Goal: Check status: Check status

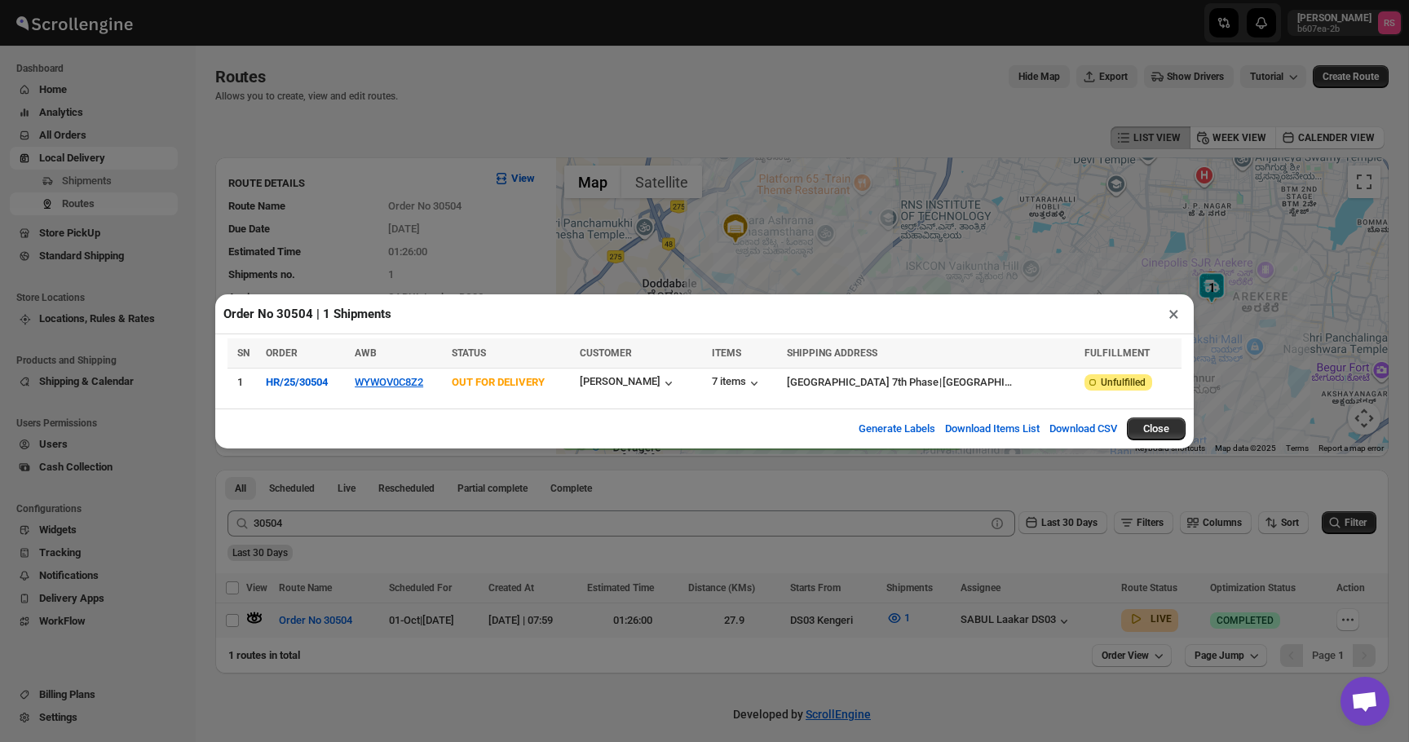
click at [1166, 313] on button "×" at bounding box center [1174, 313] width 24 height 23
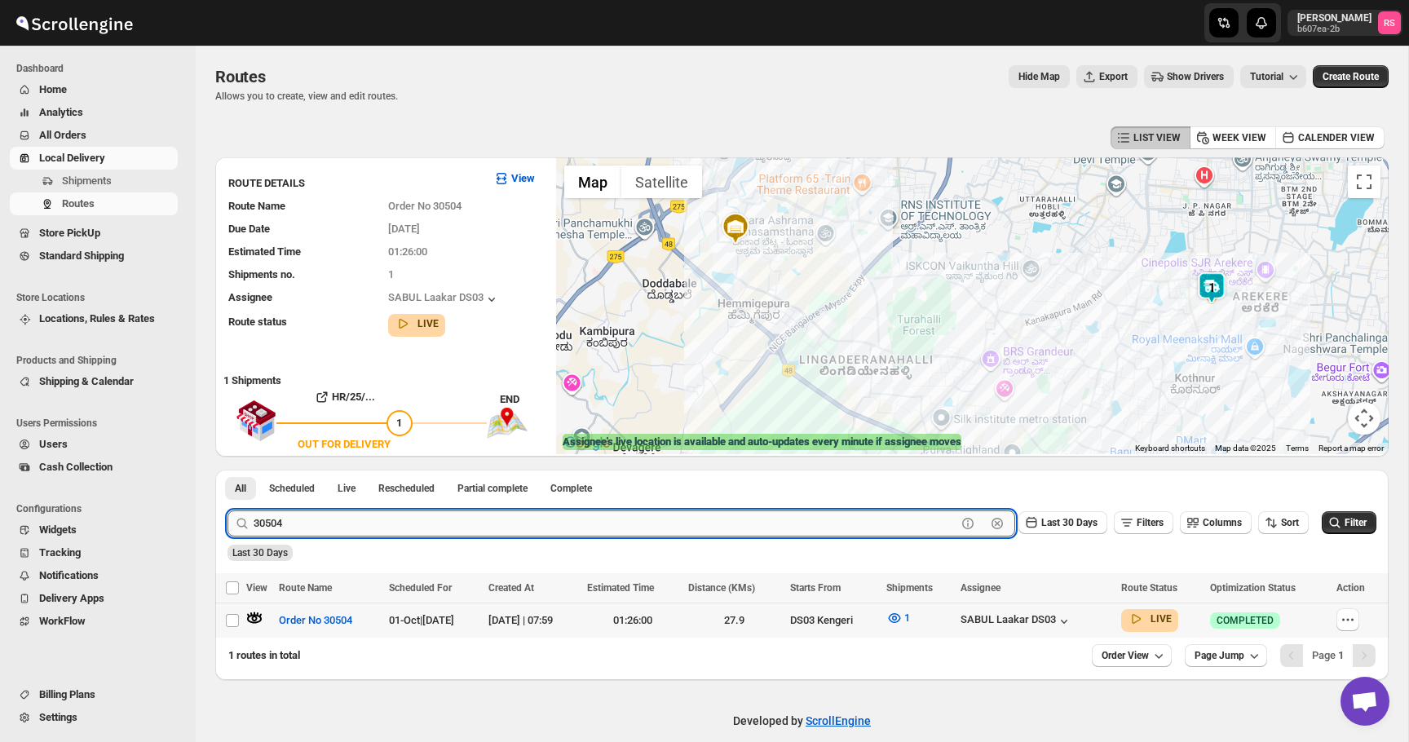
click at [515, 533] on input "30504" at bounding box center [605, 523] width 703 height 26
click at [227, 470] on button "Submit" at bounding box center [250, 478] width 46 height 17
click at [257, 616] on icon "button" at bounding box center [254, 618] width 16 height 16
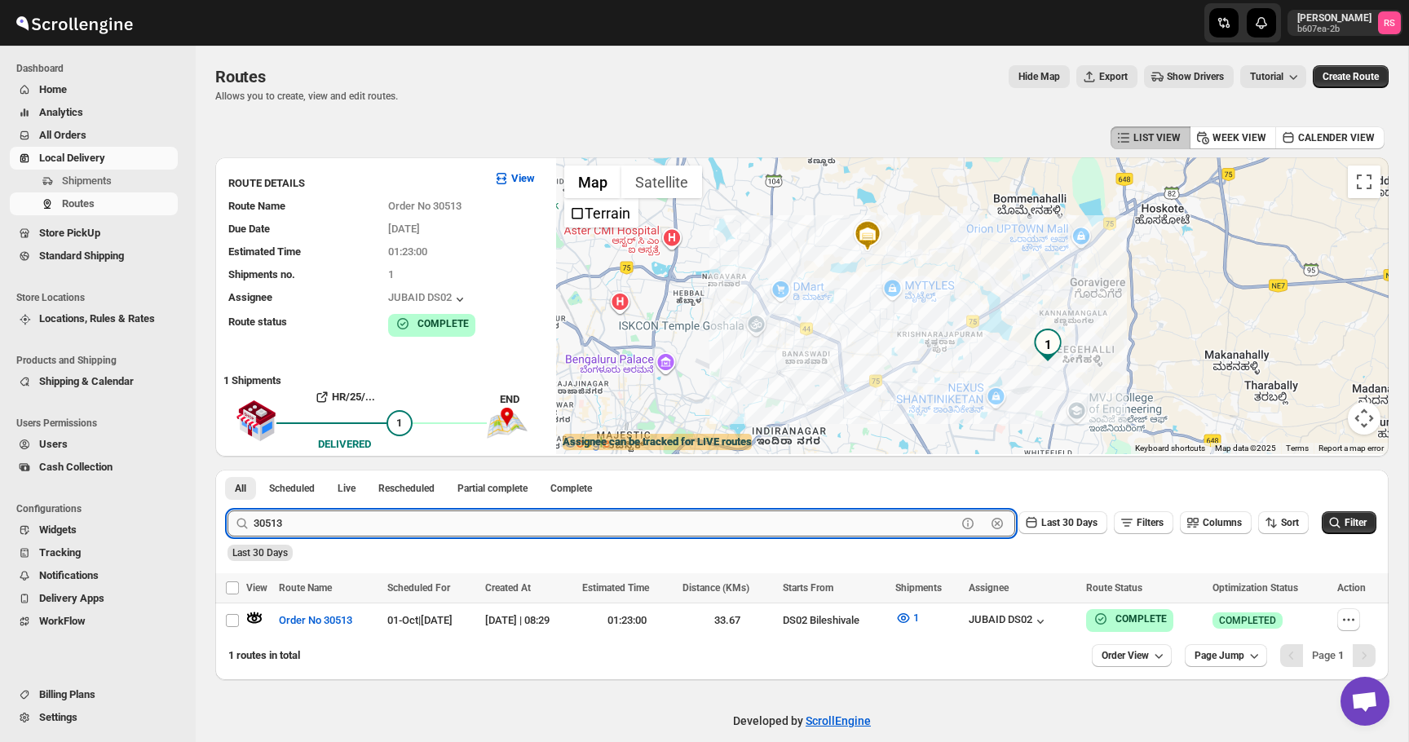
click at [411, 518] on input "30513" at bounding box center [605, 523] width 703 height 26
type input "30521"
click at [227, 470] on button "Submit" at bounding box center [250, 478] width 46 height 17
click at [253, 613] on icon "button" at bounding box center [254, 618] width 16 height 16
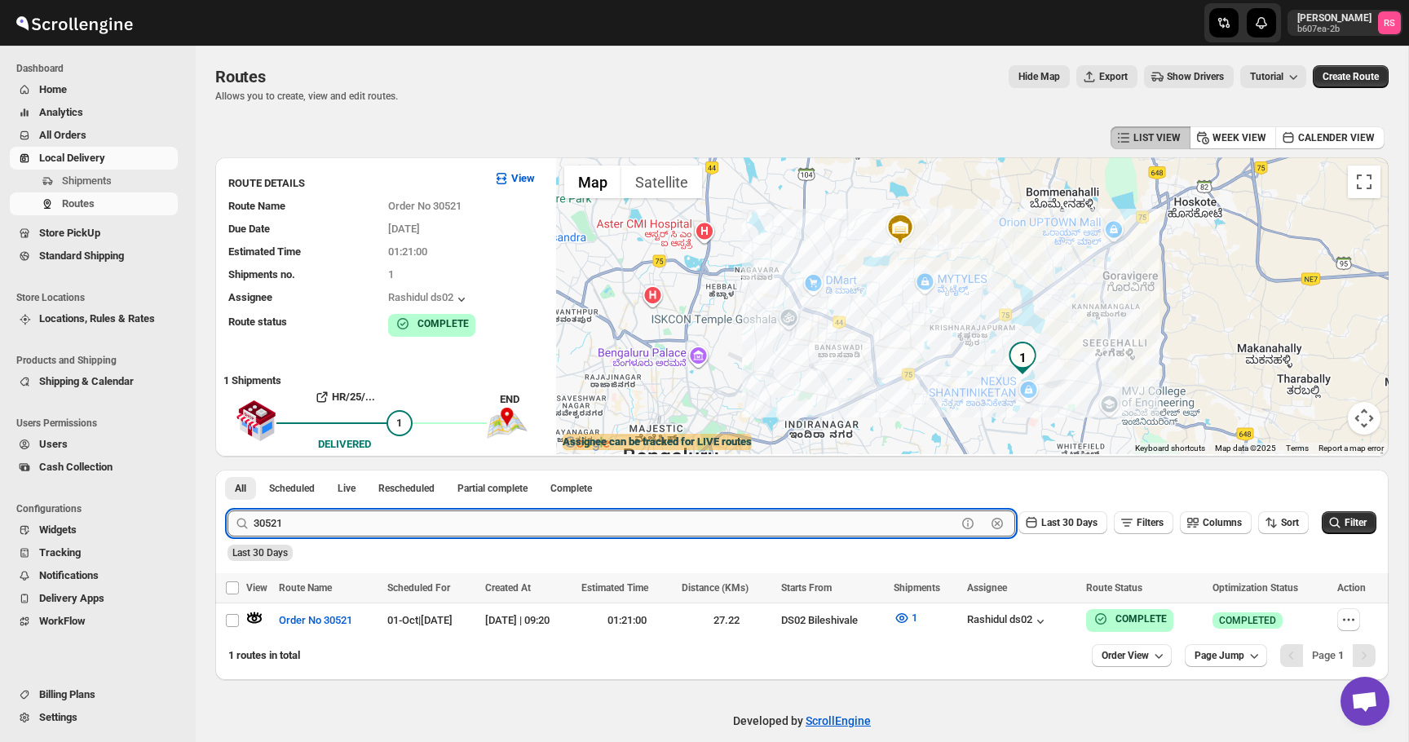
click at [308, 515] on input "30521" at bounding box center [605, 523] width 703 height 26
click at [90, 203] on span "Routes" at bounding box center [78, 203] width 33 height 12
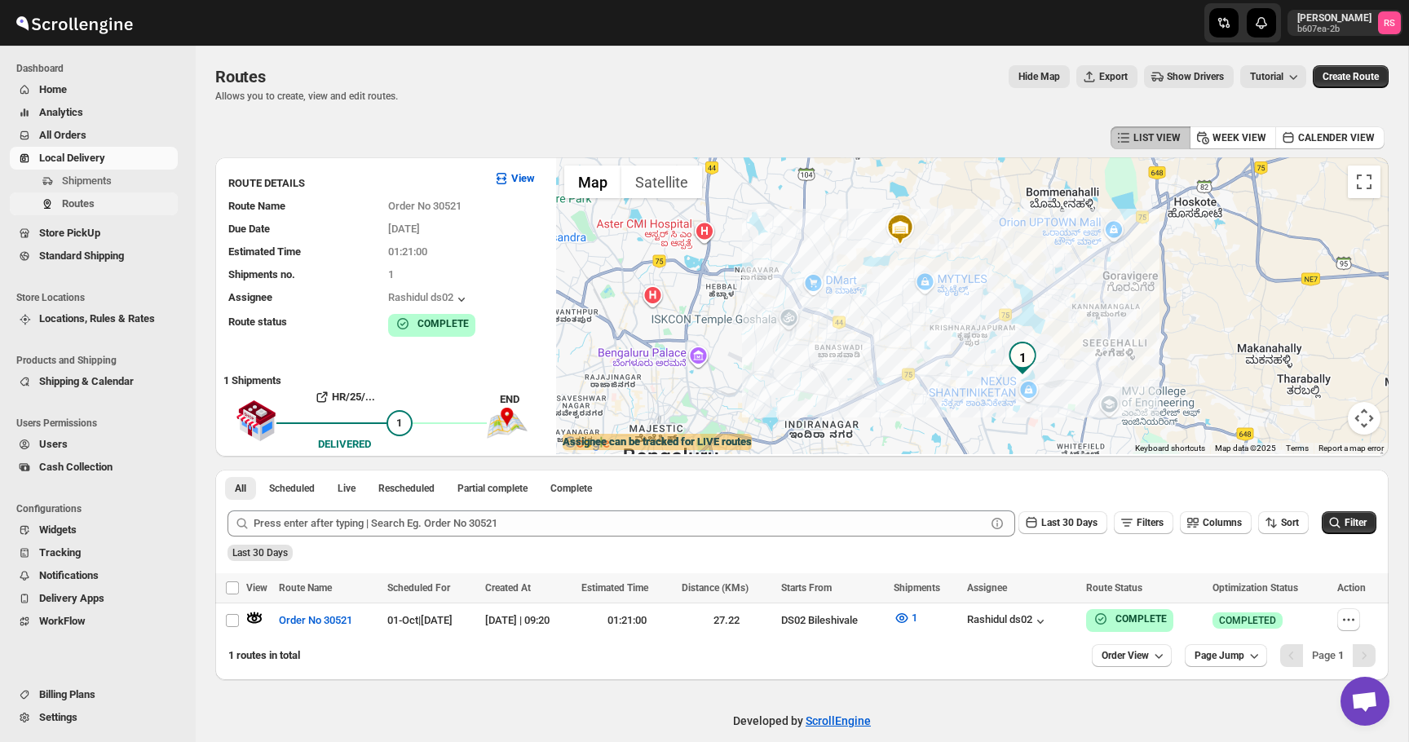
click at [90, 203] on span "Routes" at bounding box center [78, 203] width 33 height 12
click at [312, 487] on span "Scheduled" at bounding box center [292, 488] width 46 height 13
click at [259, 487] on button "Scheduled" at bounding box center [291, 488] width 65 height 23
click at [249, 487] on button "All" at bounding box center [240, 488] width 31 height 23
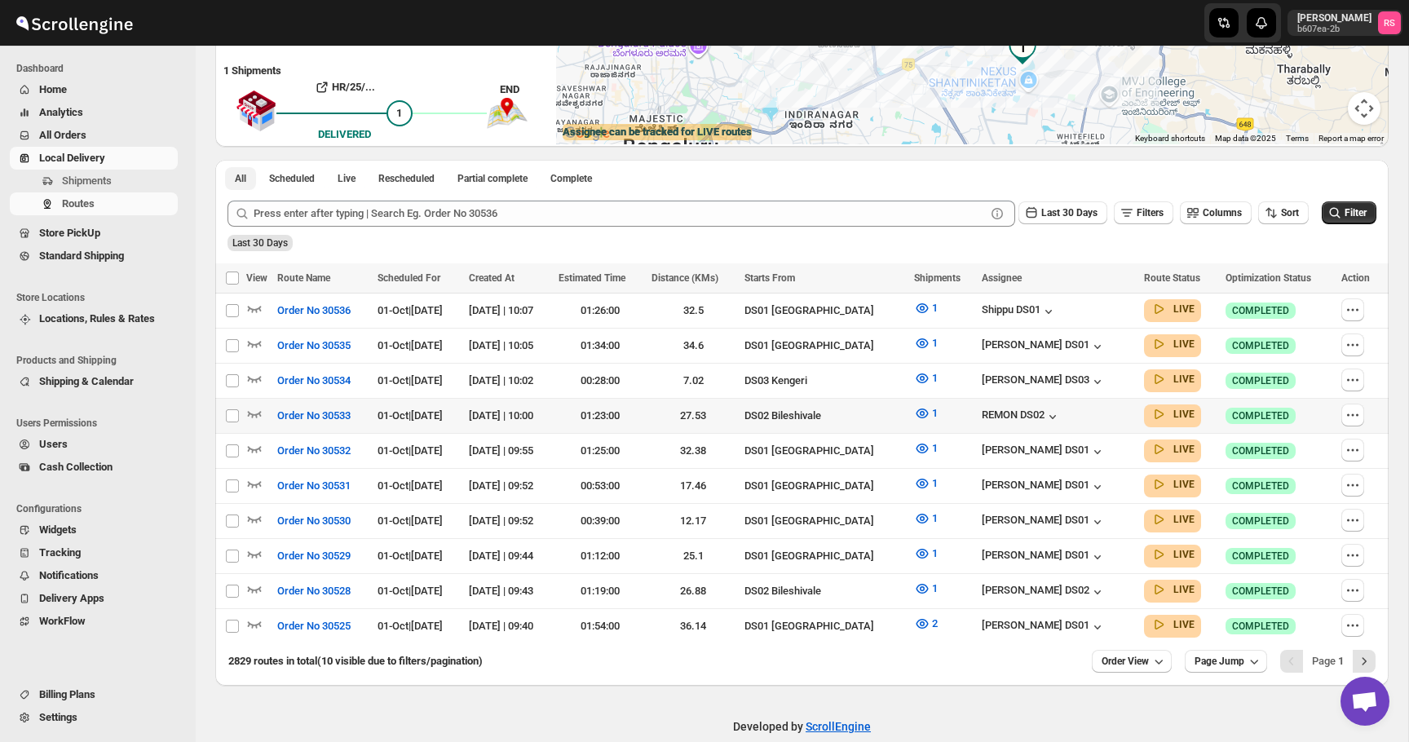
scroll to position [326, 0]
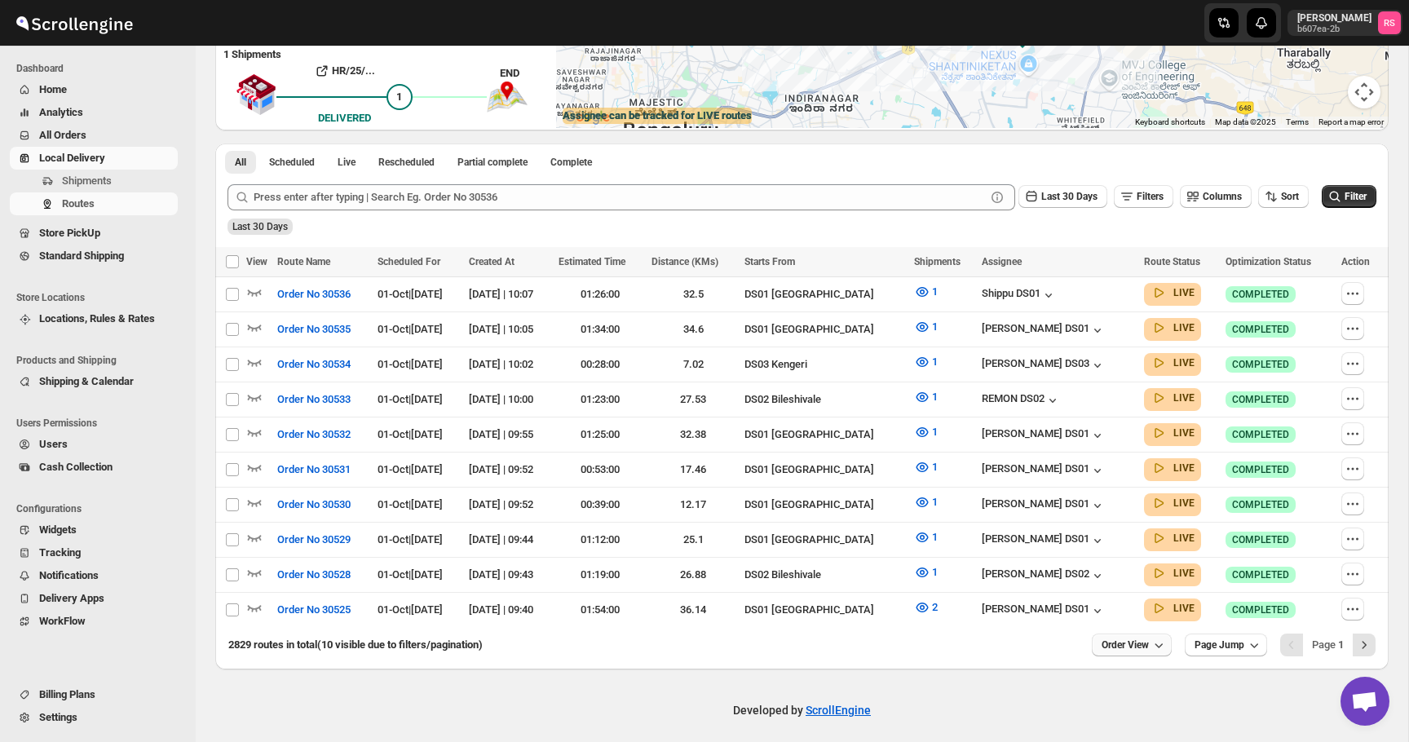
click at [1156, 637] on icon "button" at bounding box center [1158, 645] width 16 height 16
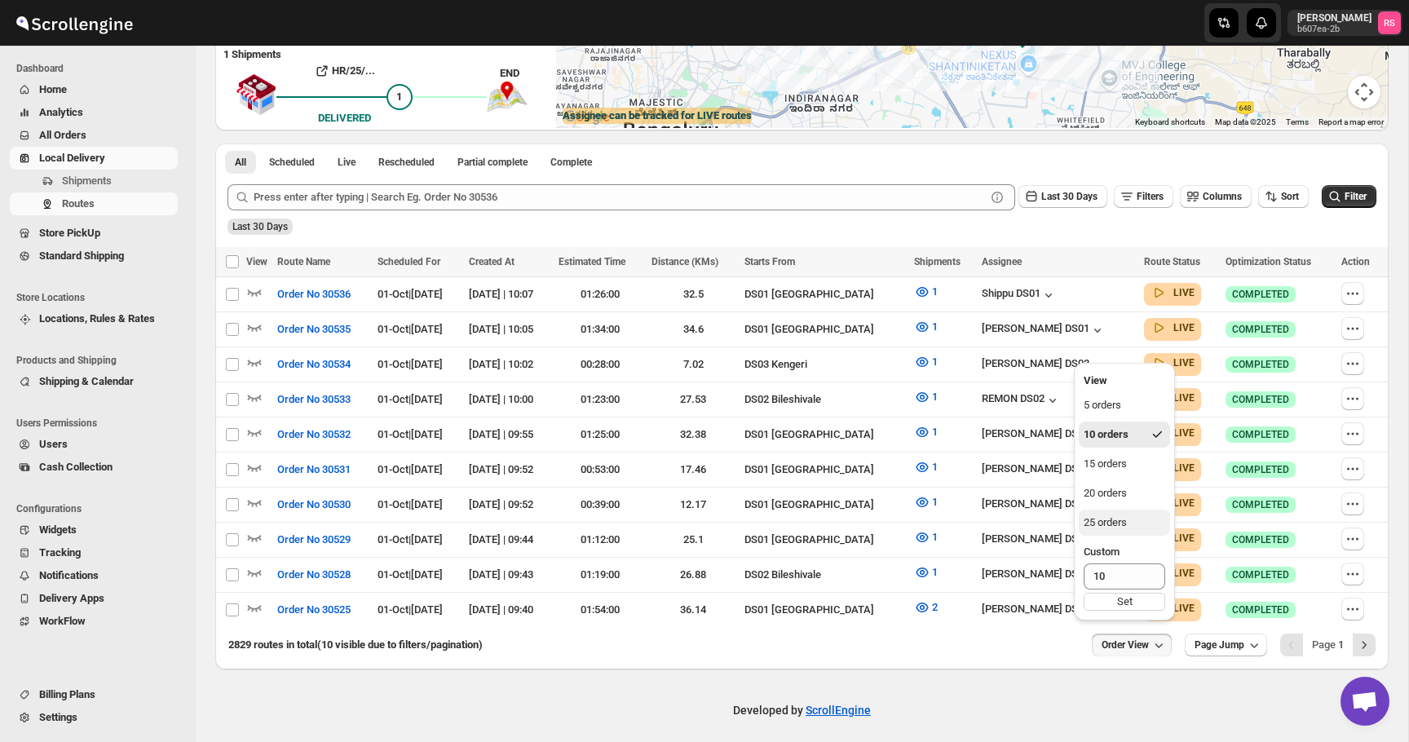
click at [1136, 519] on button "25 orders" at bounding box center [1124, 523] width 91 height 26
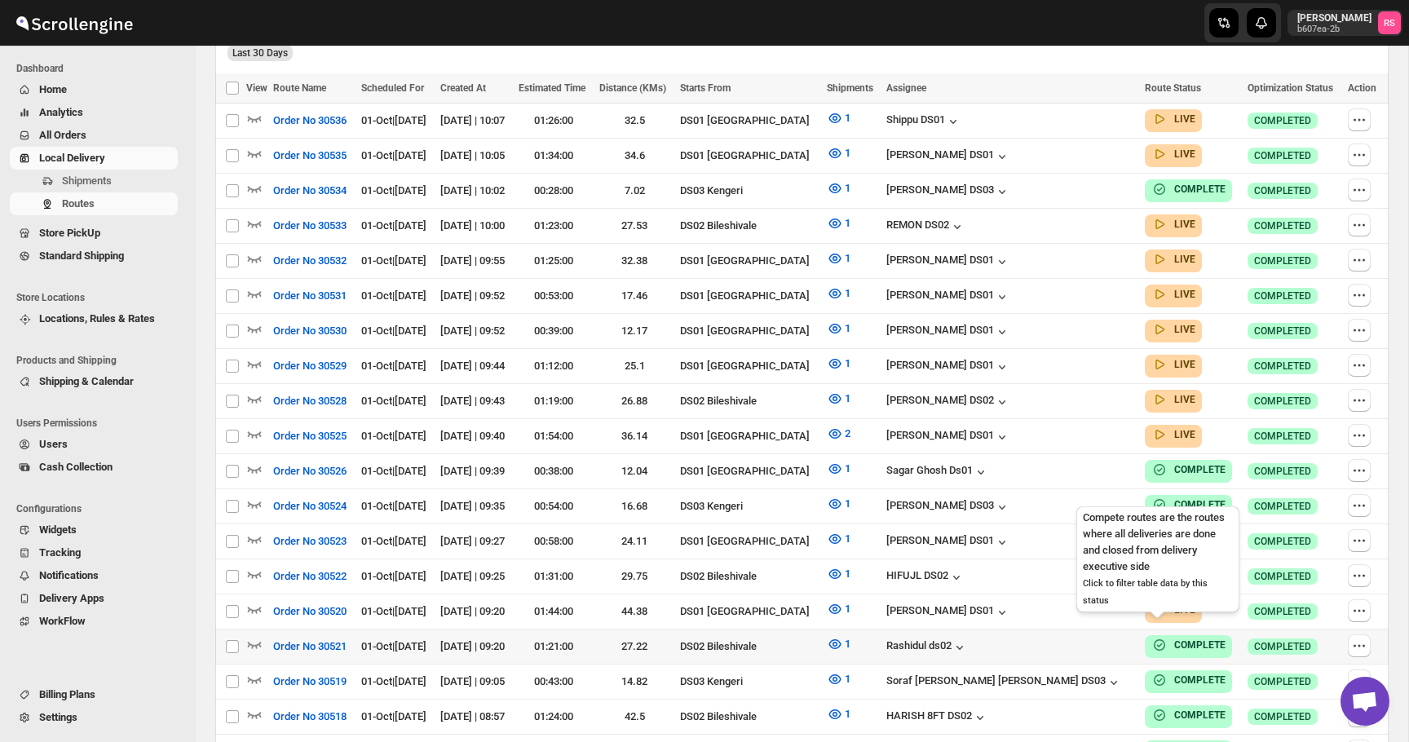
scroll to position [526, 0]
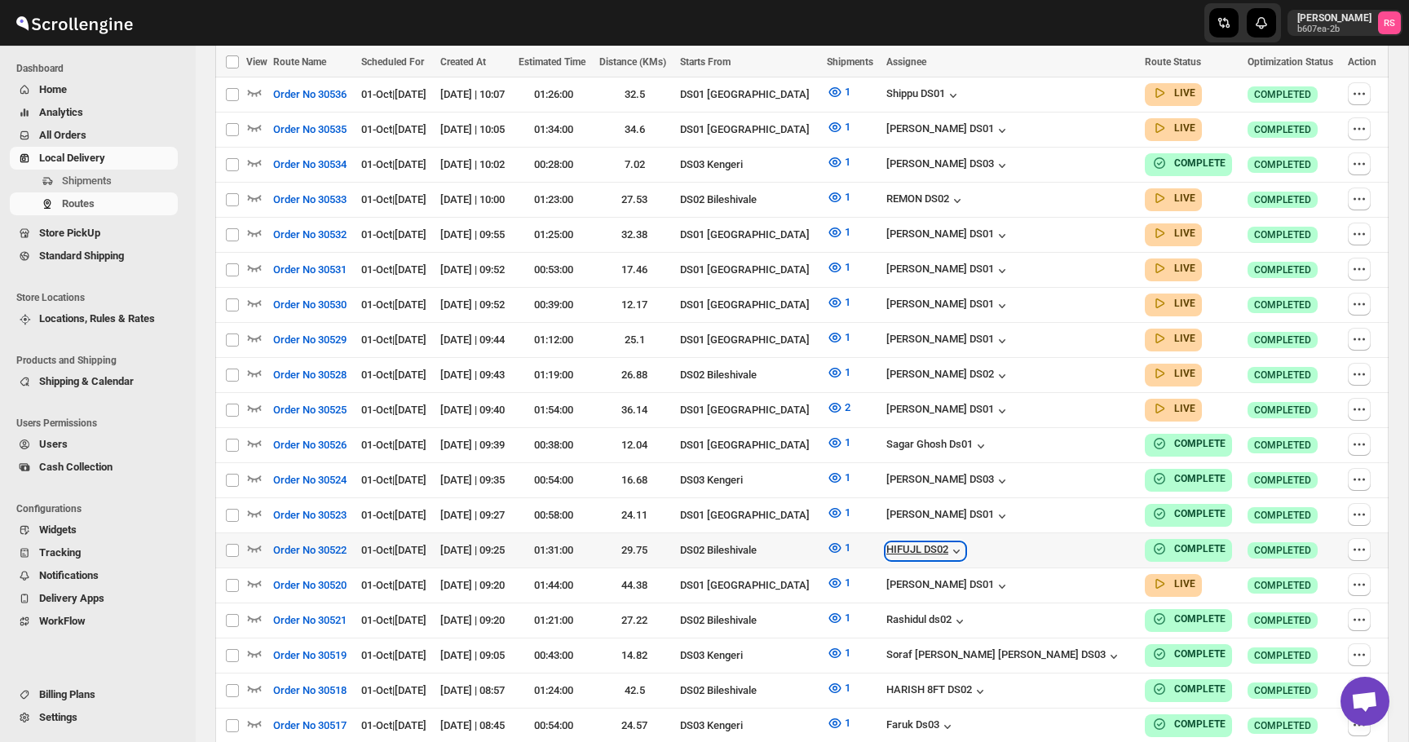
click at [964, 543] on icon "button" at bounding box center [956, 551] width 16 height 16
click at [850, 541] on span "1" at bounding box center [848, 547] width 6 height 12
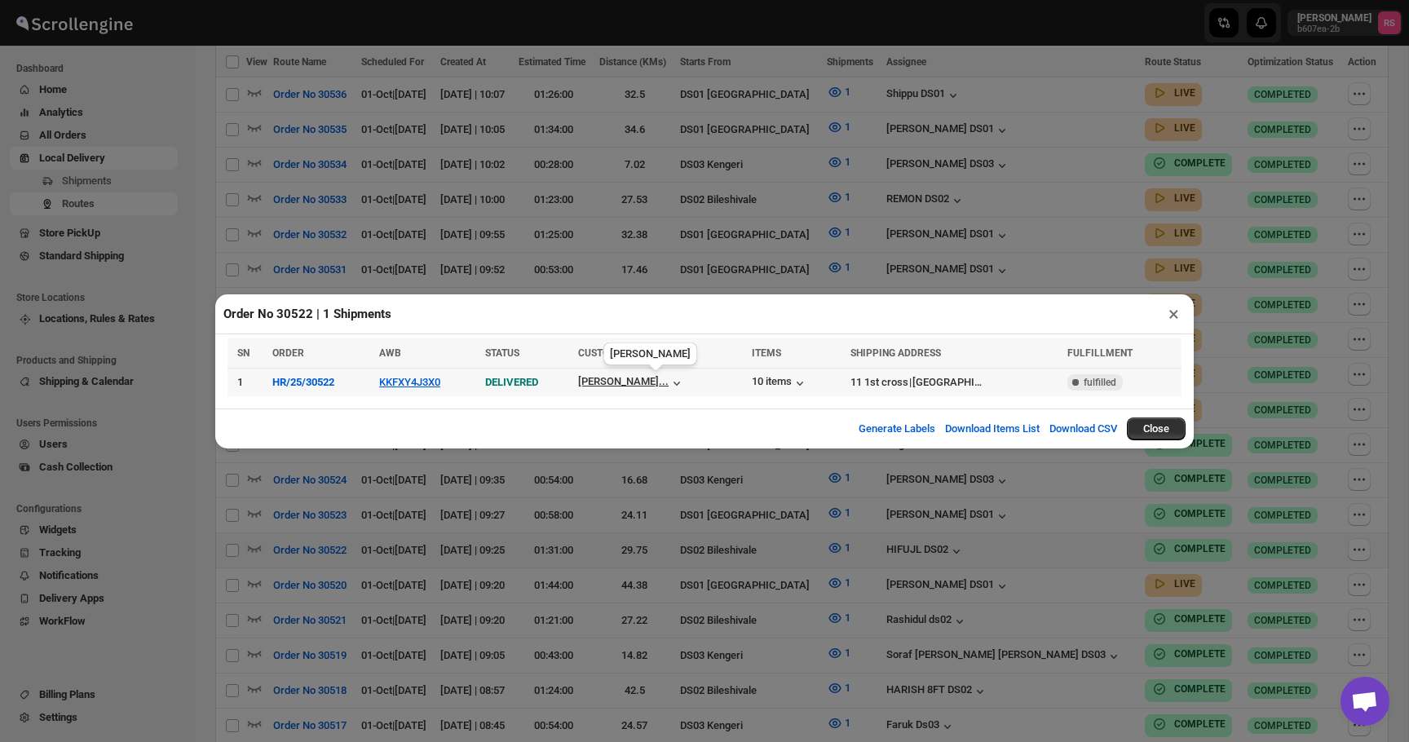
click at [668, 381] on div "Hariprasad Pras..." at bounding box center [623, 381] width 90 height 12
click at [1176, 310] on button "×" at bounding box center [1174, 313] width 24 height 23
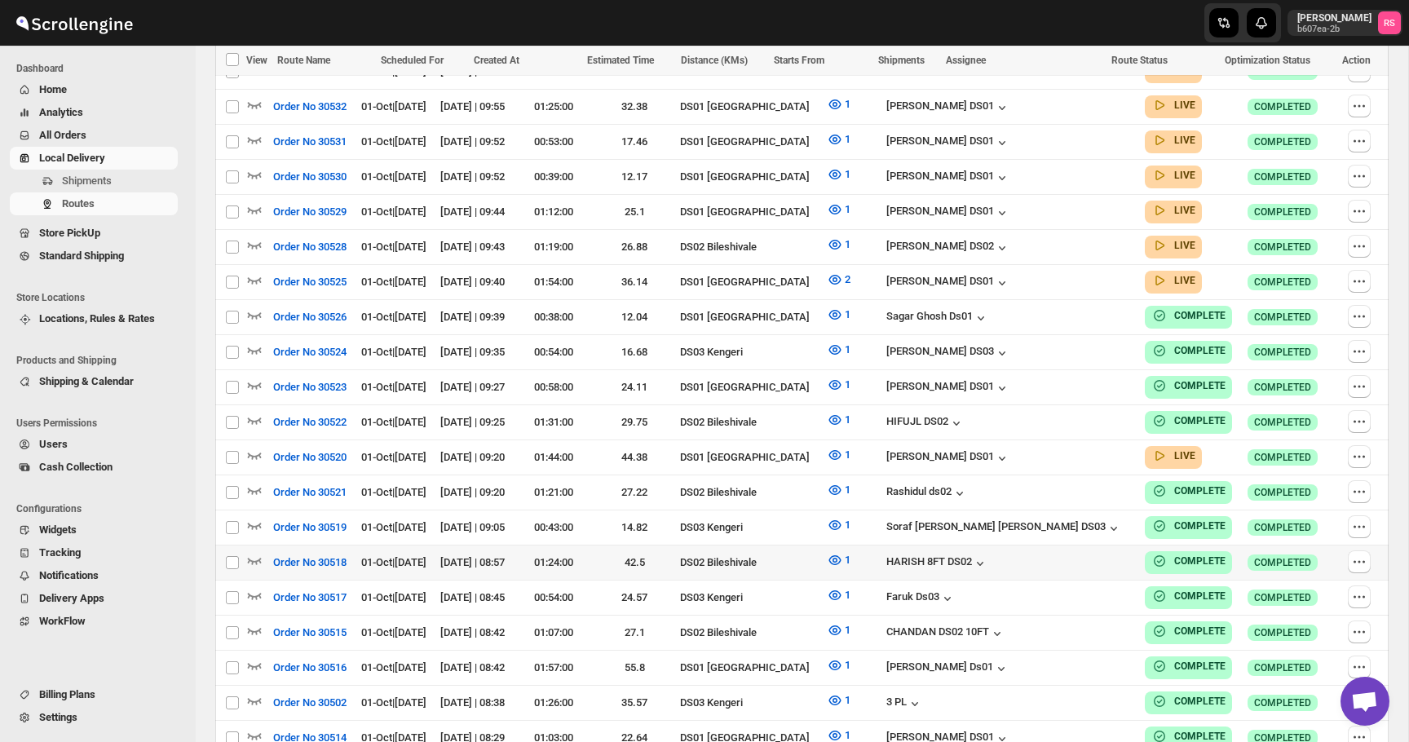
scroll to position [651, 0]
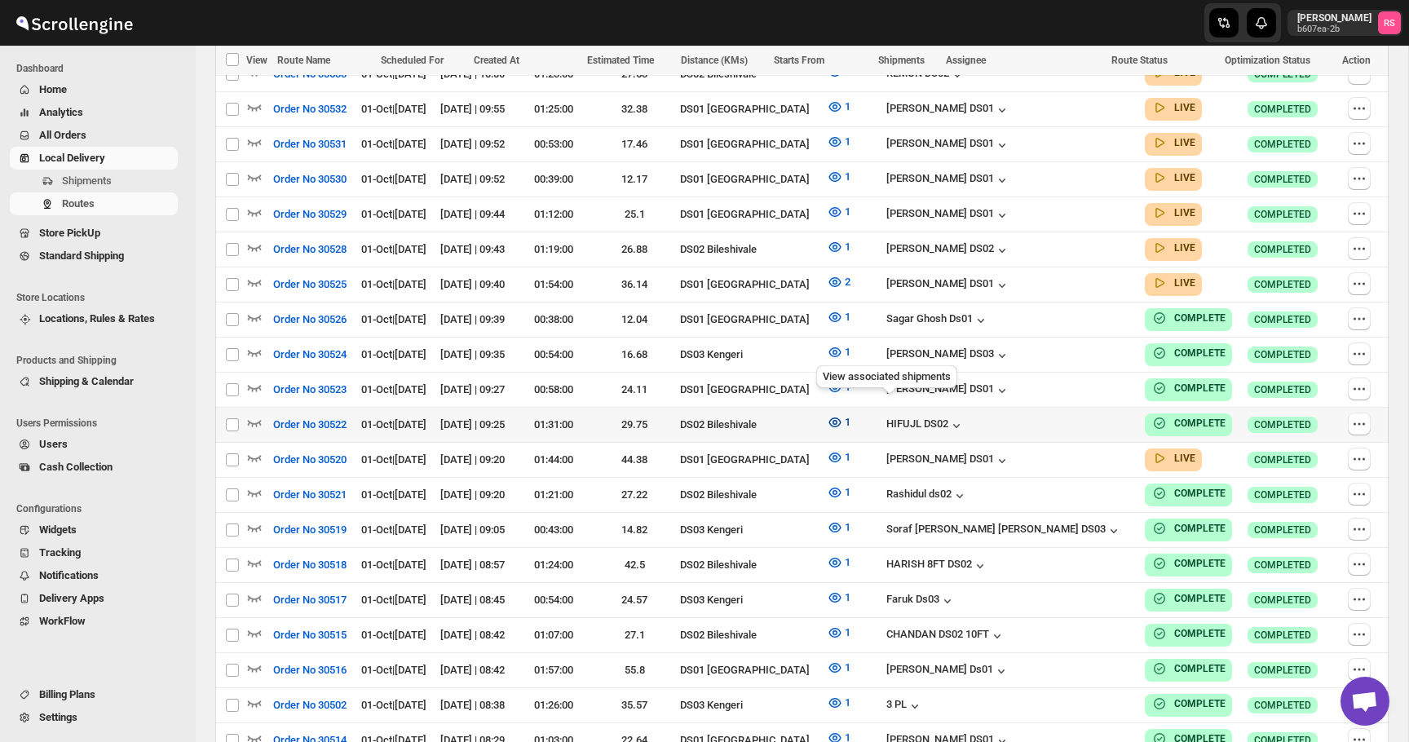
click at [843, 414] on icon "button" at bounding box center [835, 422] width 16 height 16
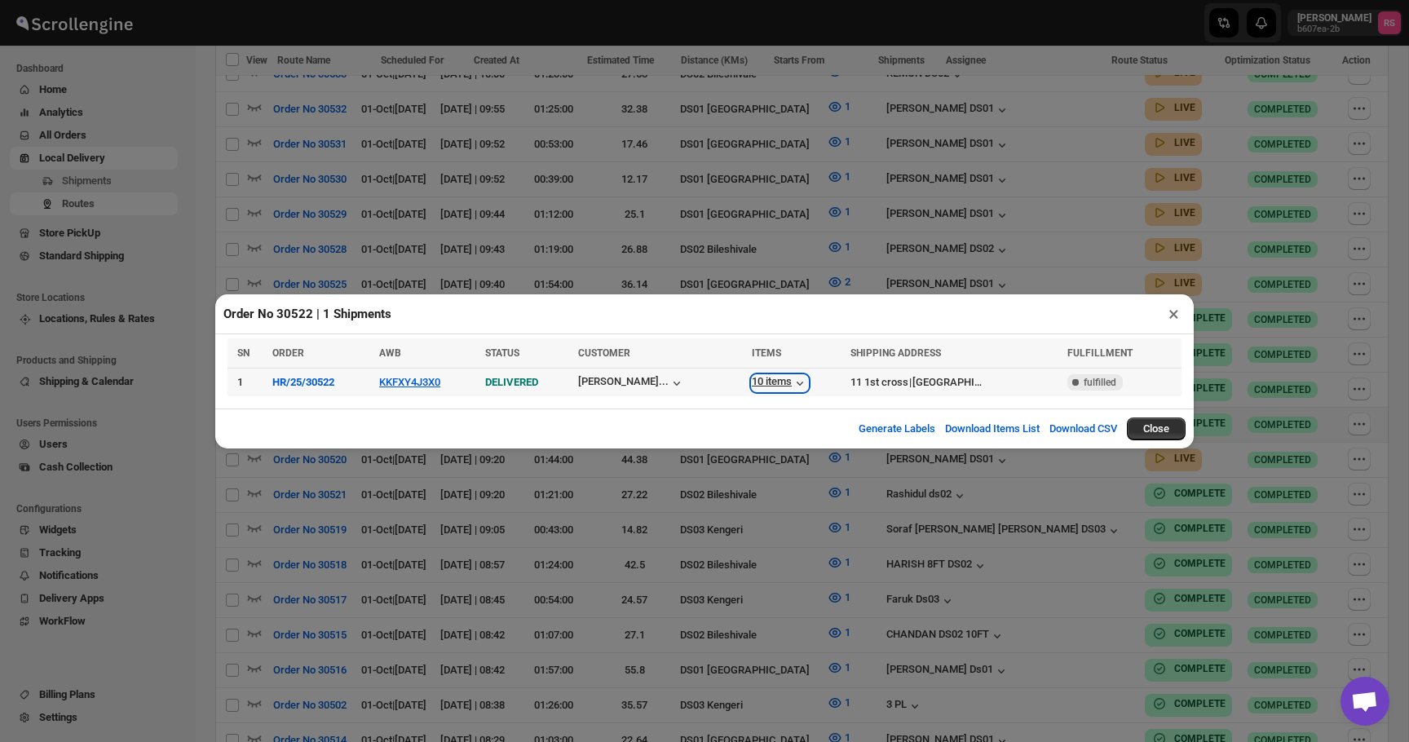
click at [808, 378] on div "10 items" at bounding box center [780, 383] width 56 height 16
click at [1170, 322] on button "×" at bounding box center [1174, 313] width 24 height 23
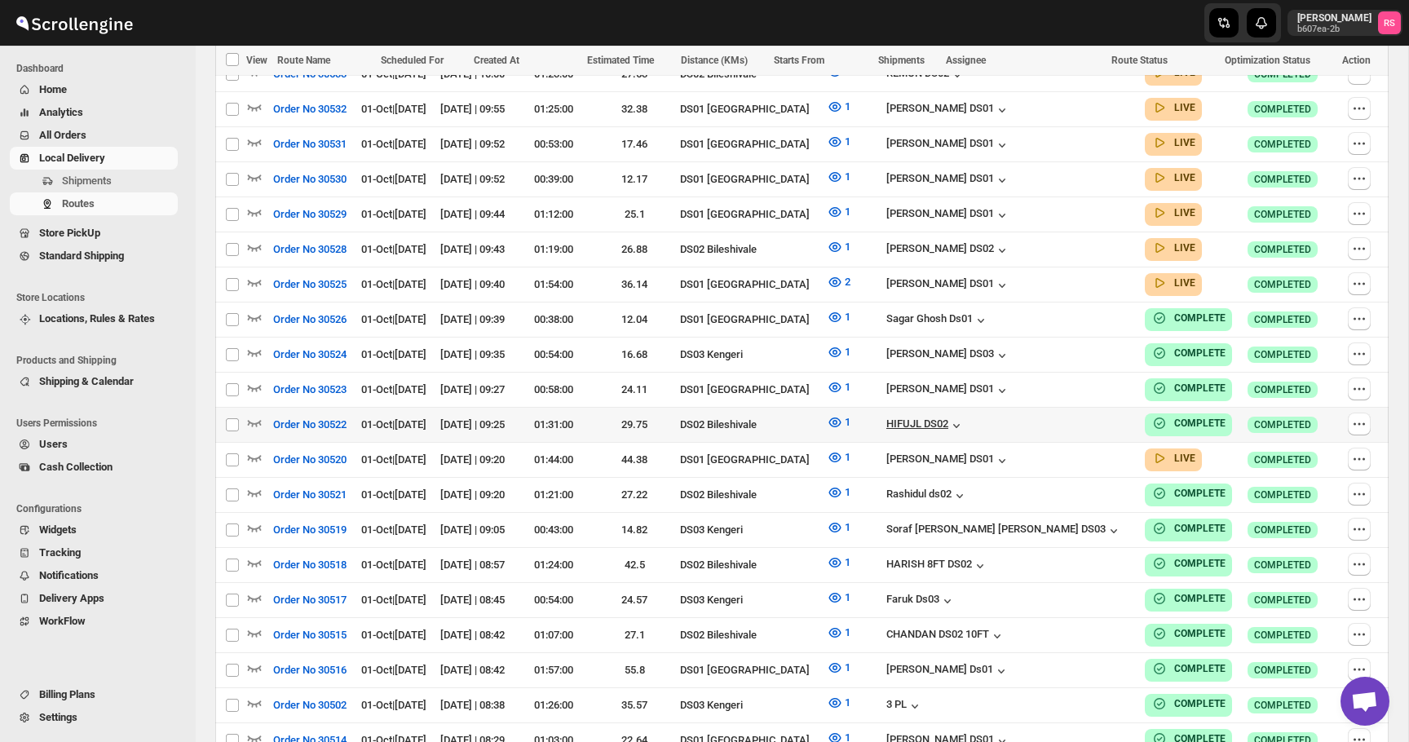
scroll to position [0, 0]
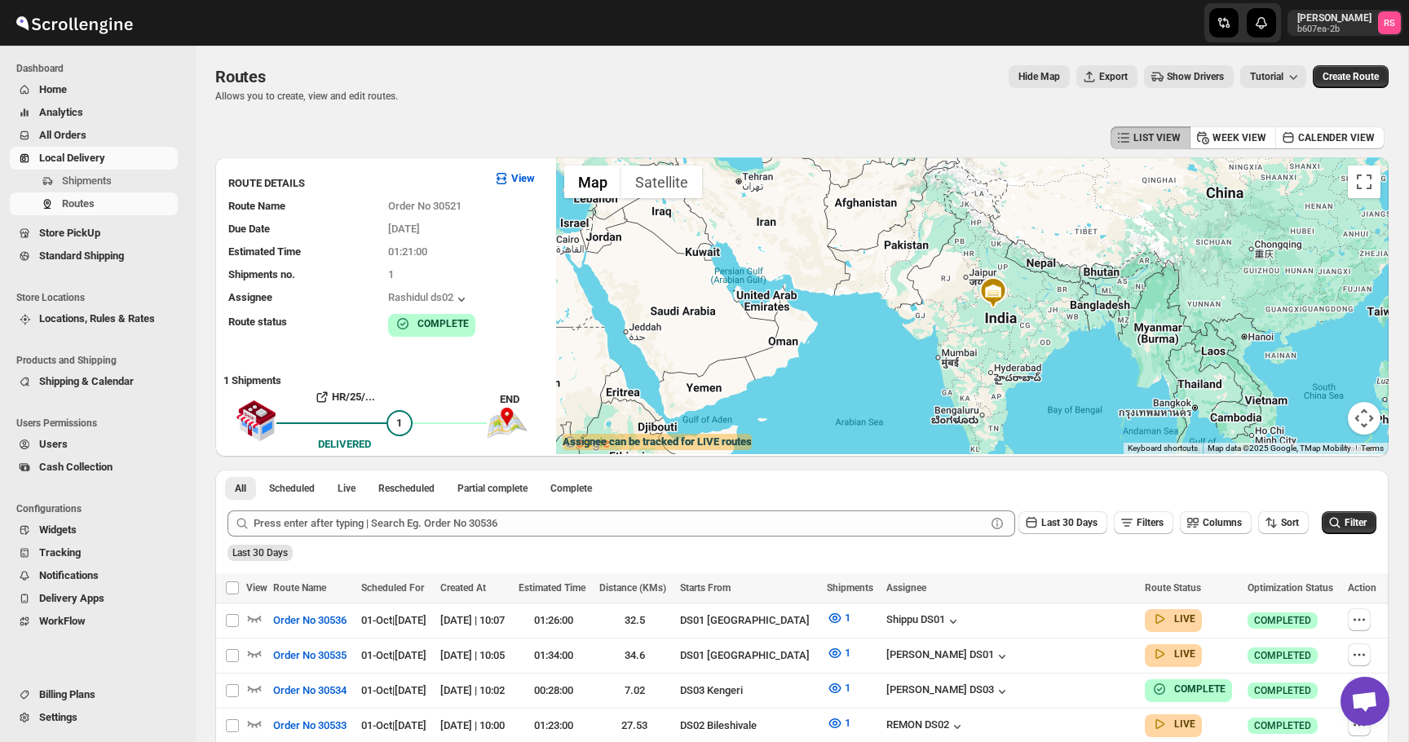
drag, startPoint x: 964, startPoint y: 293, endPoint x: 1012, endPoint y: 320, distance: 54.8
click at [1012, 320] on div at bounding box center [972, 305] width 832 height 297
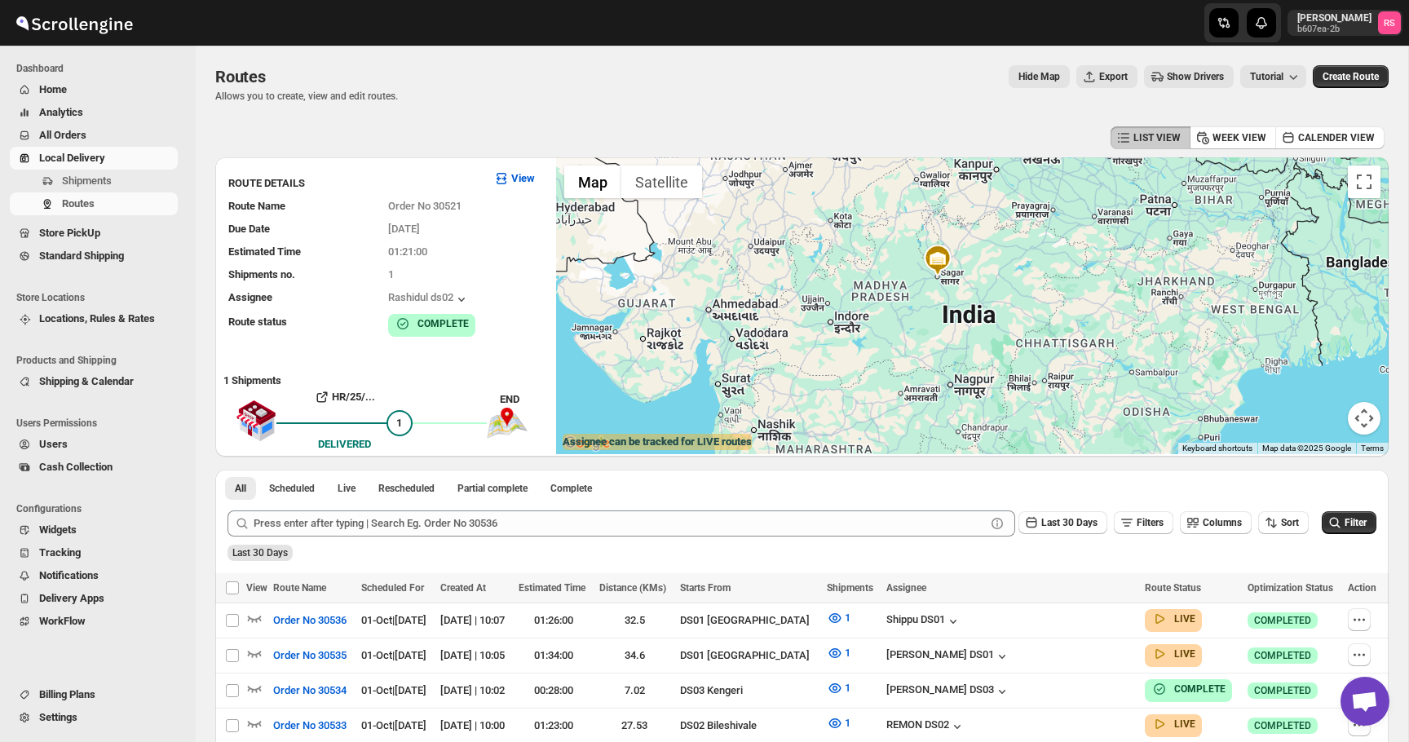
drag, startPoint x: 968, startPoint y: 287, endPoint x: 1017, endPoint y: 324, distance: 61.6
click at [1017, 324] on div at bounding box center [972, 305] width 832 height 297
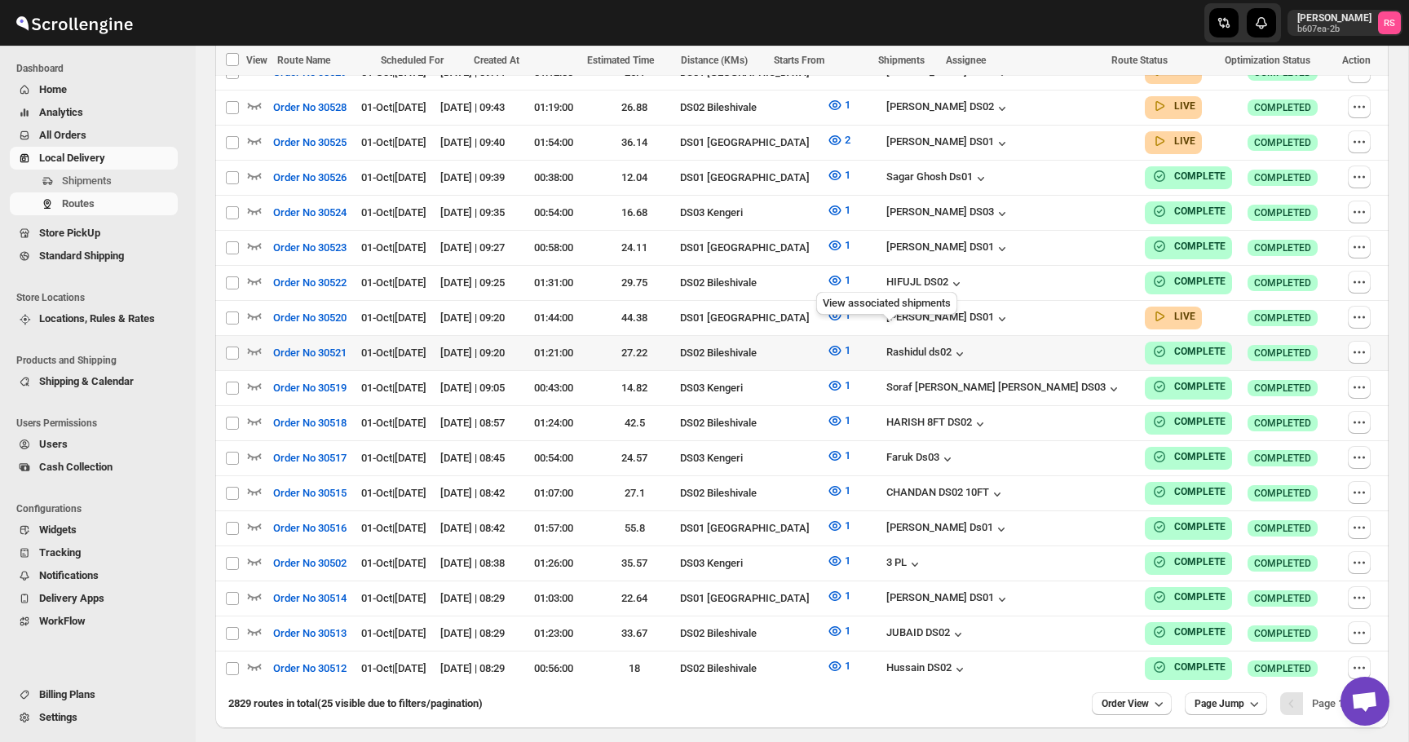
scroll to position [840, 0]
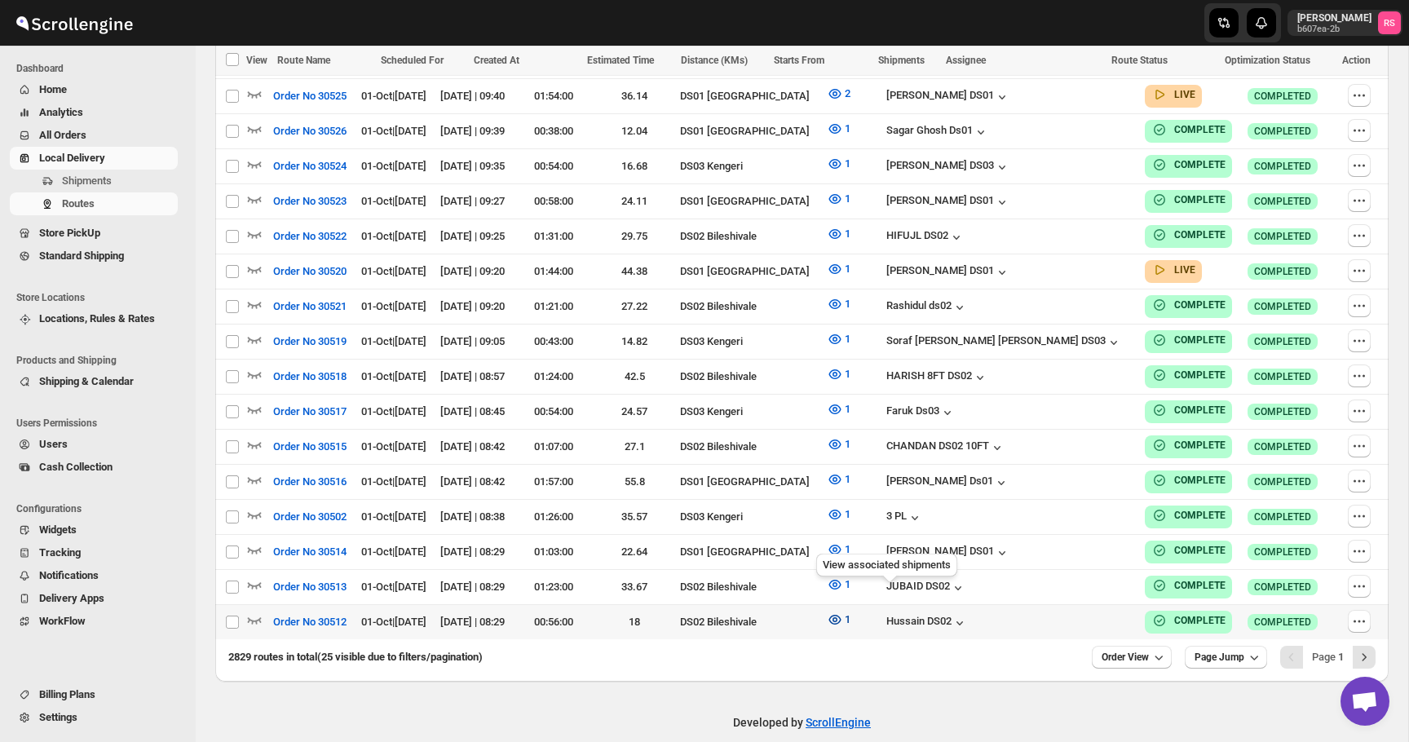
click at [843, 611] on icon "button" at bounding box center [835, 619] width 16 height 16
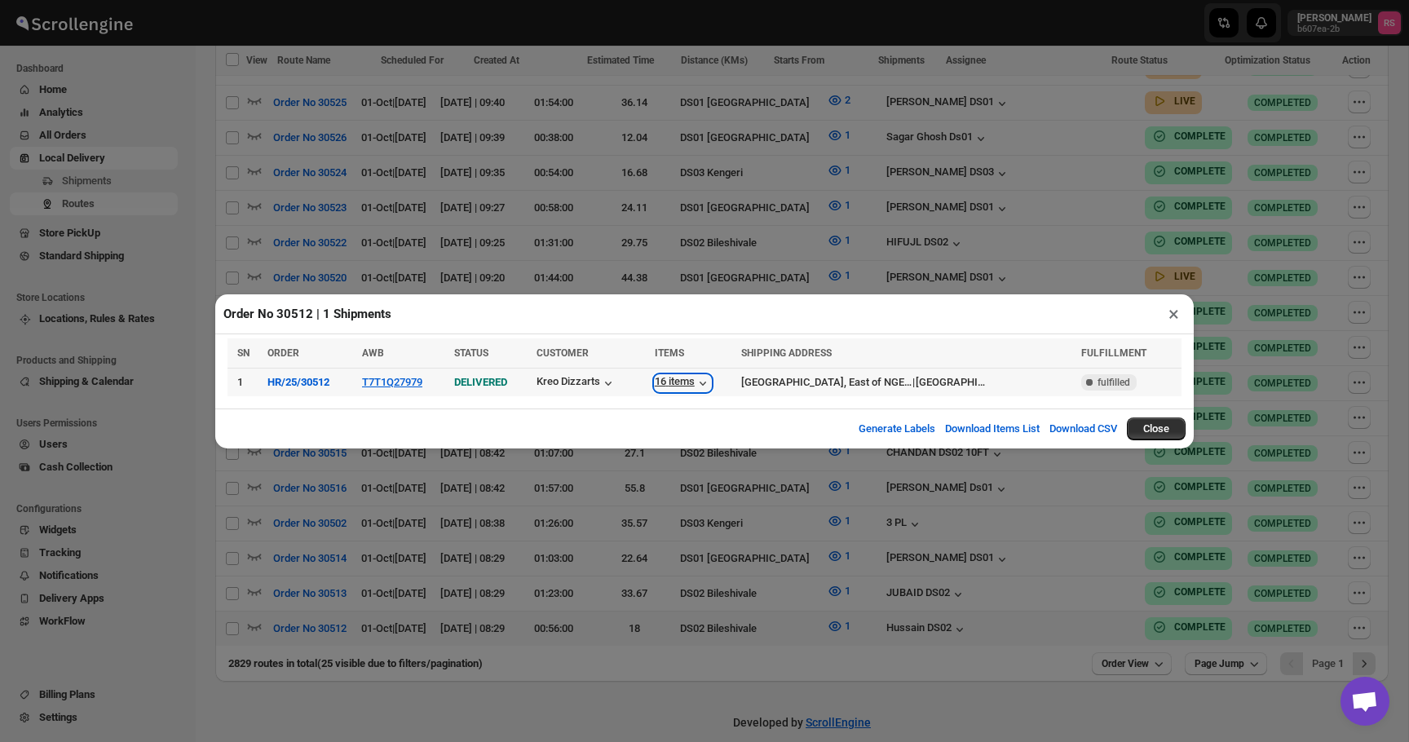
click at [711, 382] on icon "button" at bounding box center [703, 383] width 16 height 16
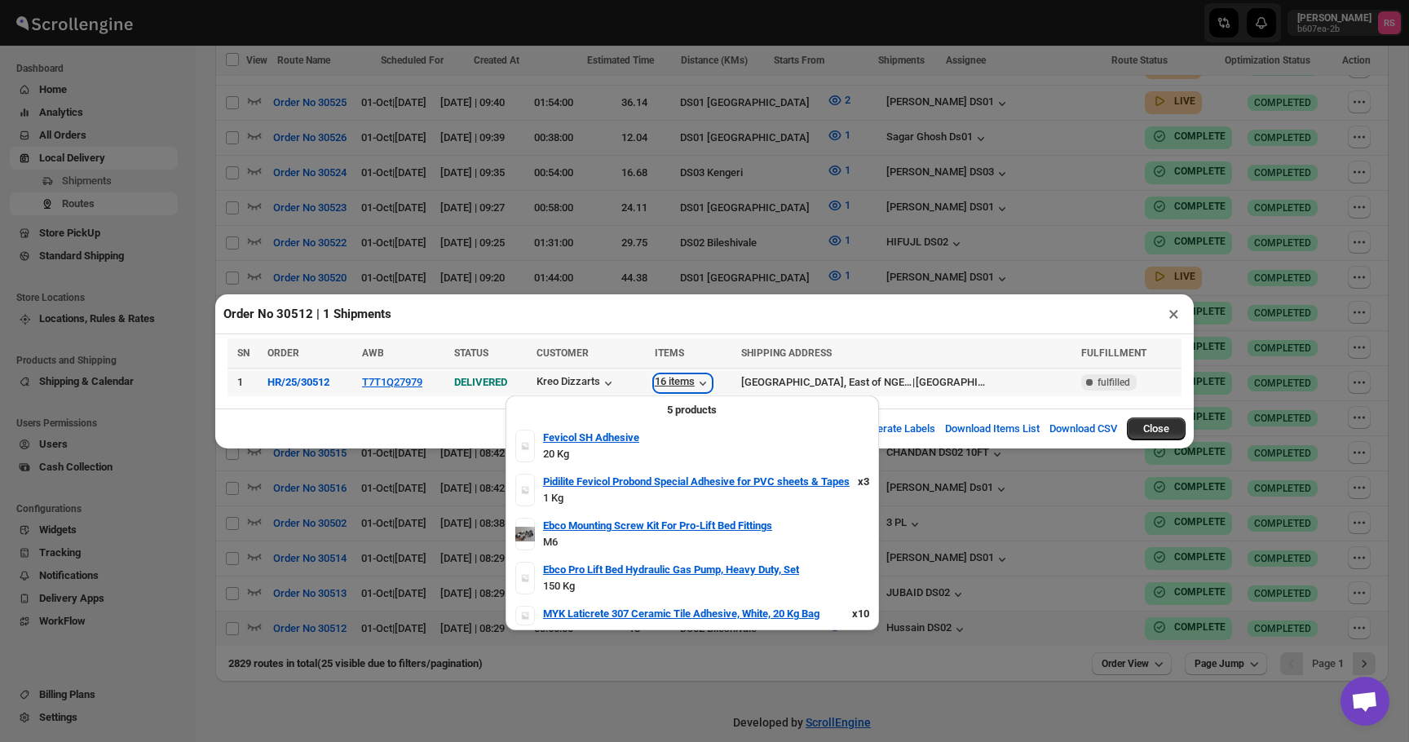
click at [711, 382] on icon "button" at bounding box center [703, 383] width 16 height 16
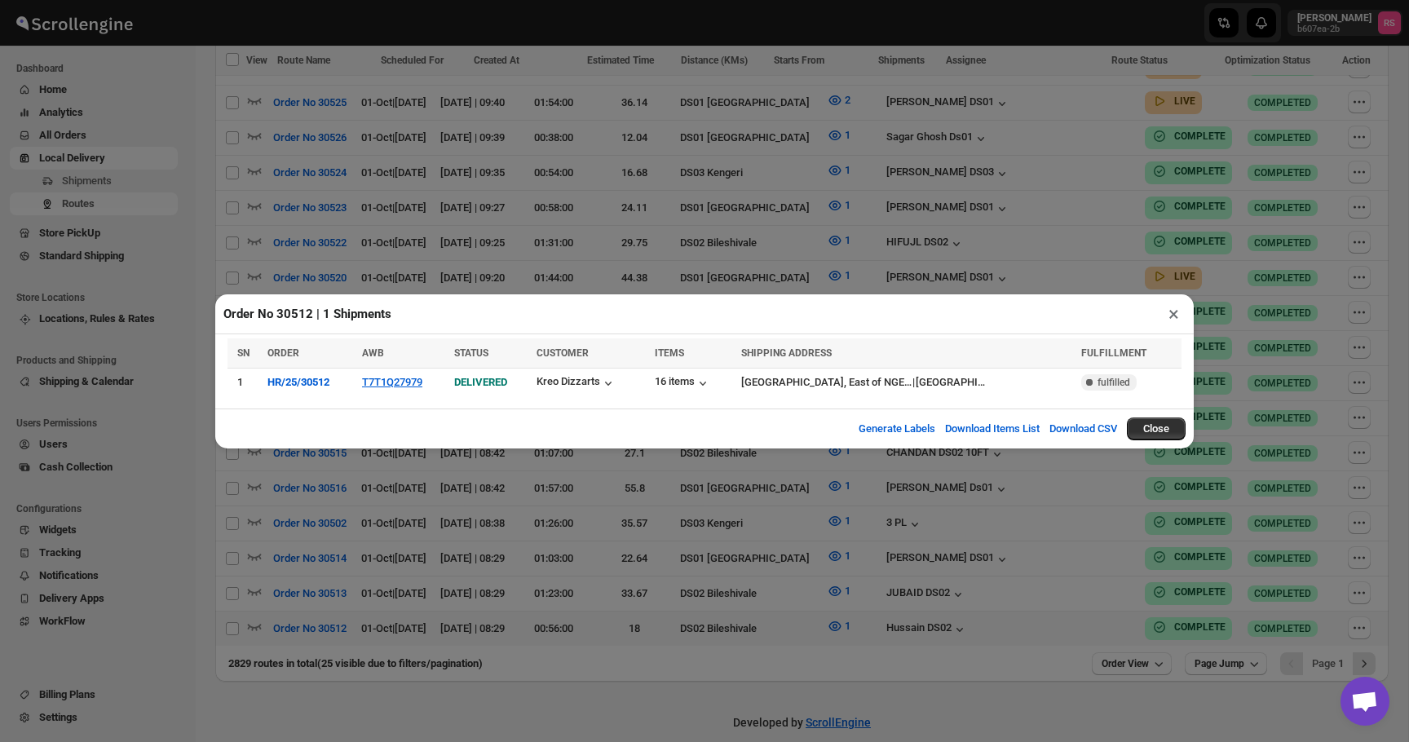
click at [1162, 312] on button "×" at bounding box center [1174, 313] width 24 height 23
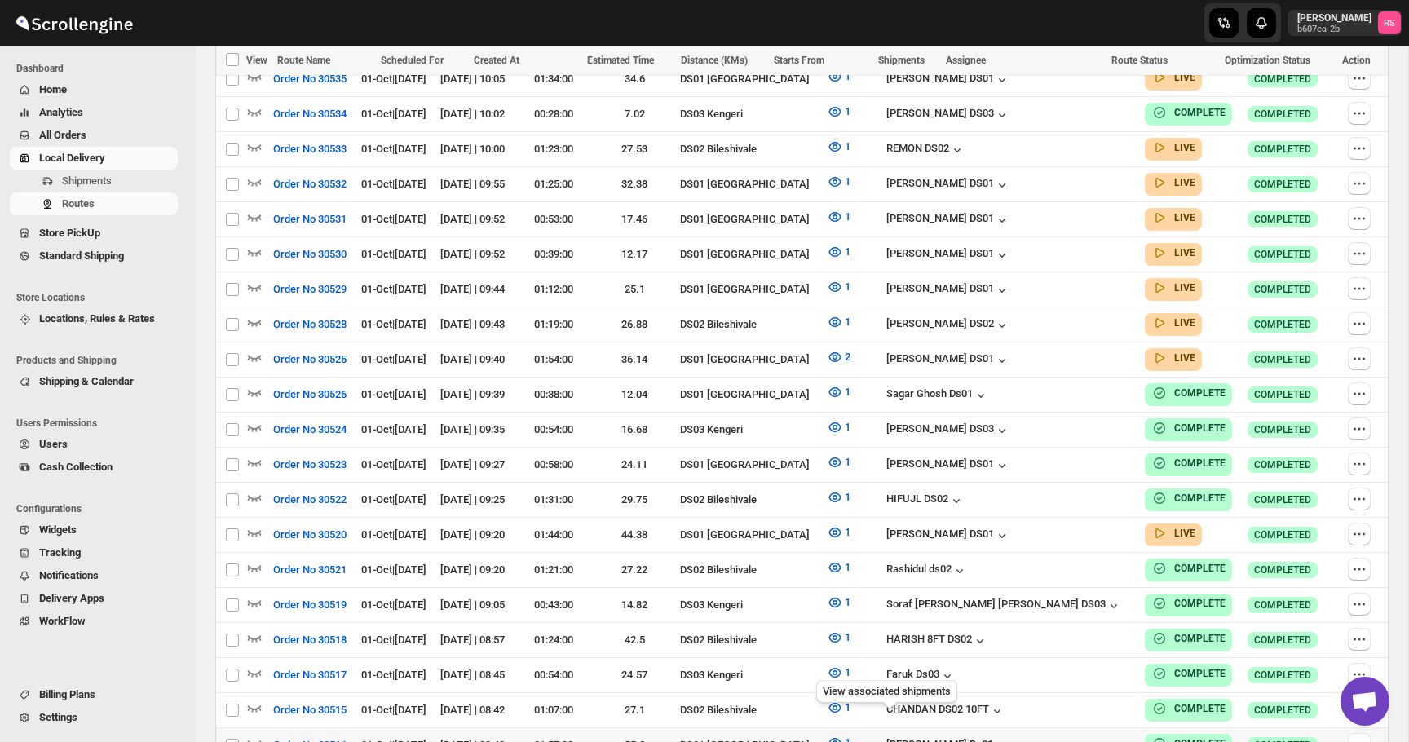
scroll to position [0, 0]
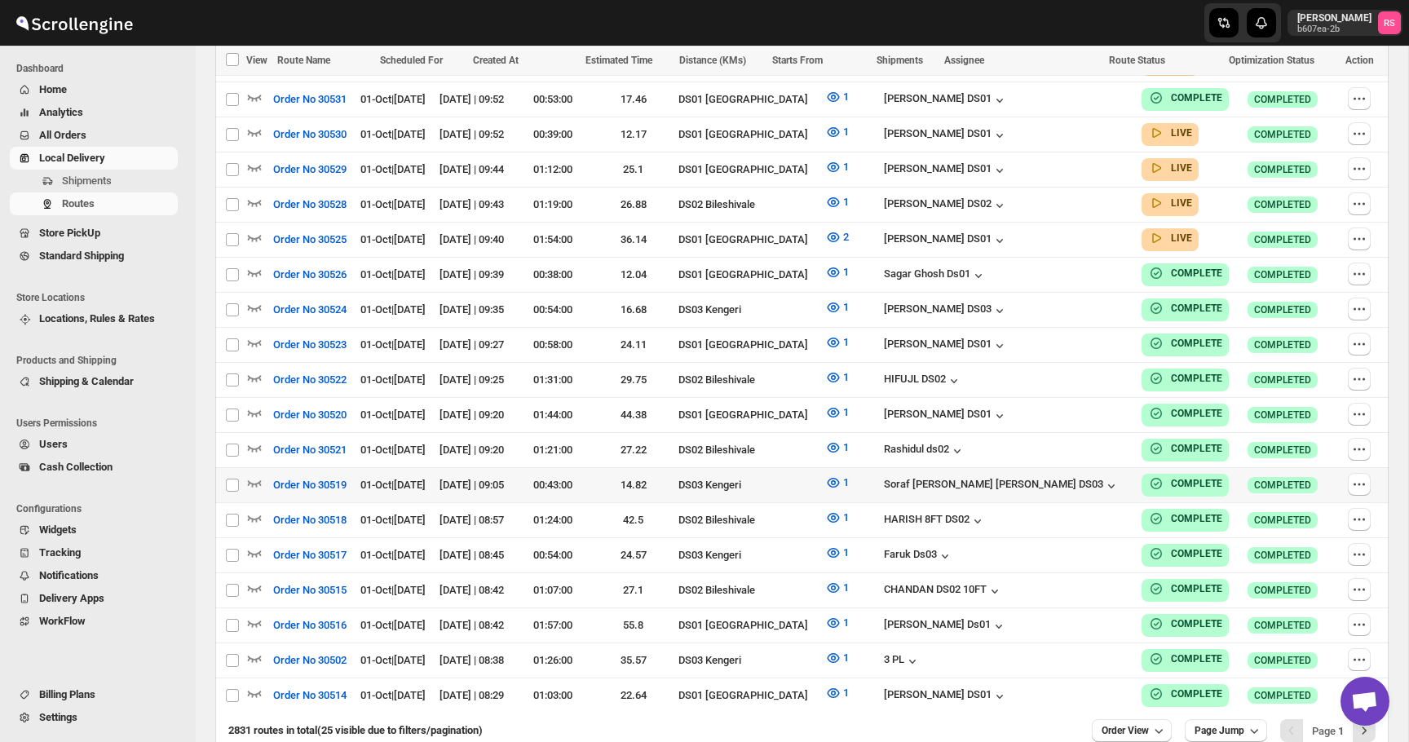
scroll to position [838, 0]
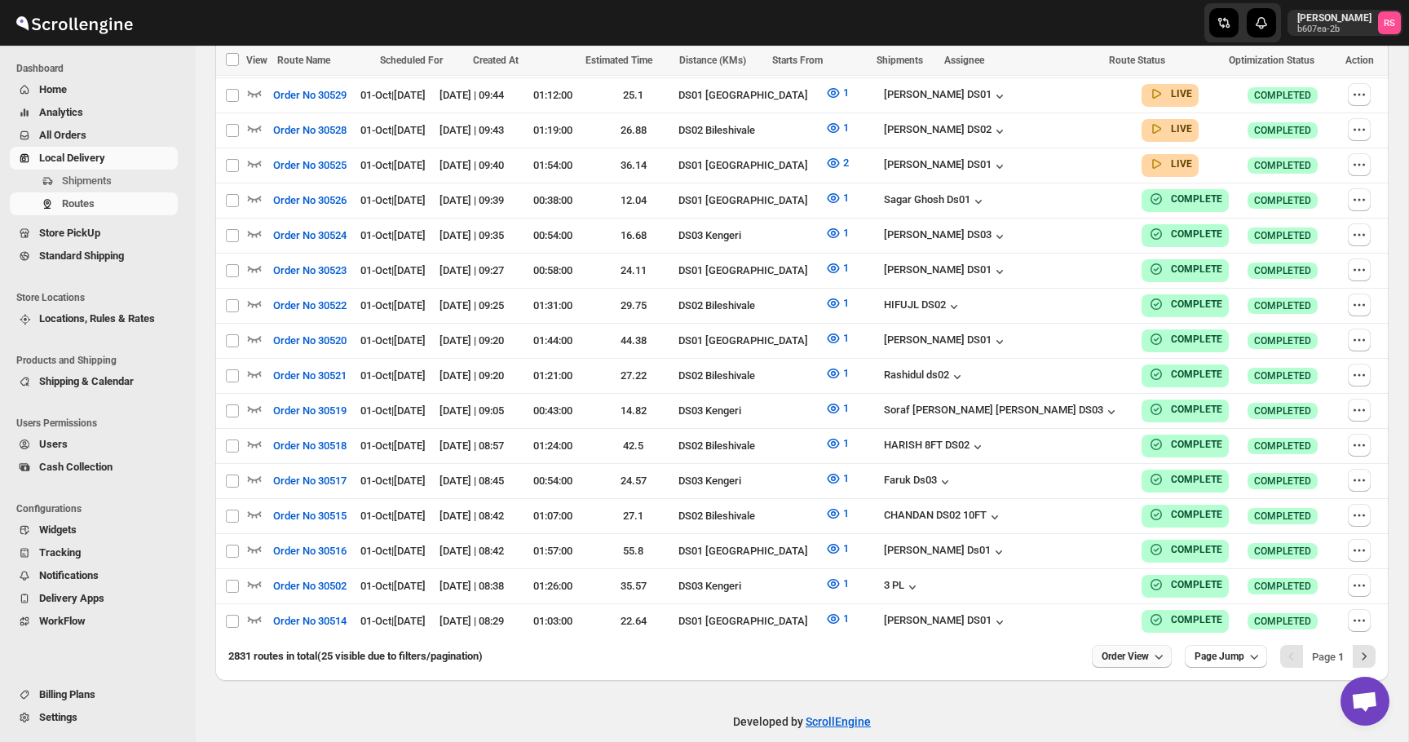
click at [1127, 650] on span "Order View" at bounding box center [1124, 656] width 47 height 13
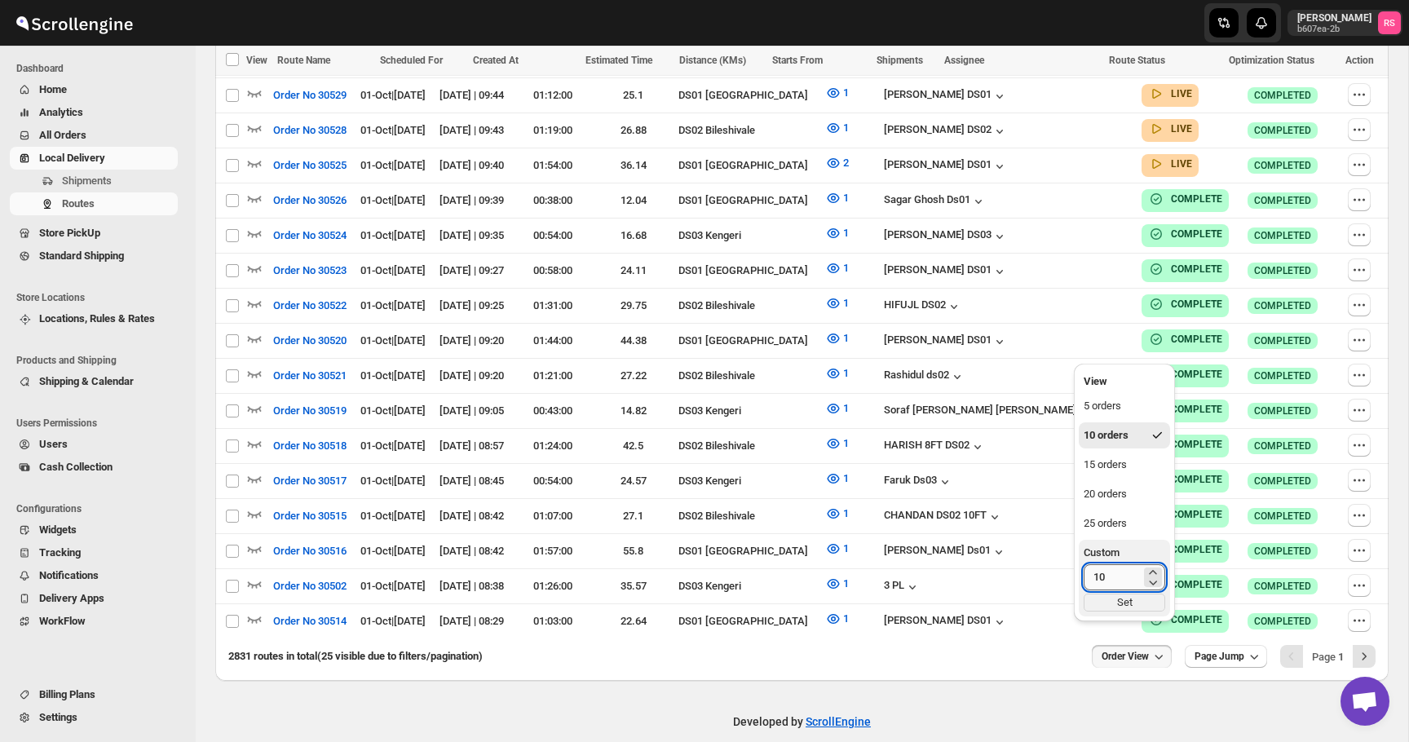
click at [1122, 573] on input "10" at bounding box center [1111, 577] width 57 height 26
click at [1127, 518] on div "25 orders" at bounding box center [1104, 523] width 43 height 16
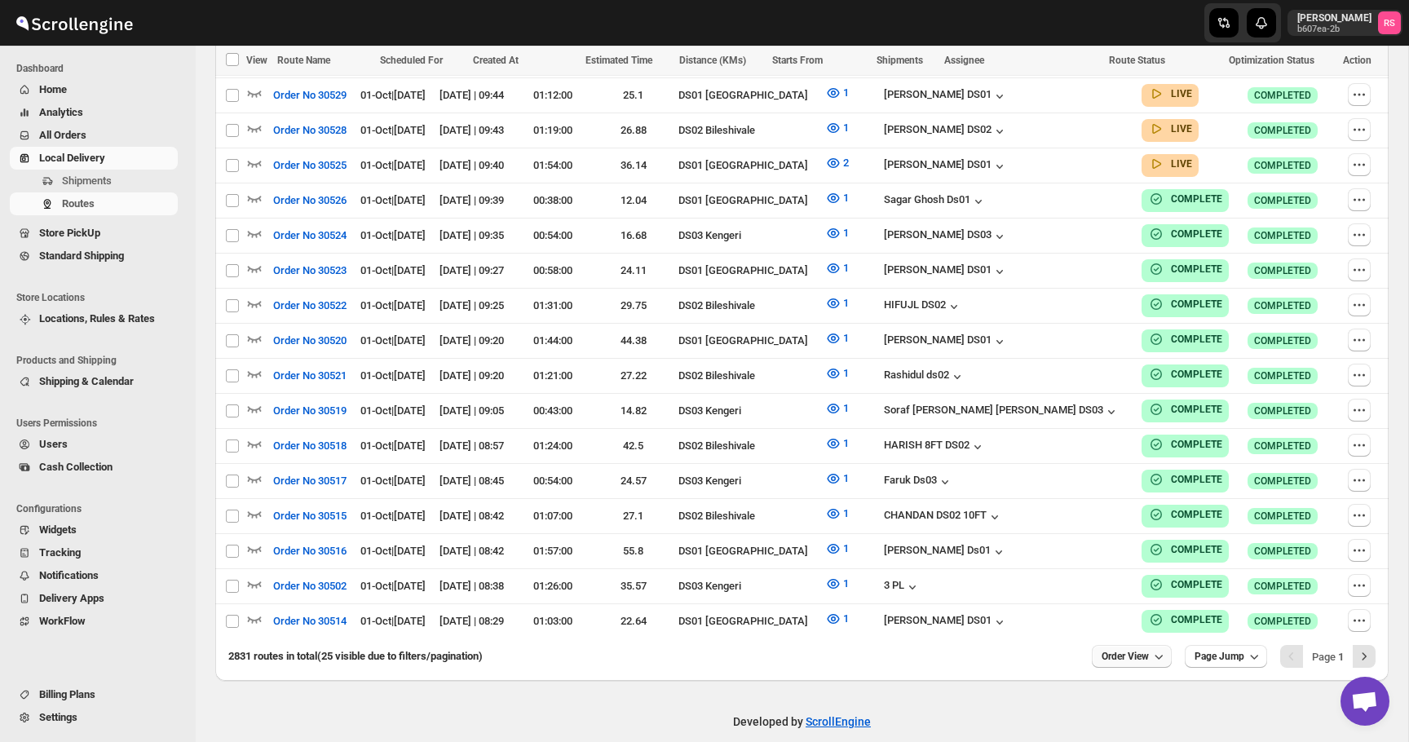
click at [1157, 648] on icon "button" at bounding box center [1158, 656] width 16 height 16
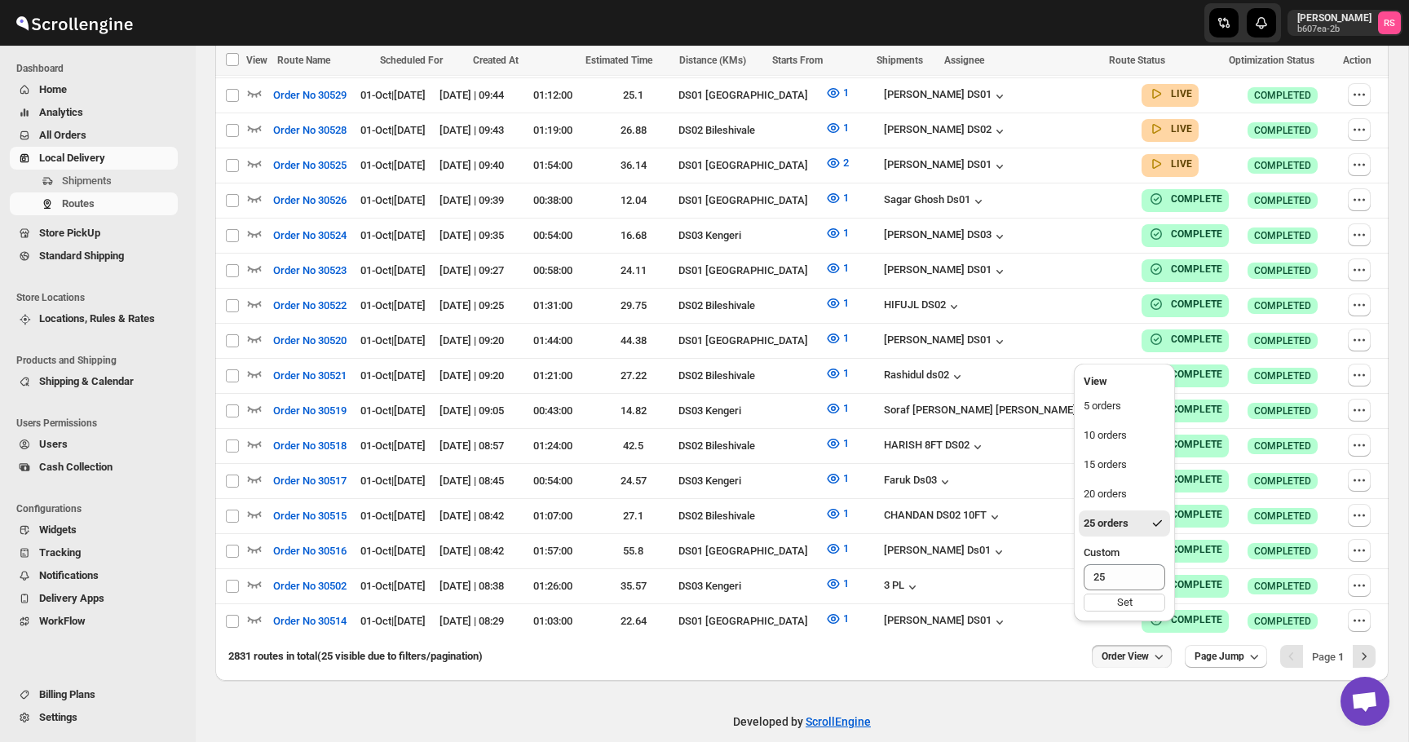
click at [1157, 648] on icon "button" at bounding box center [1158, 656] width 16 height 16
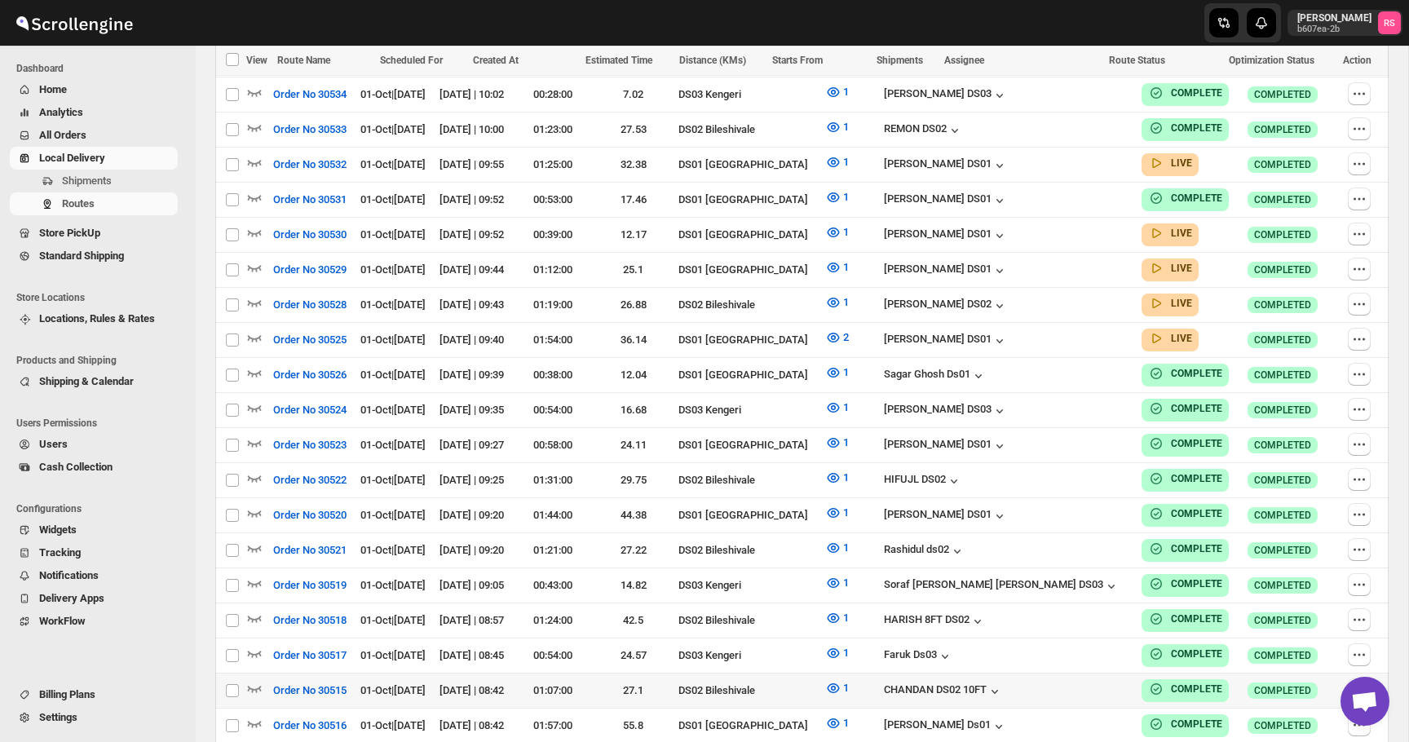
scroll to position [659, 0]
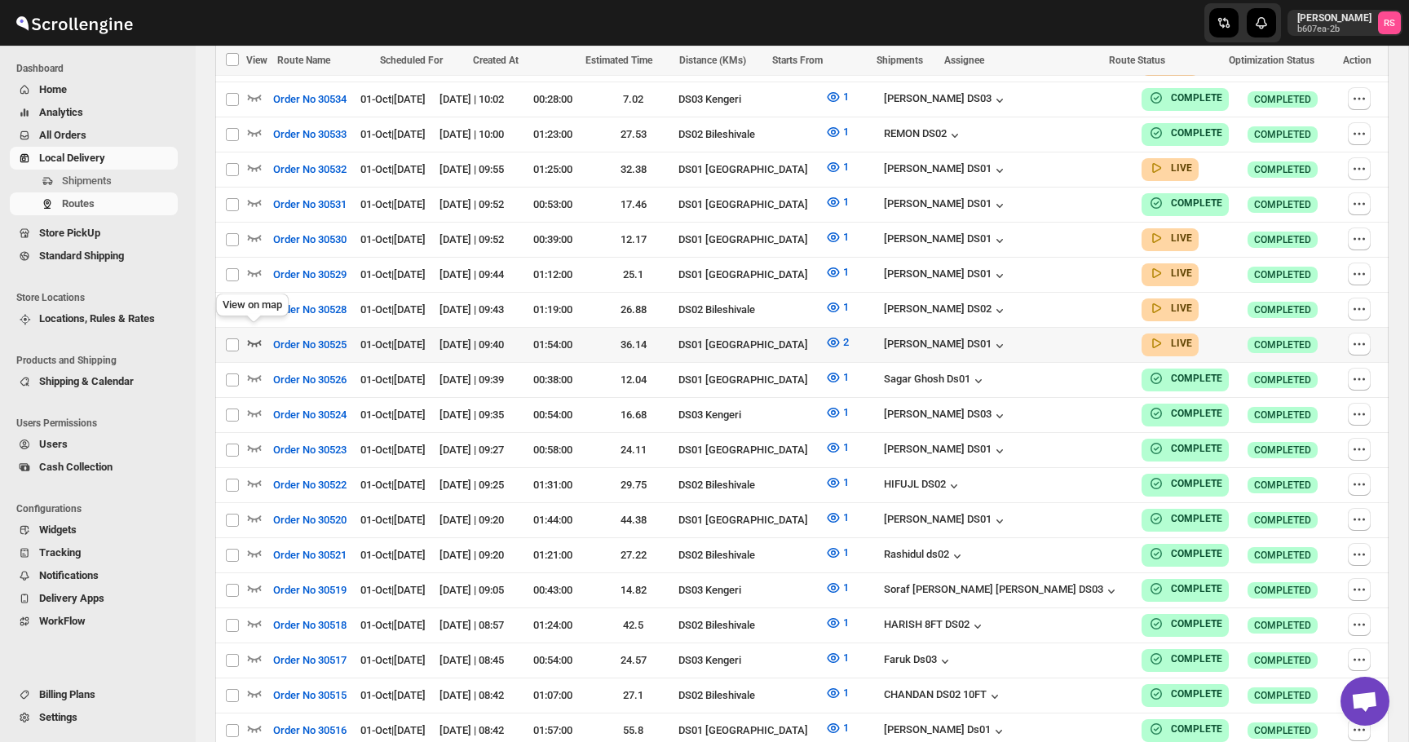
click at [257, 334] on icon "button" at bounding box center [254, 342] width 16 height 16
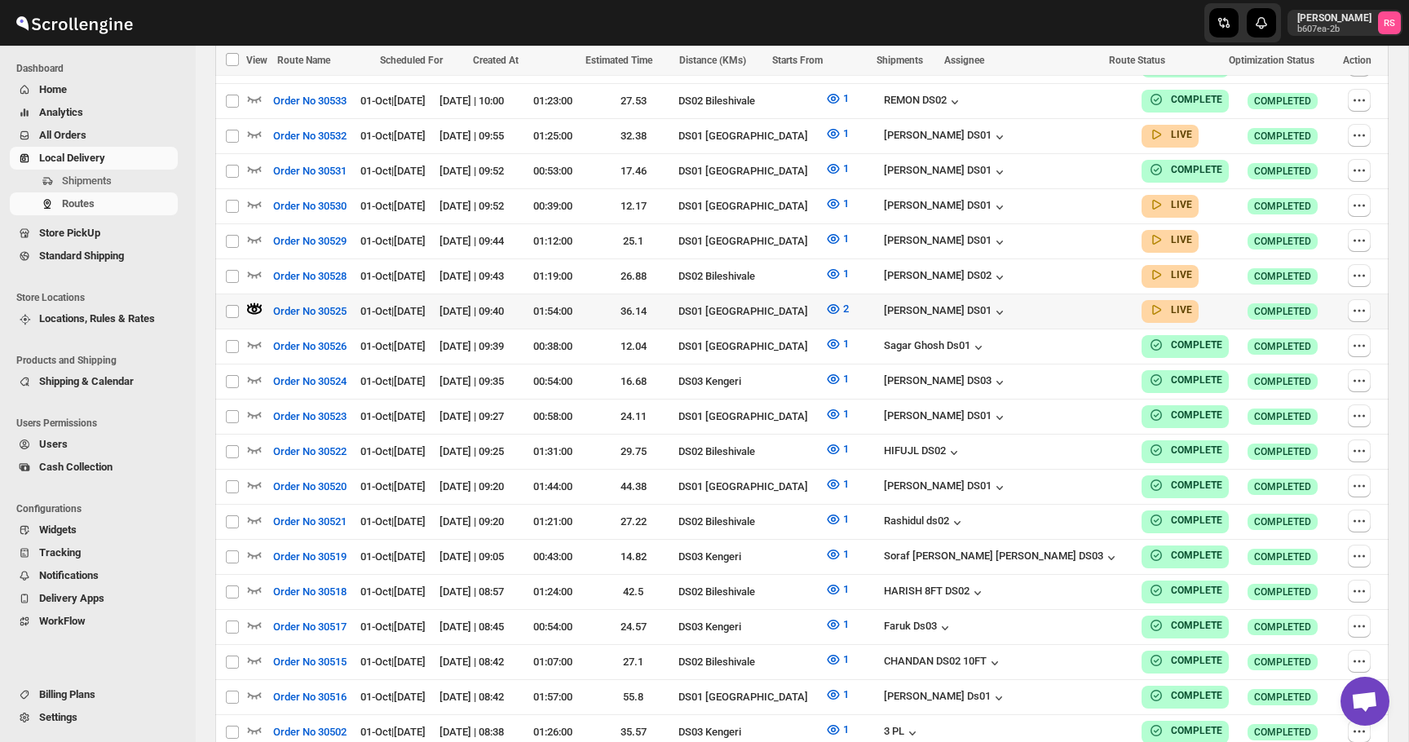
scroll to position [712, 0]
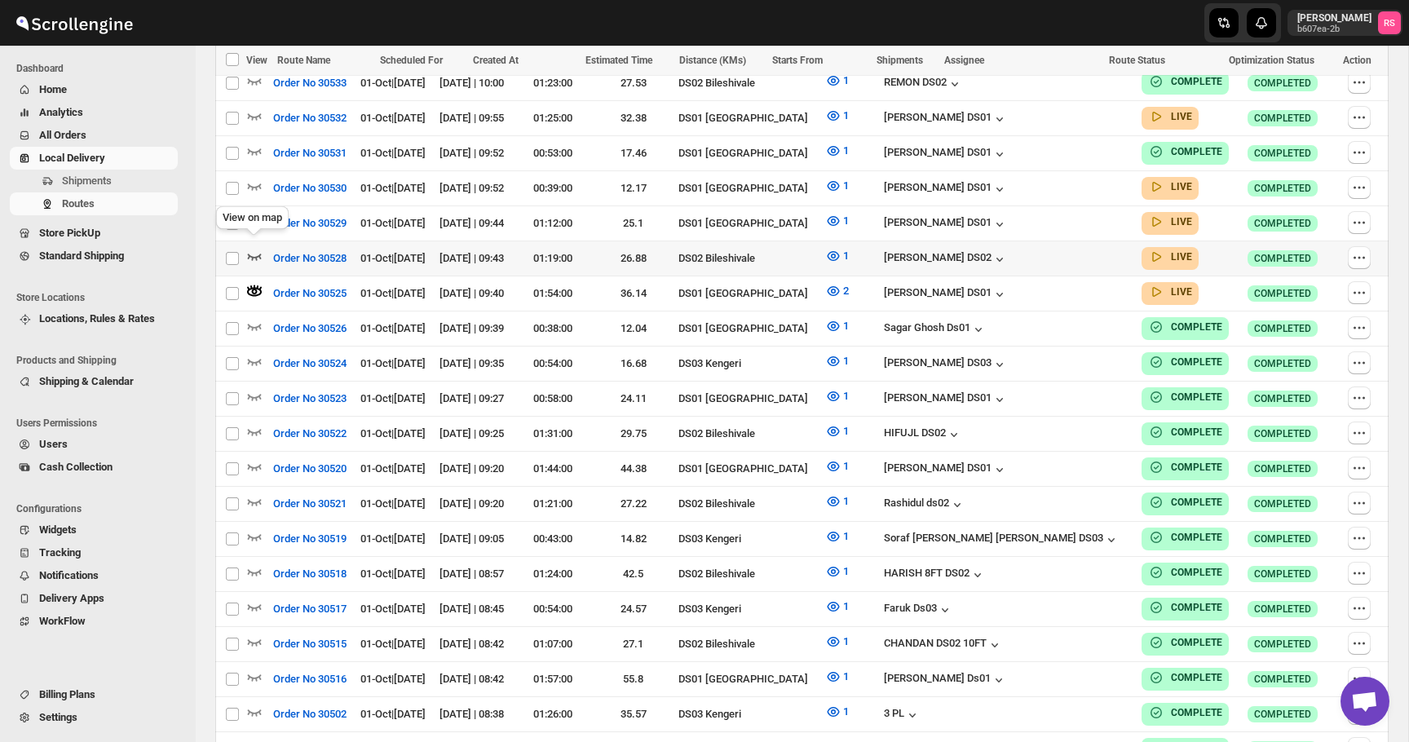
click at [255, 254] on icon "button" at bounding box center [255, 257] width 14 height 7
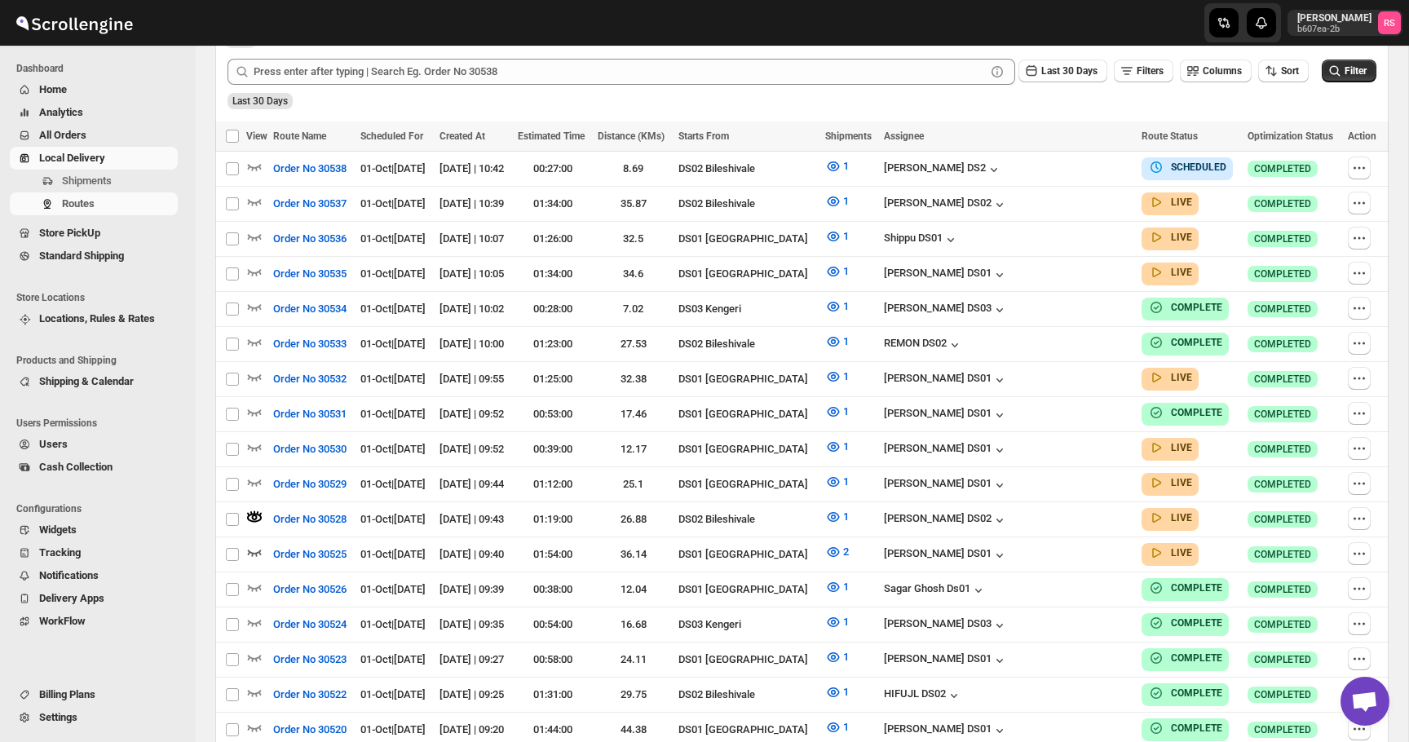
scroll to position [633, 0]
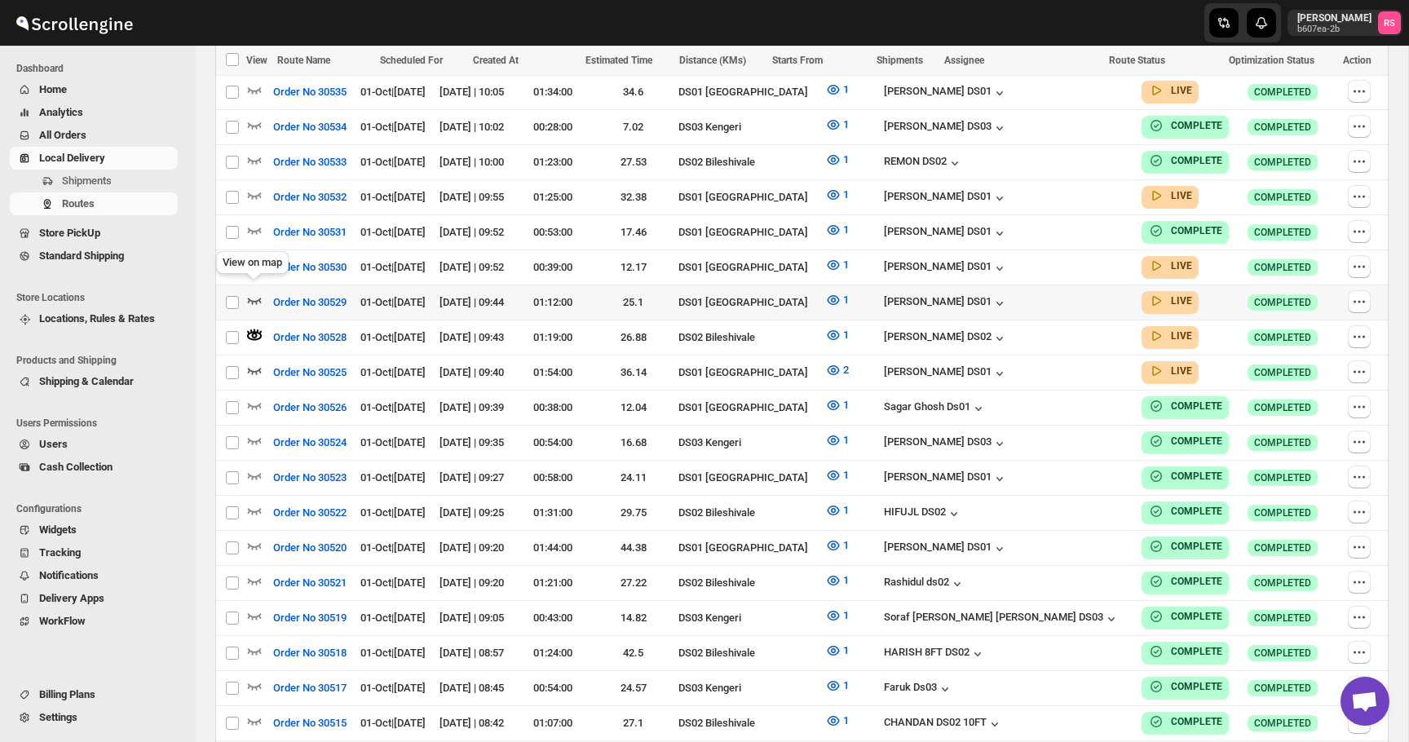
click at [258, 292] on icon "button" at bounding box center [254, 300] width 16 height 16
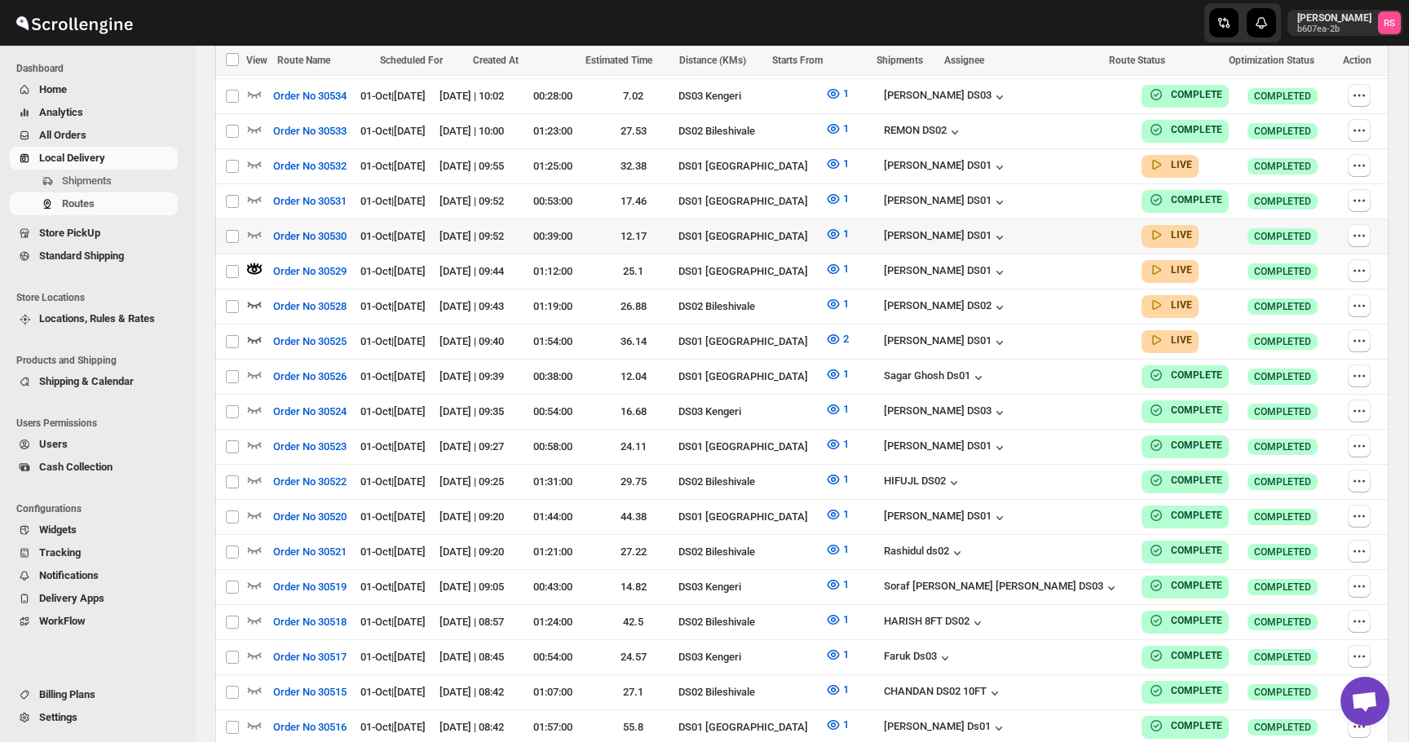
scroll to position [652, 0]
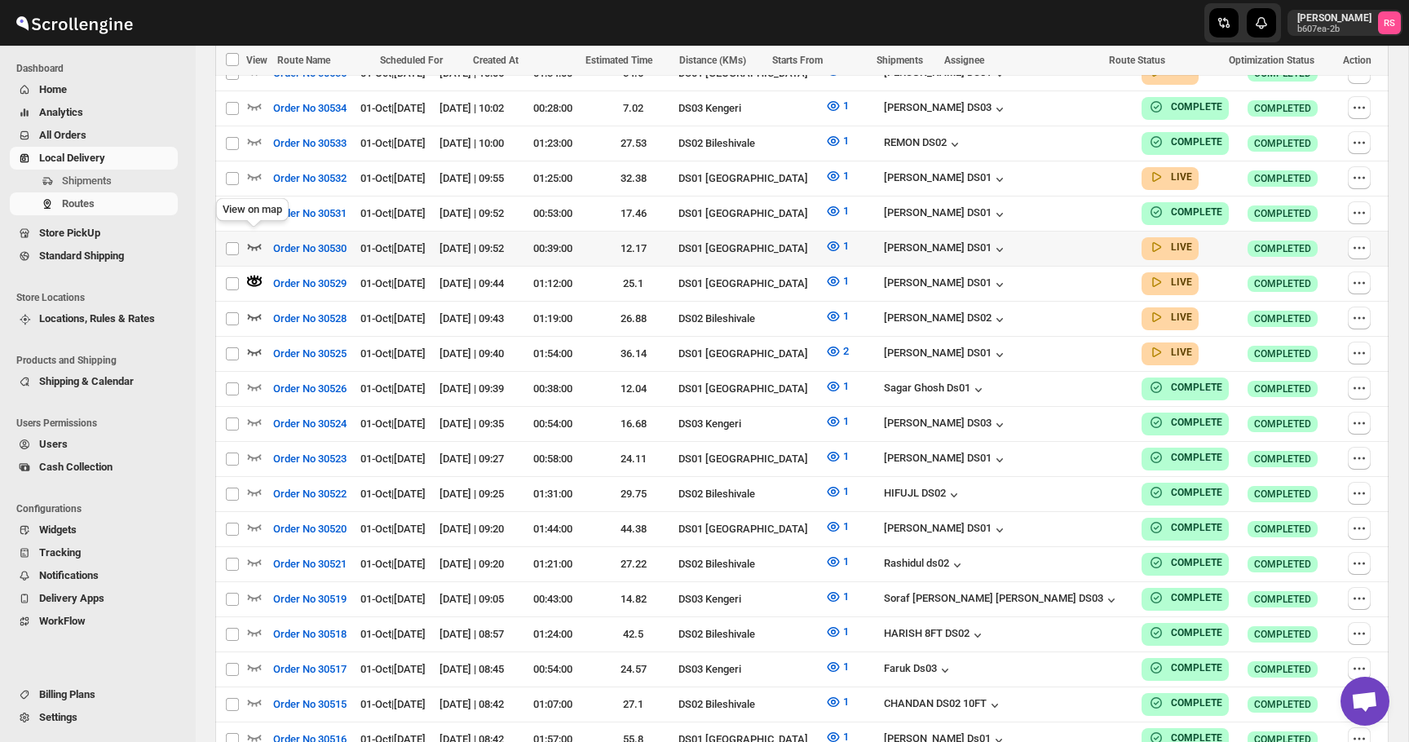
click at [261, 238] on icon "button" at bounding box center [254, 246] width 16 height 16
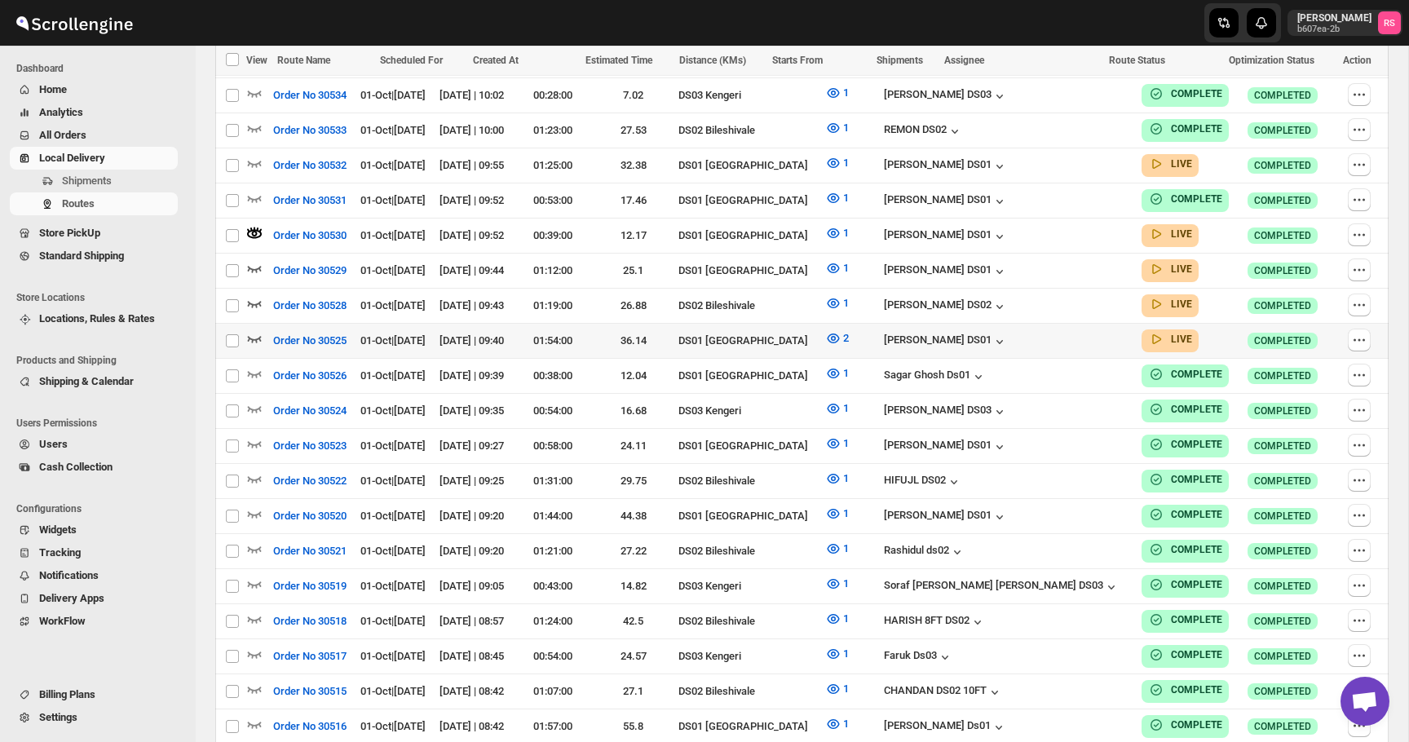
scroll to position [658, 0]
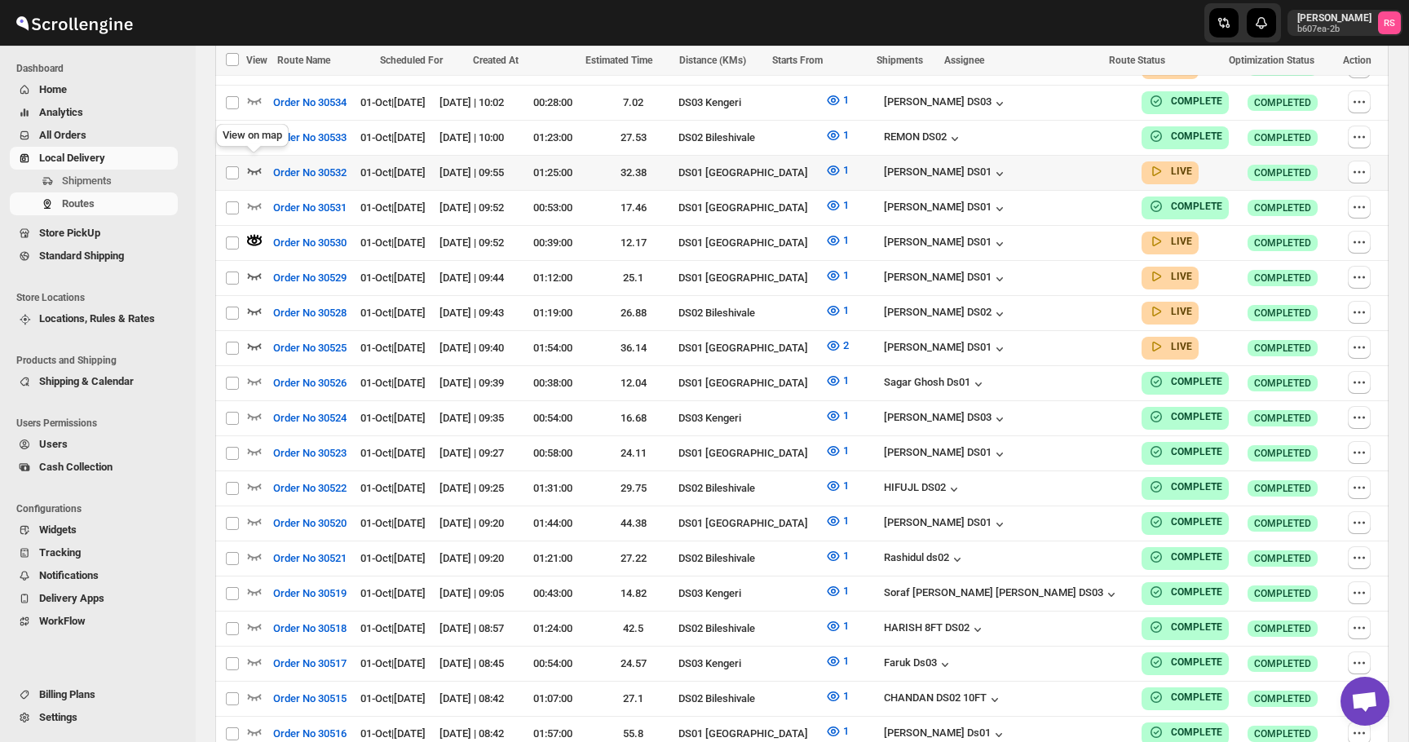
click at [252, 163] on icon "button" at bounding box center [254, 170] width 16 height 16
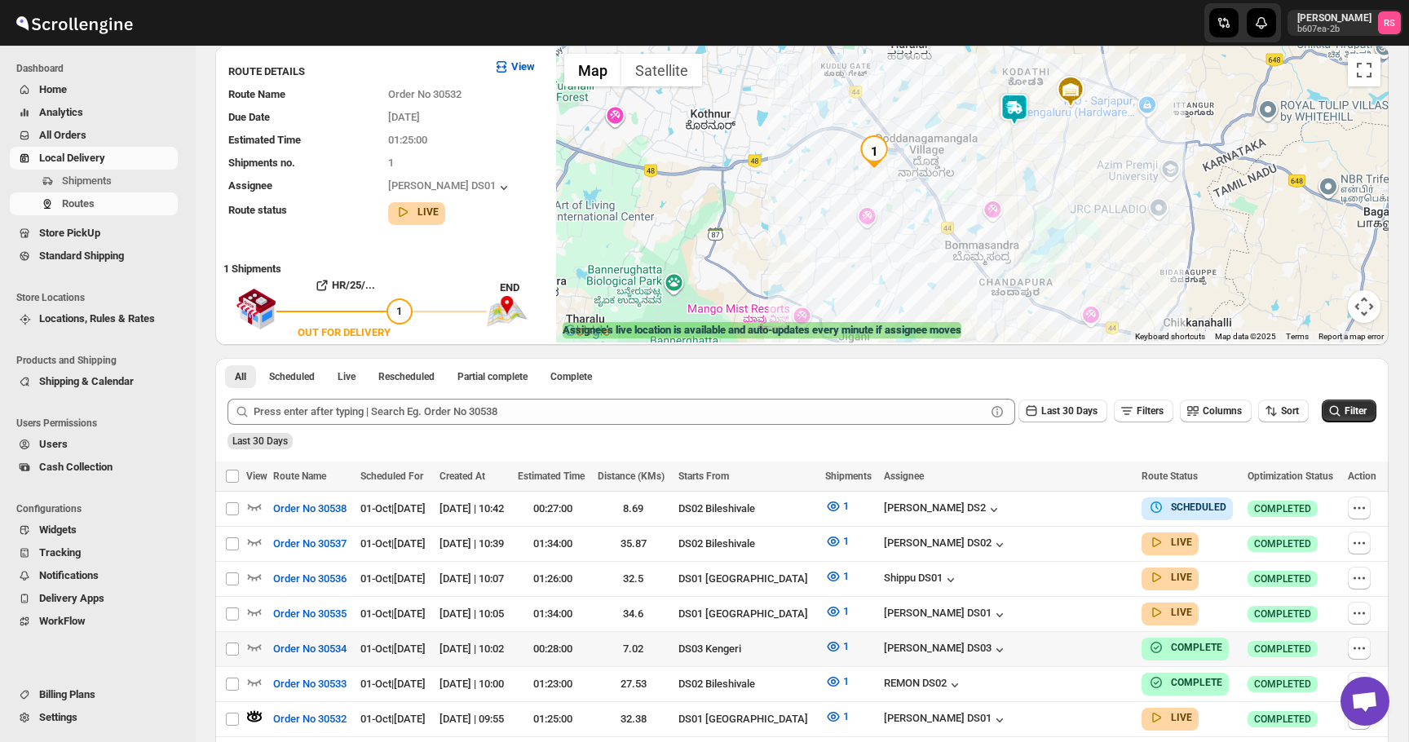
scroll to position [0, 0]
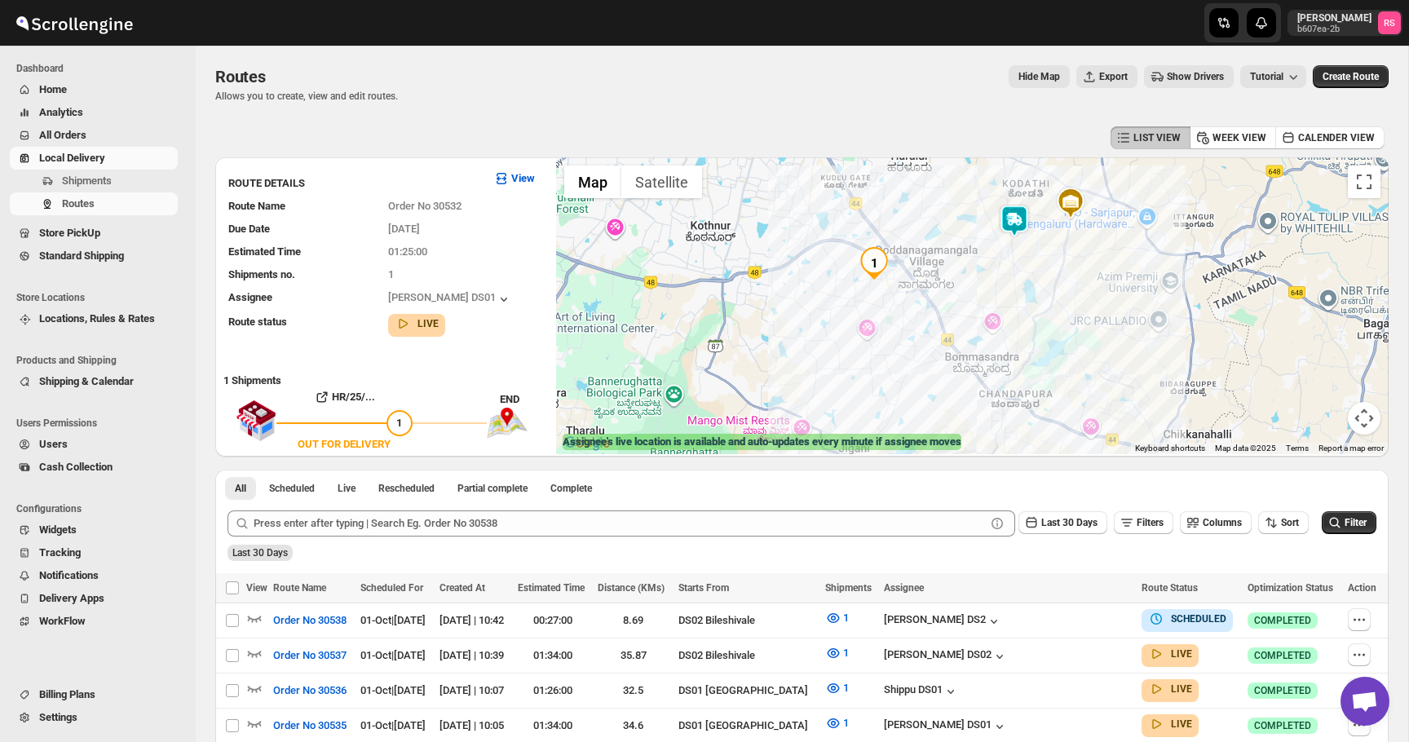
click at [1017, 213] on img at bounding box center [1014, 221] width 33 height 33
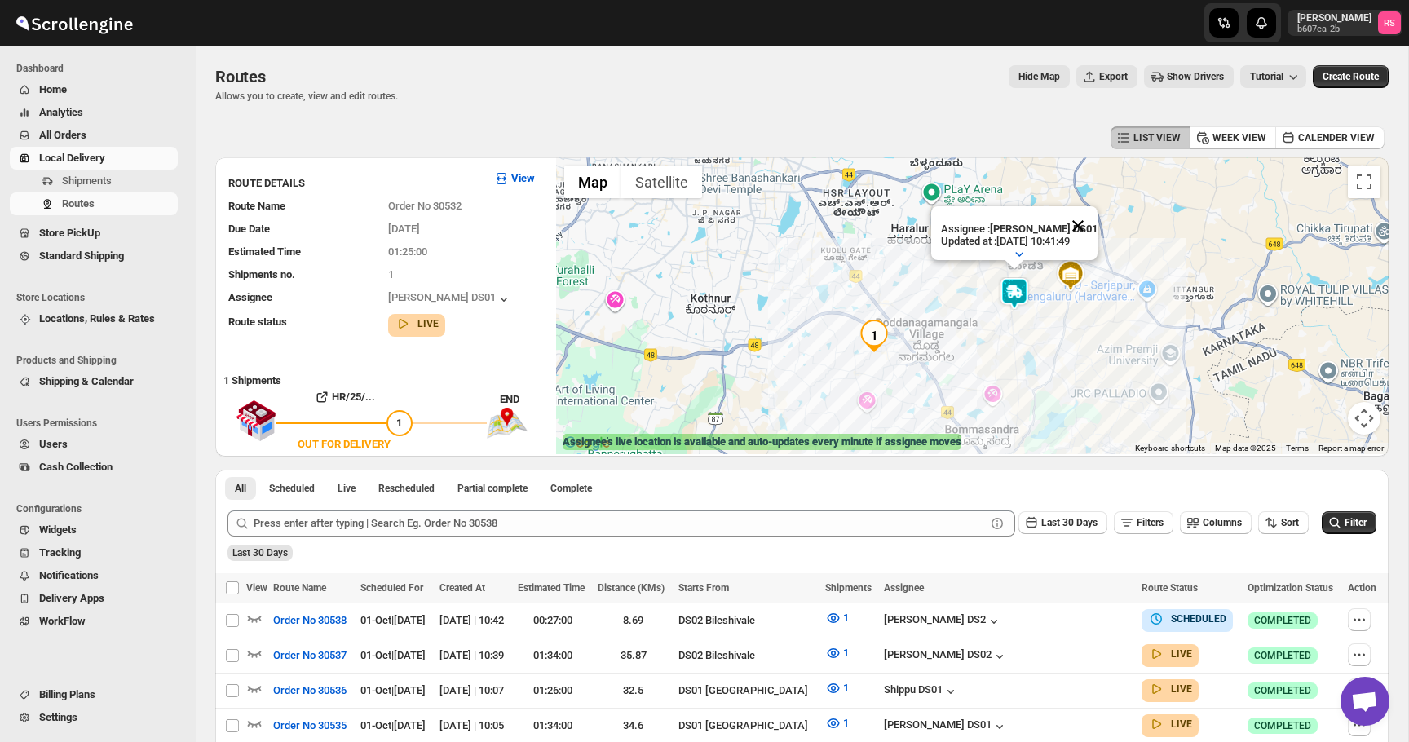
click at [1079, 224] on button "Close" at bounding box center [1077, 225] width 39 height 39
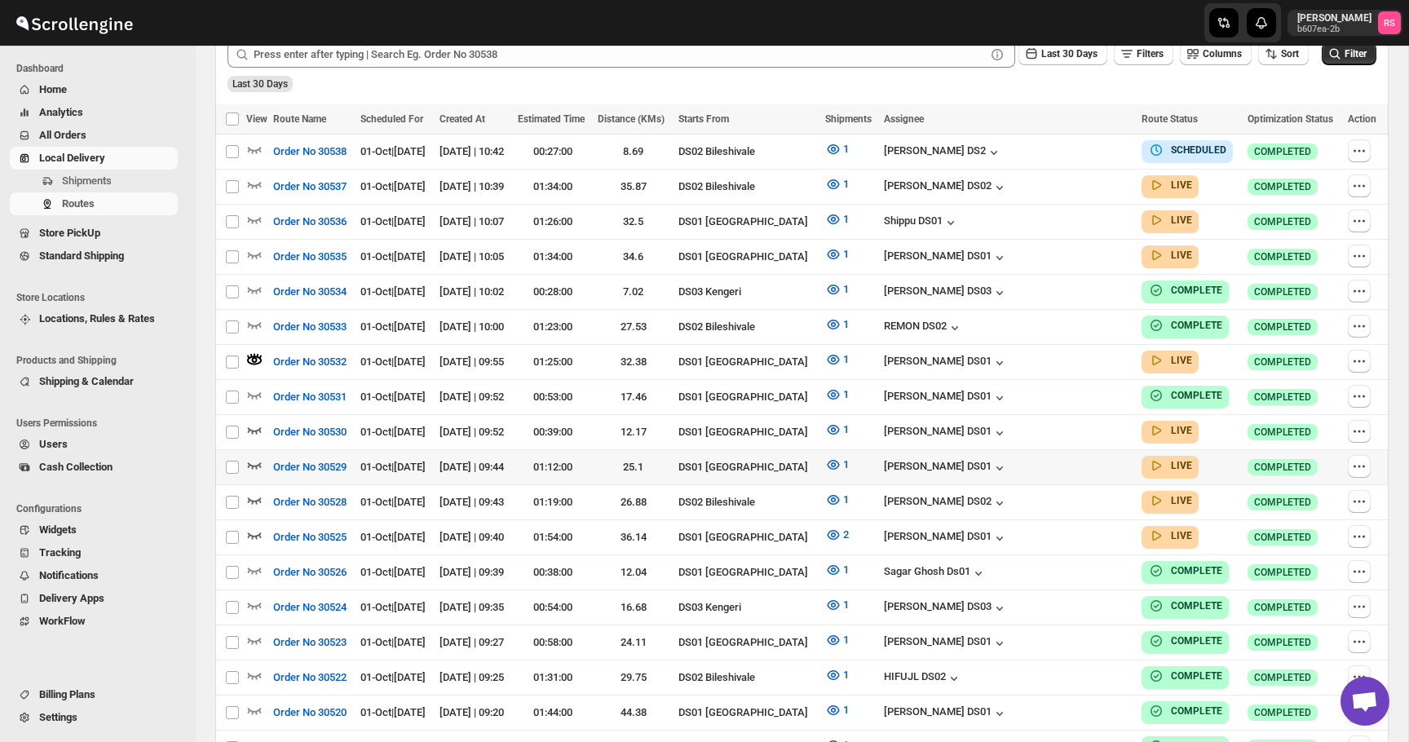
scroll to position [505, 0]
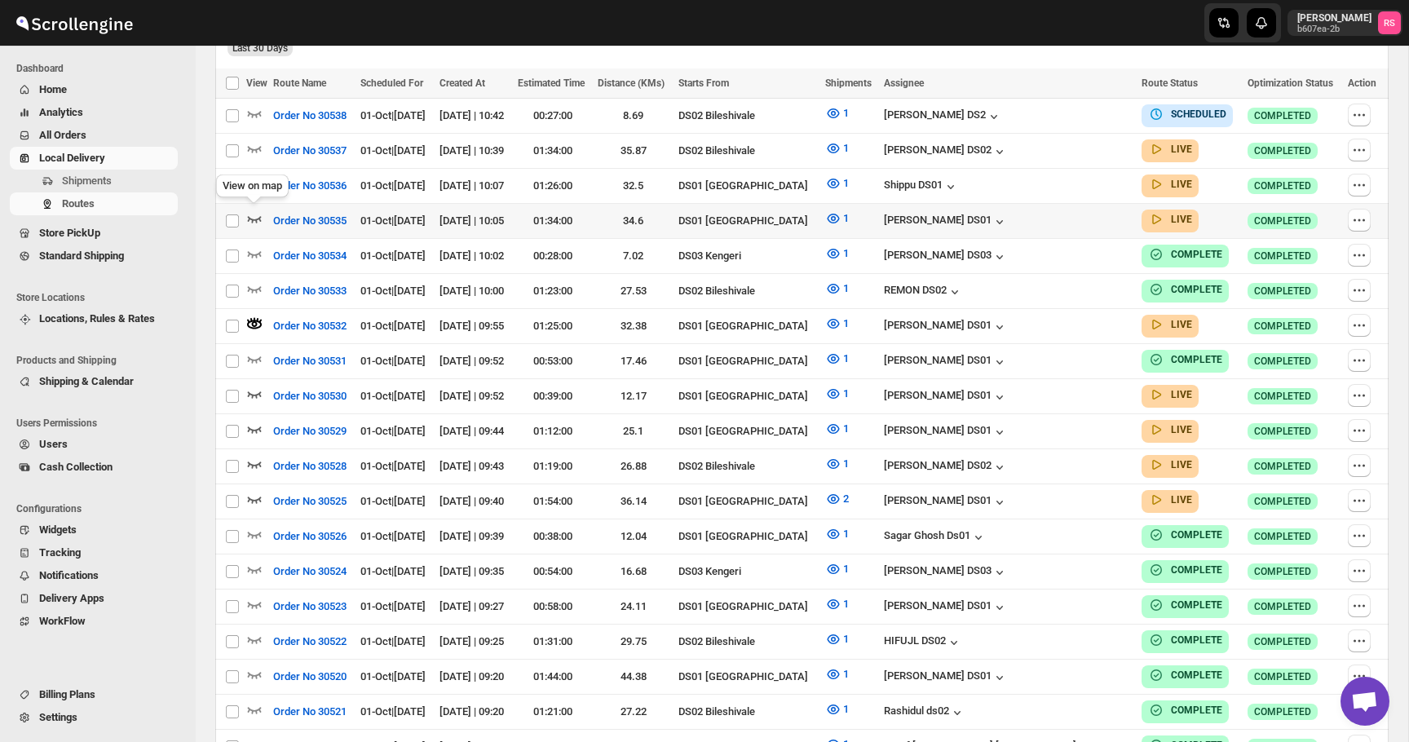
click at [254, 216] on icon "button" at bounding box center [254, 218] width 16 height 16
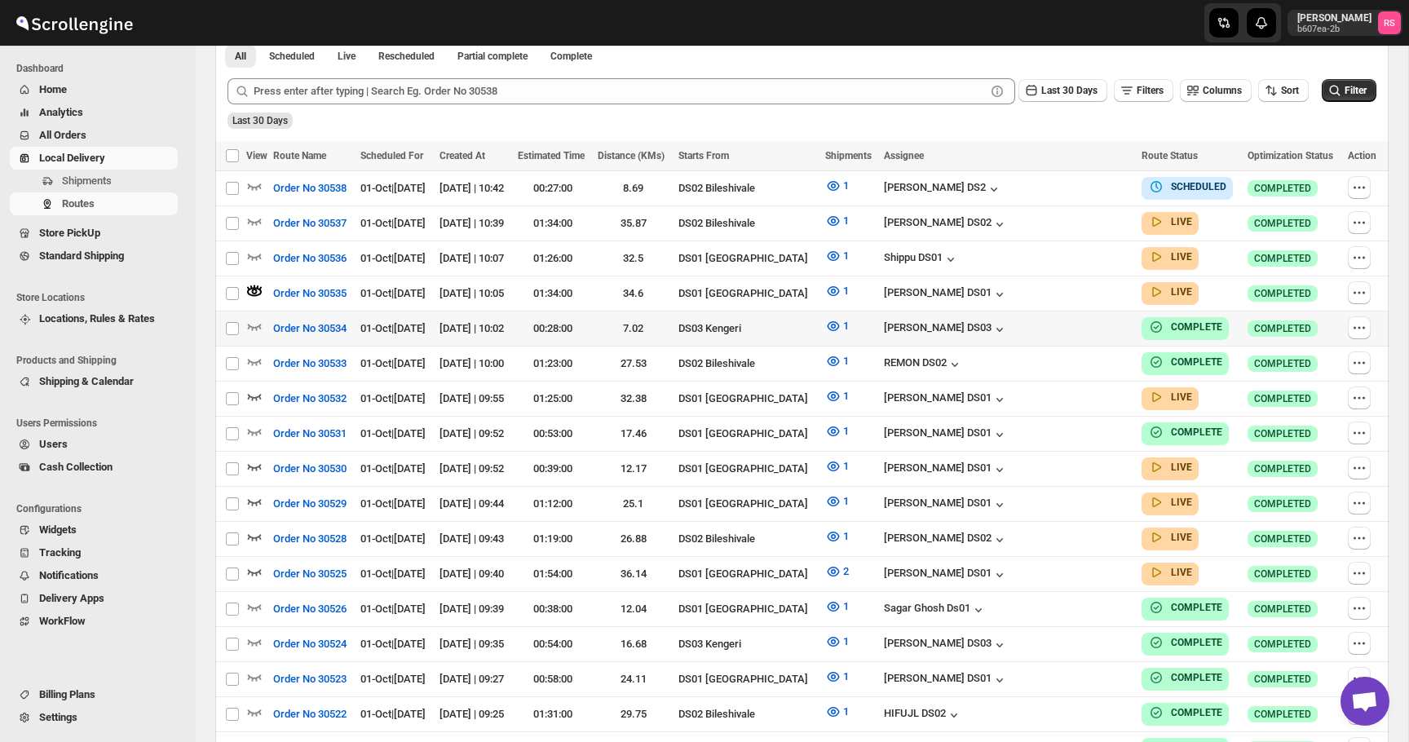
scroll to position [416, 0]
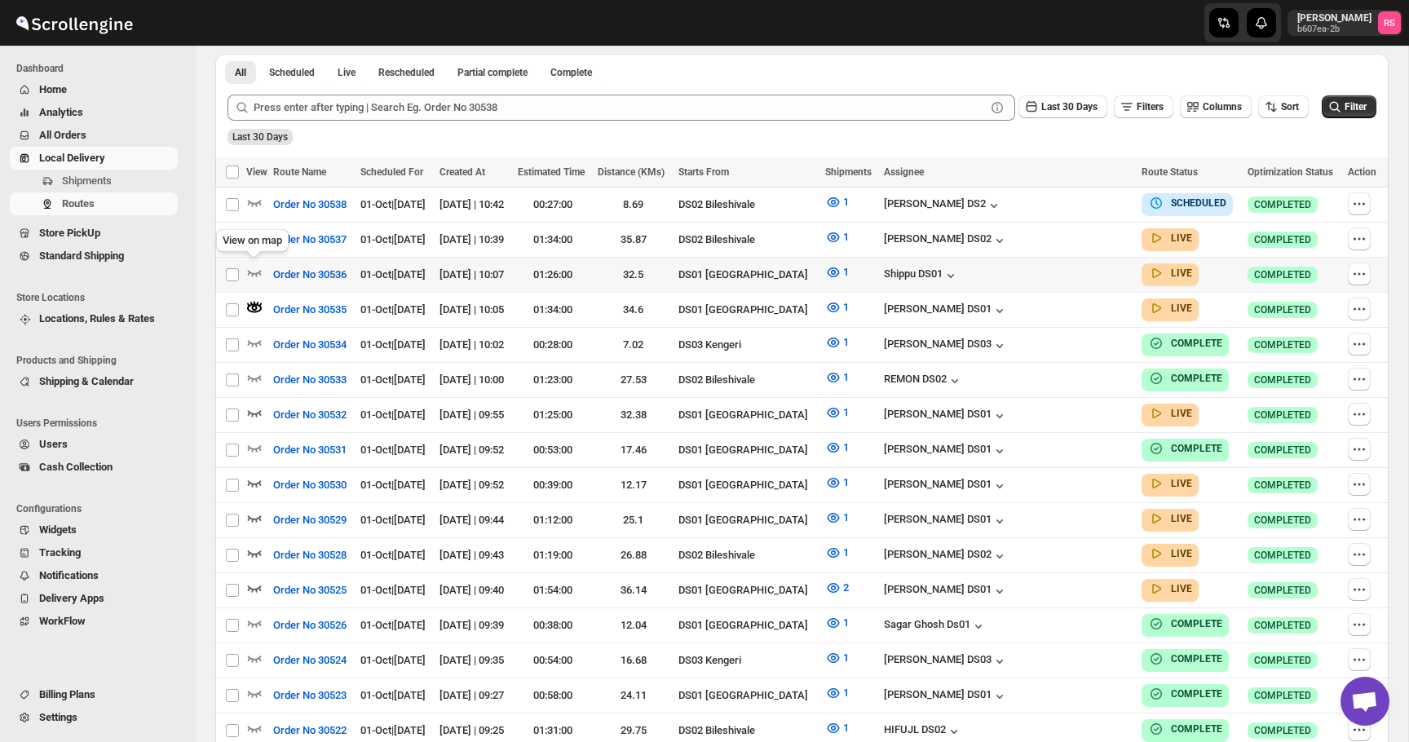
click at [245, 271] on td "Select route" at bounding box center [230, 274] width 31 height 35
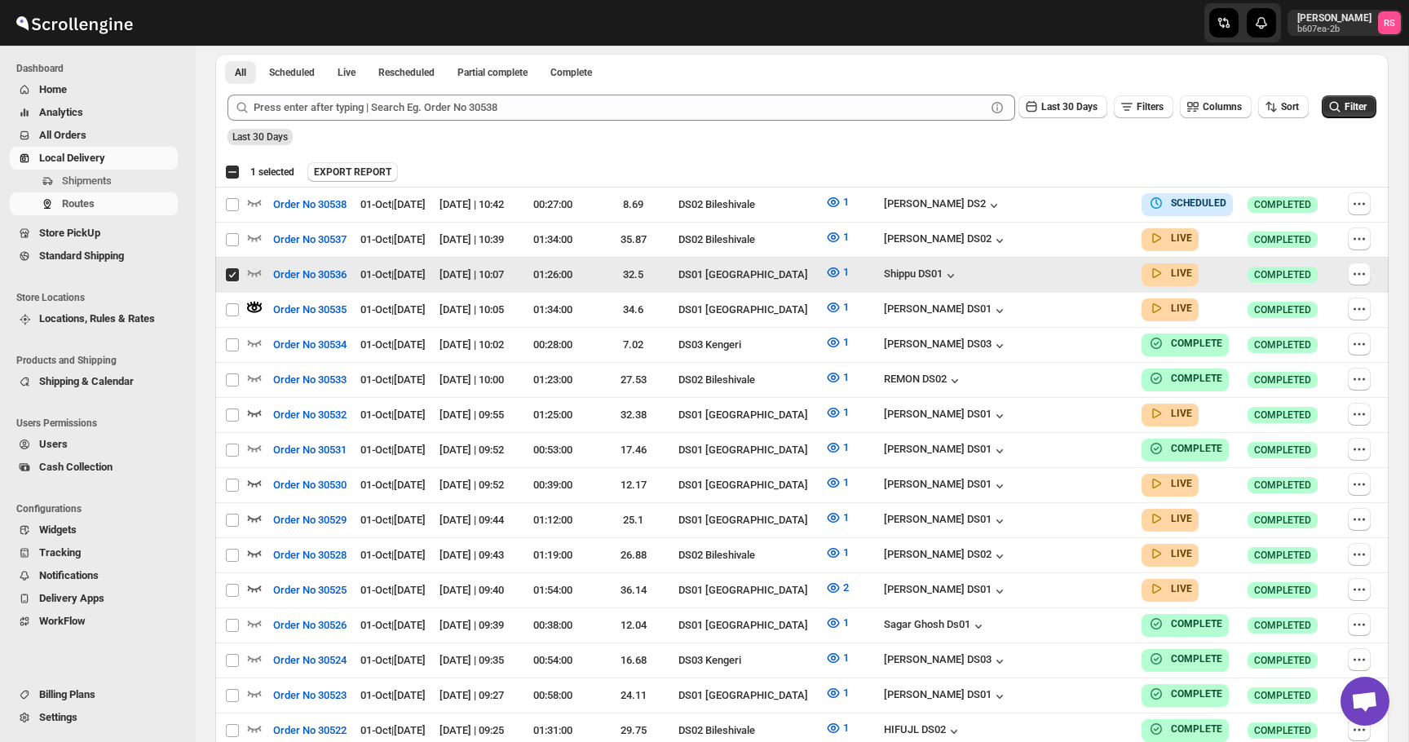
click at [238, 275] on input "Select route" at bounding box center [232, 274] width 13 height 13
checkbox input "false"
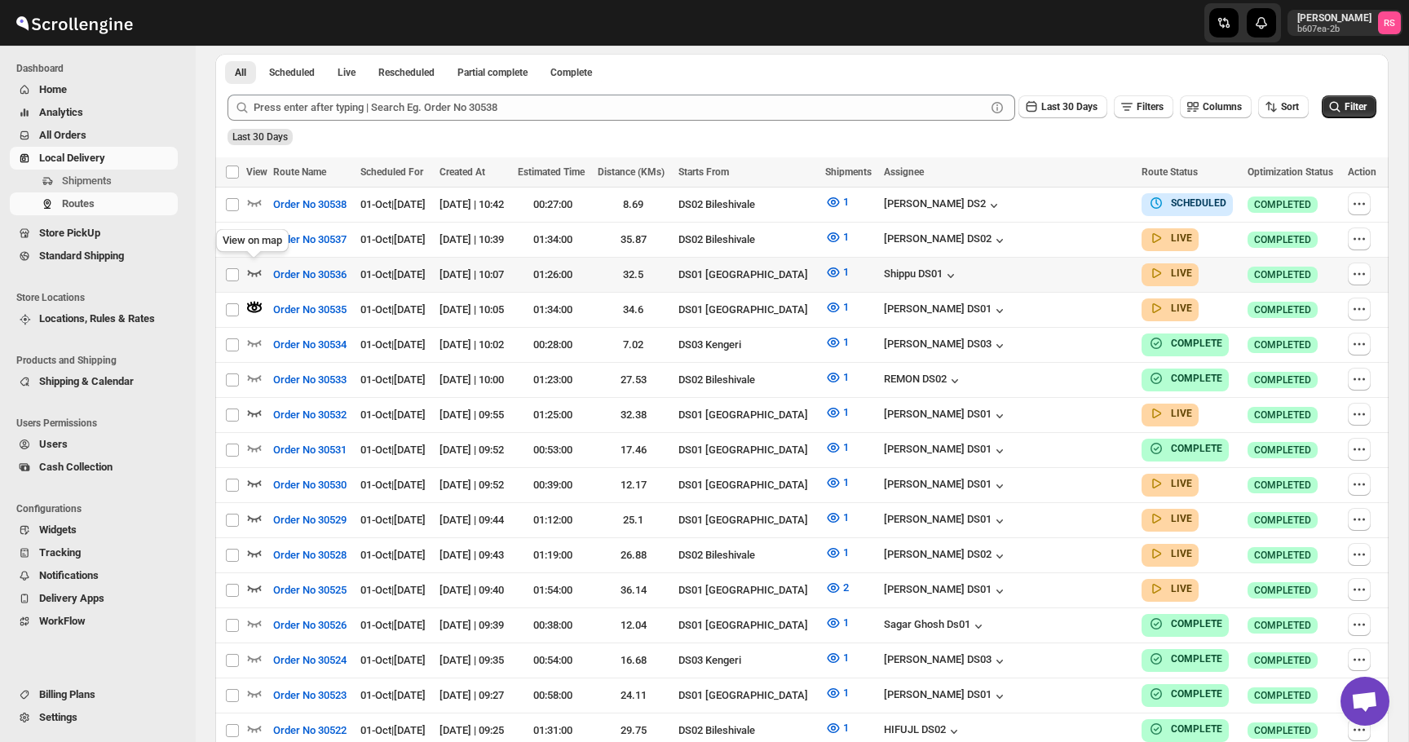
click at [250, 267] on icon "button" at bounding box center [254, 272] width 16 height 16
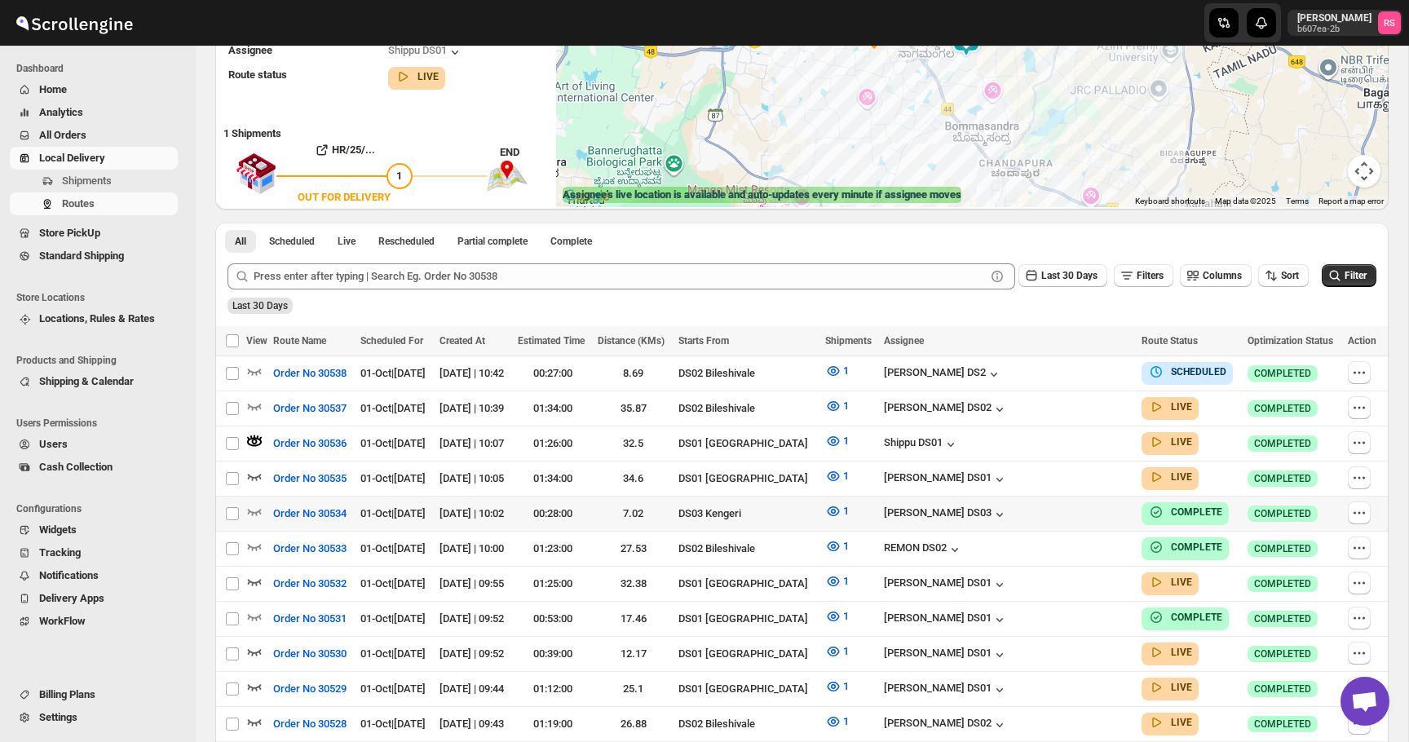
scroll to position [245, 0]
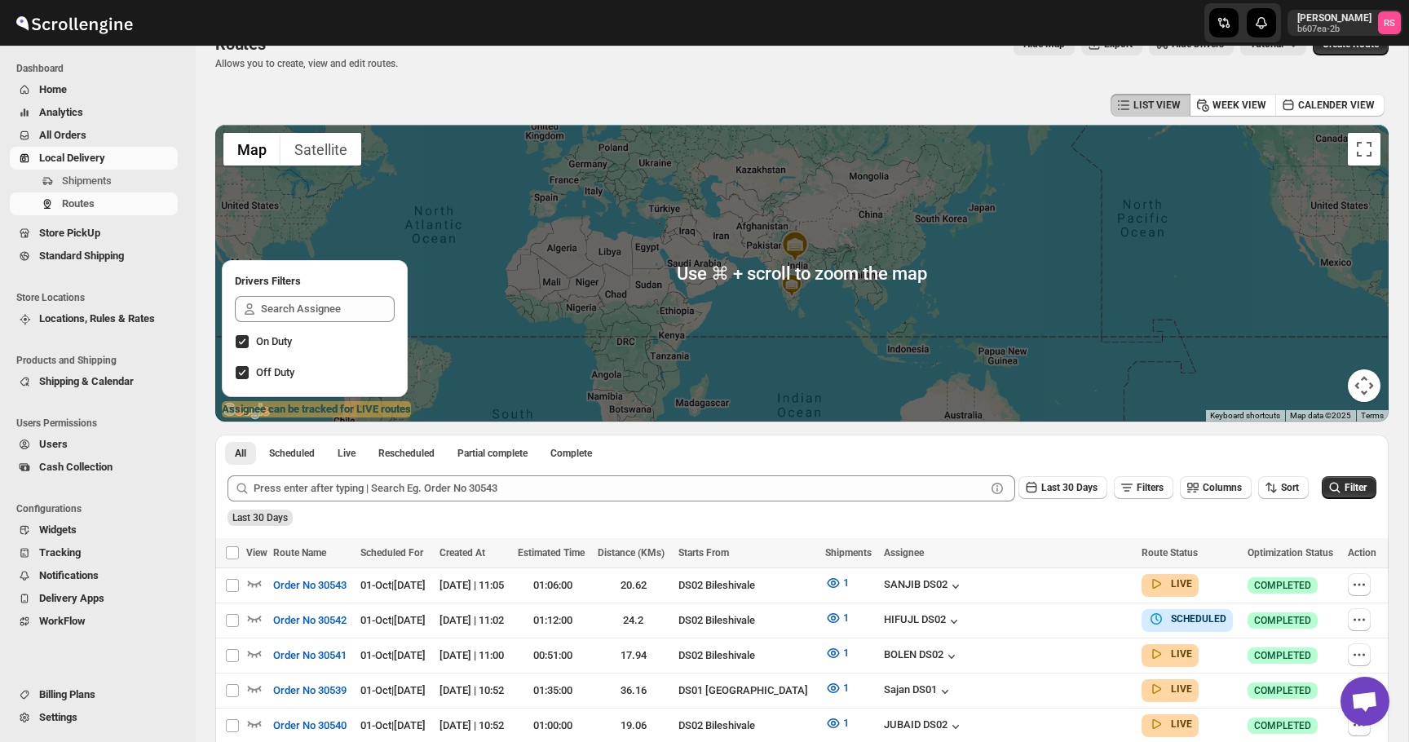
scroll to position [94, 0]
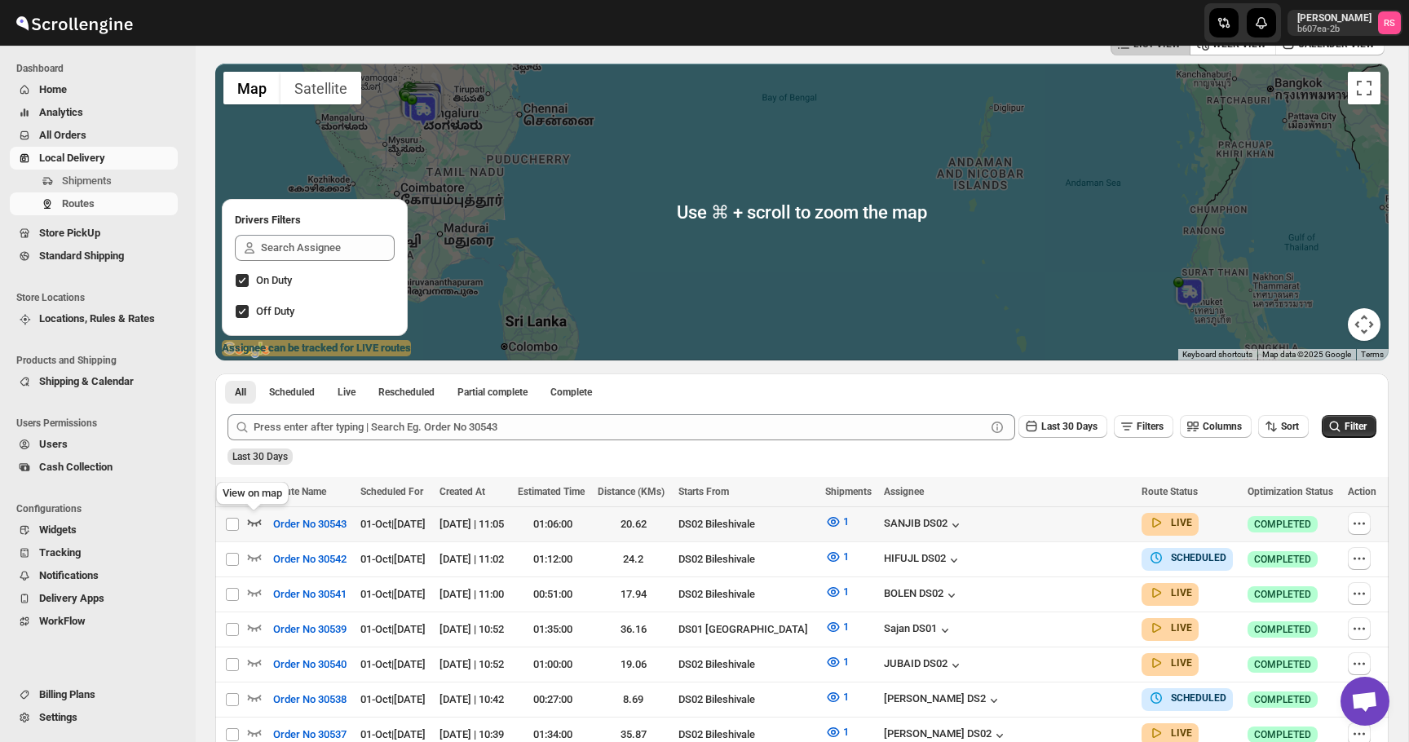
click at [249, 519] on icon "button" at bounding box center [254, 522] width 16 height 16
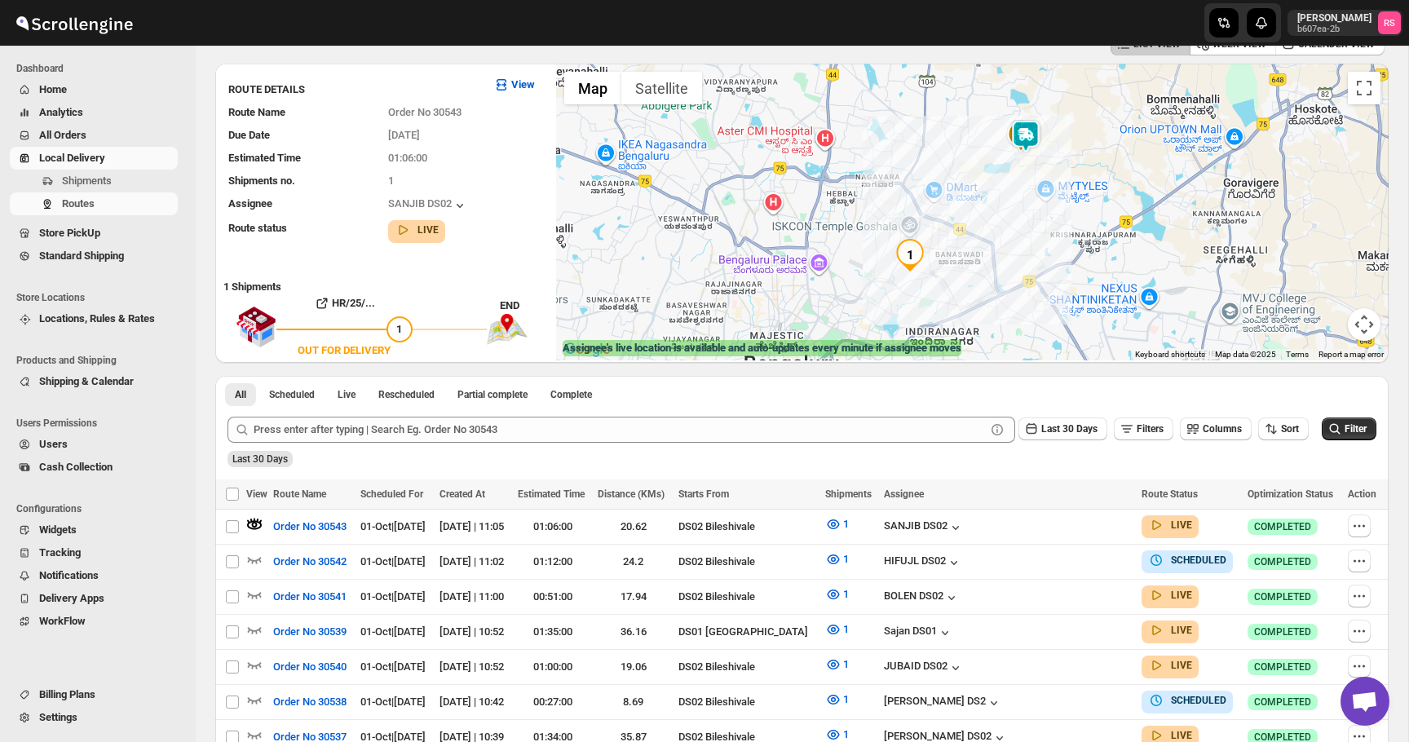
click at [1026, 139] on img at bounding box center [1025, 136] width 33 height 33
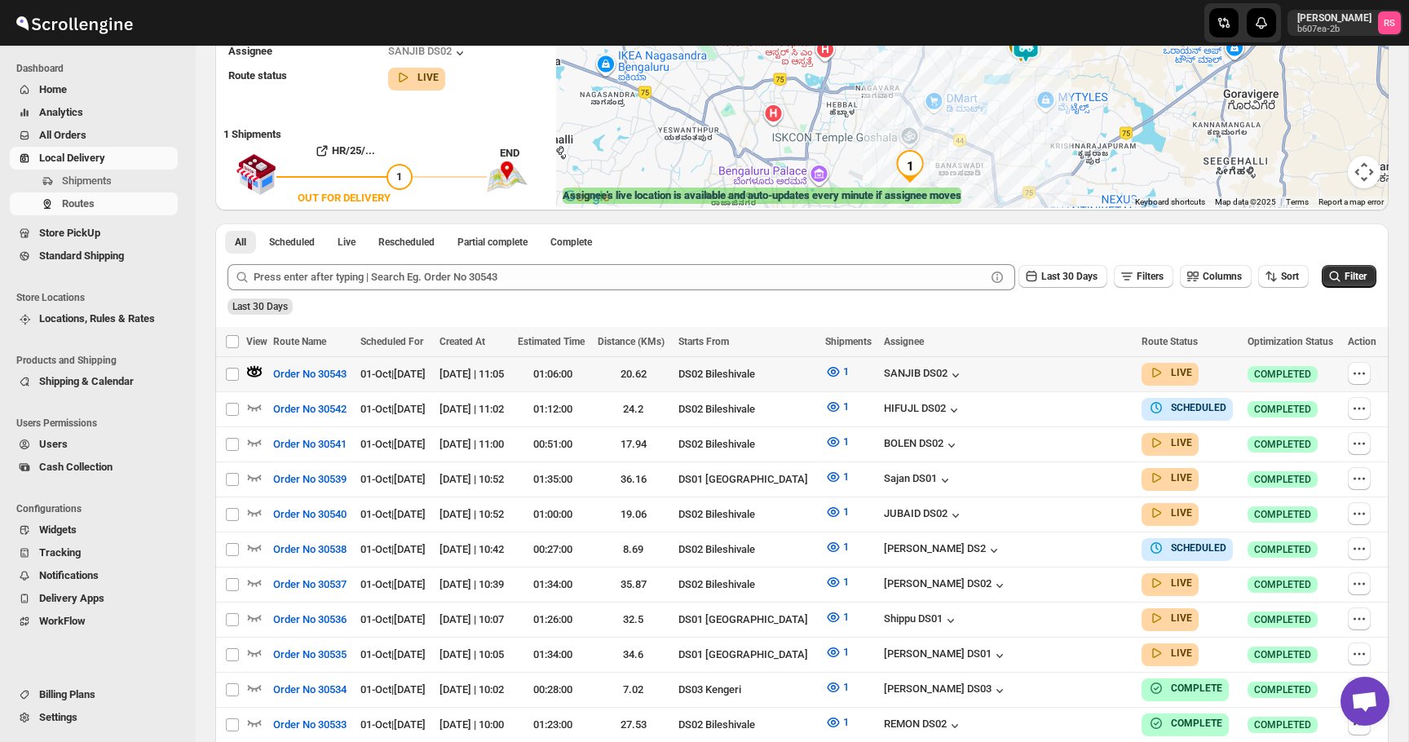
scroll to position [256, 0]
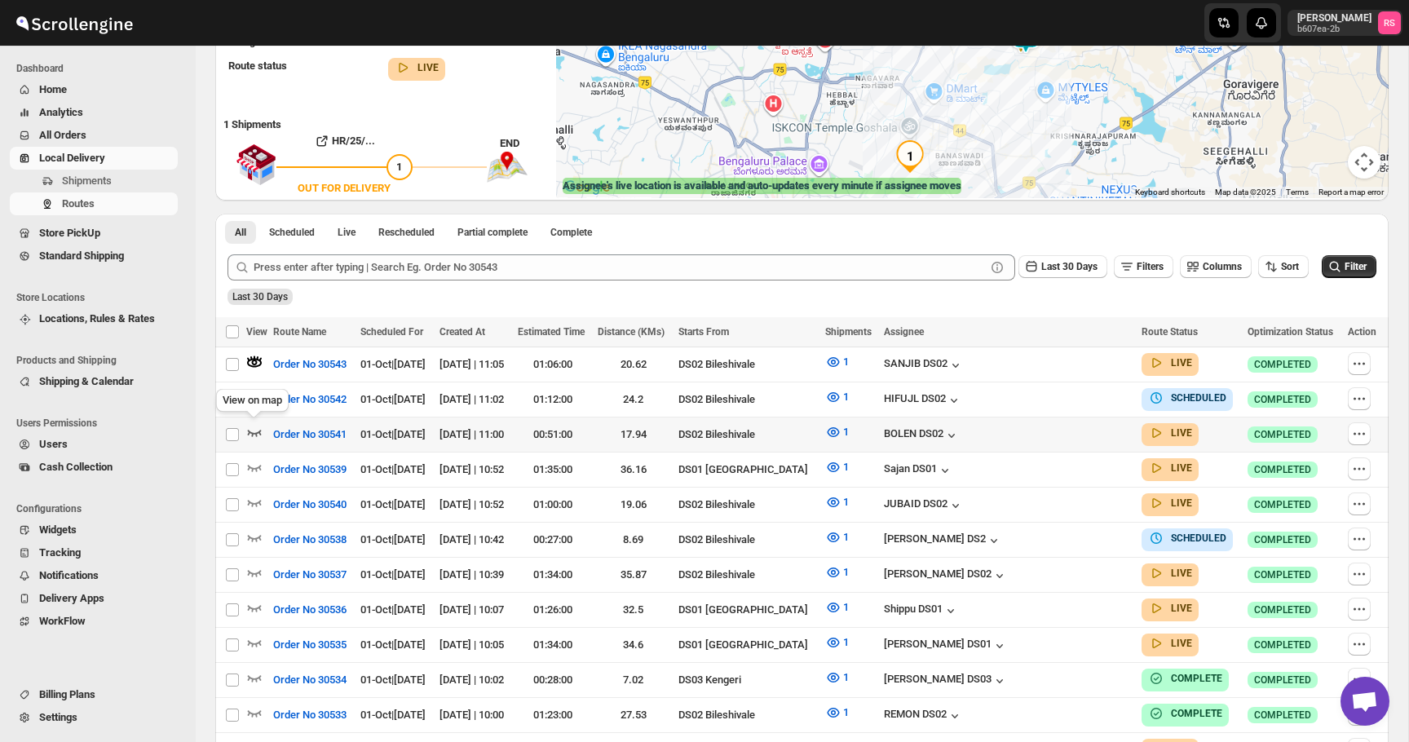
click at [254, 428] on icon "button" at bounding box center [254, 432] width 16 height 16
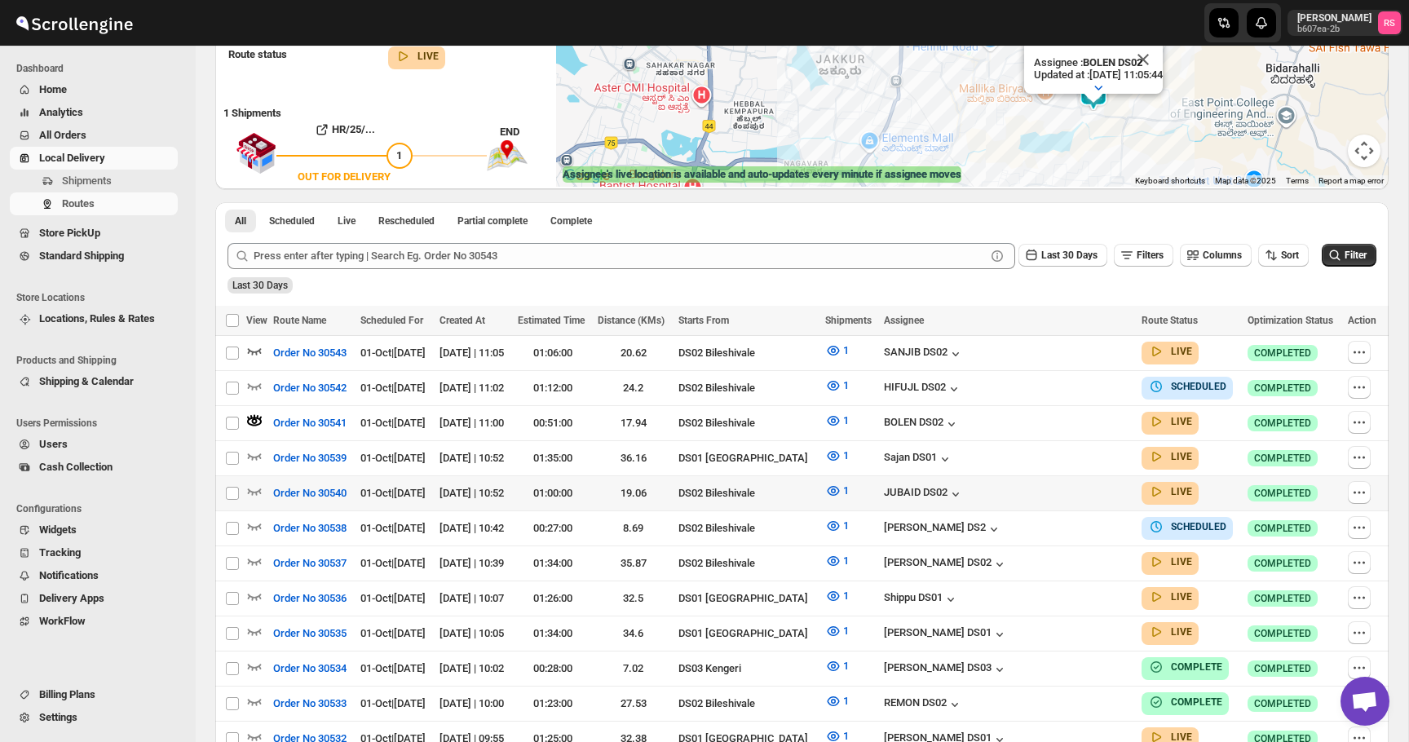
scroll to position [285, 0]
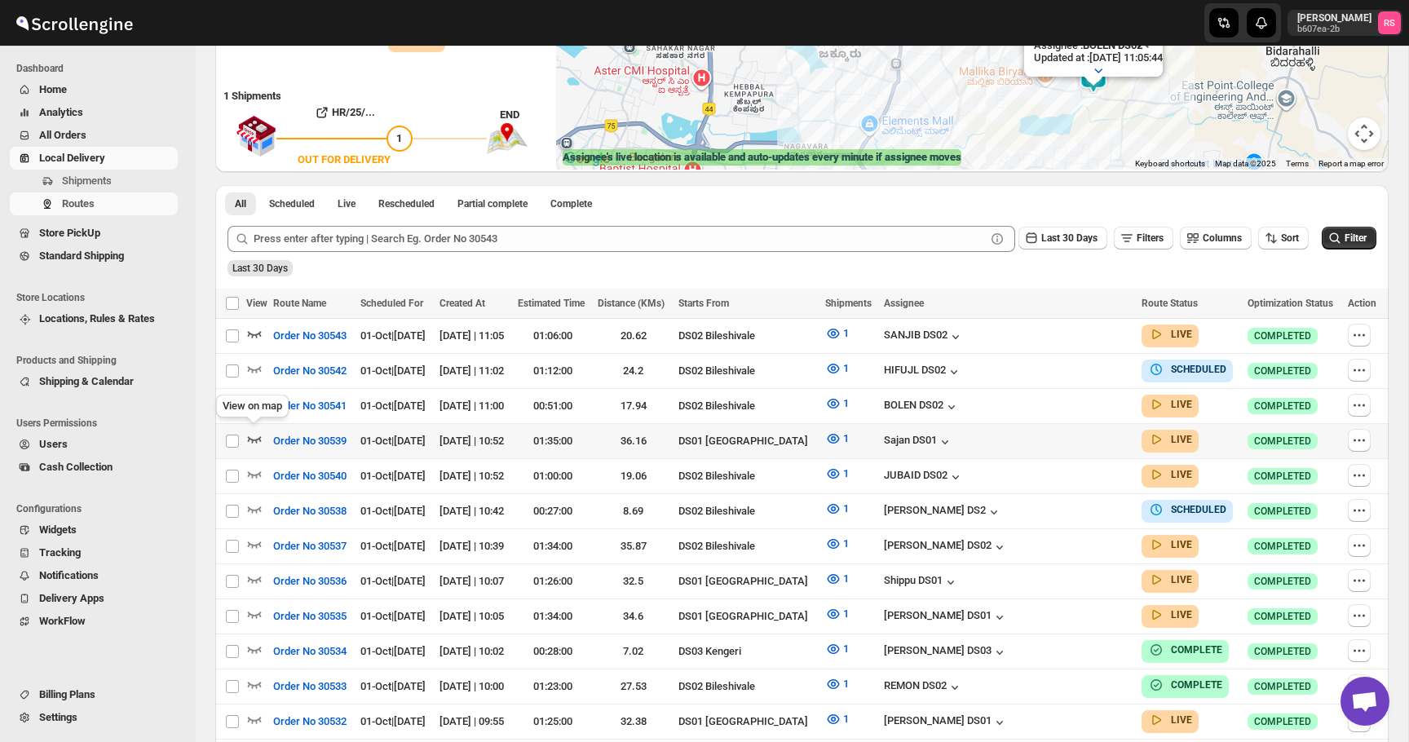
click at [260, 436] on icon "button" at bounding box center [255, 439] width 14 height 7
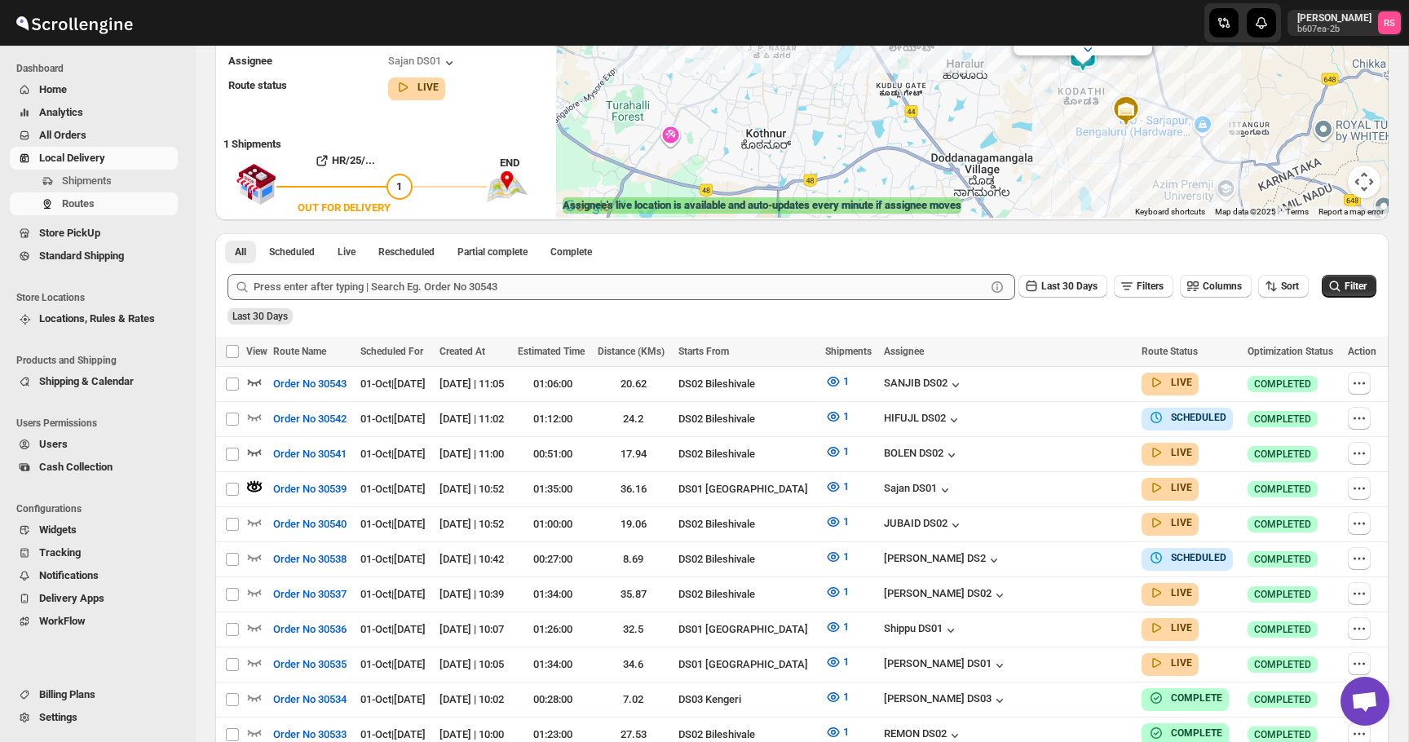
scroll to position [363, 0]
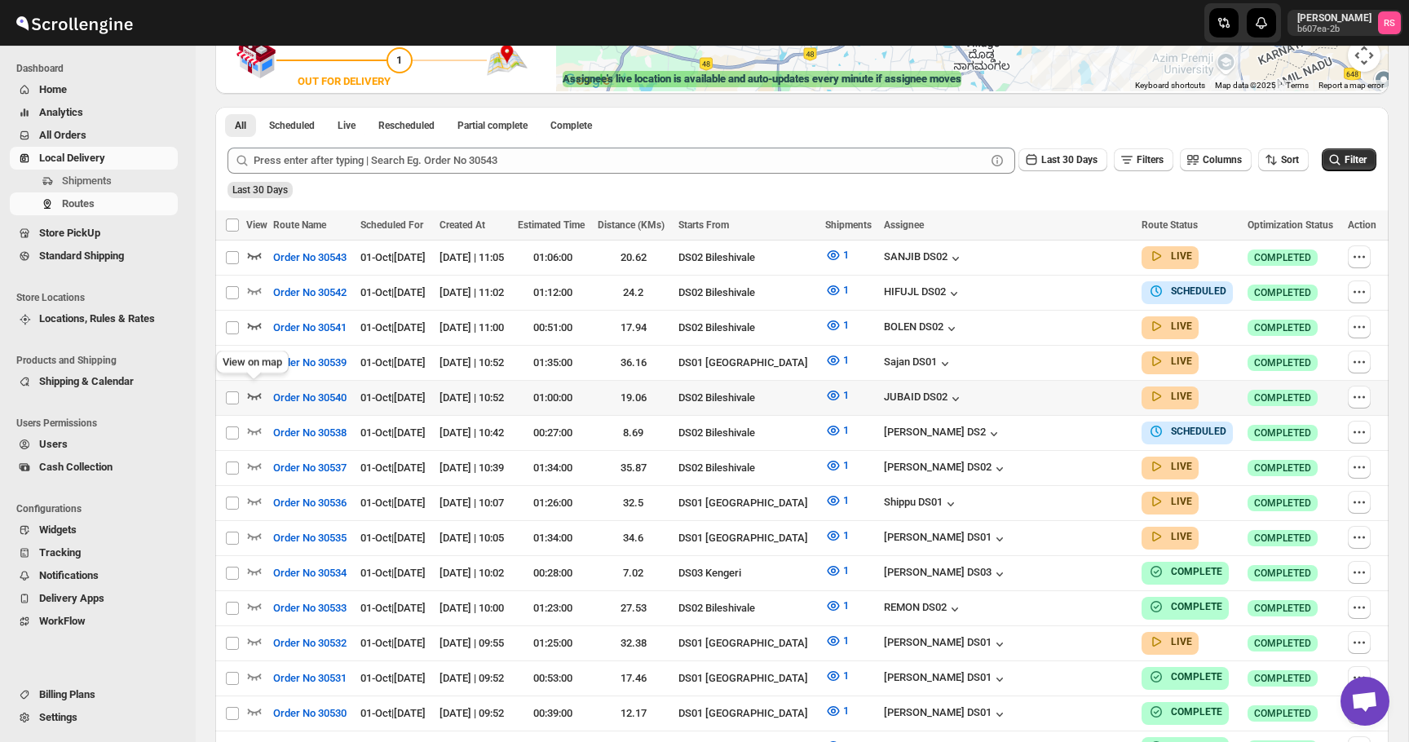
click at [255, 390] on icon "button" at bounding box center [254, 395] width 16 height 16
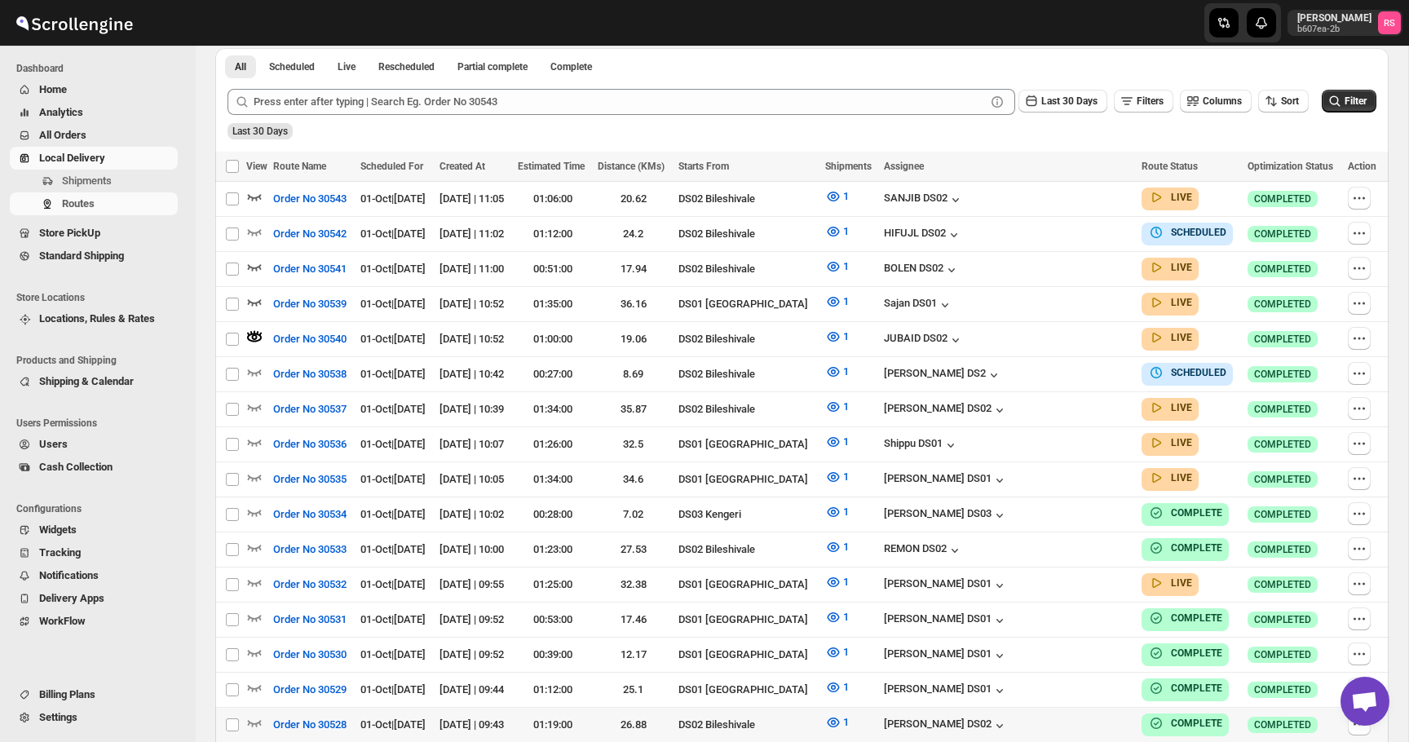
scroll to position [435, 0]
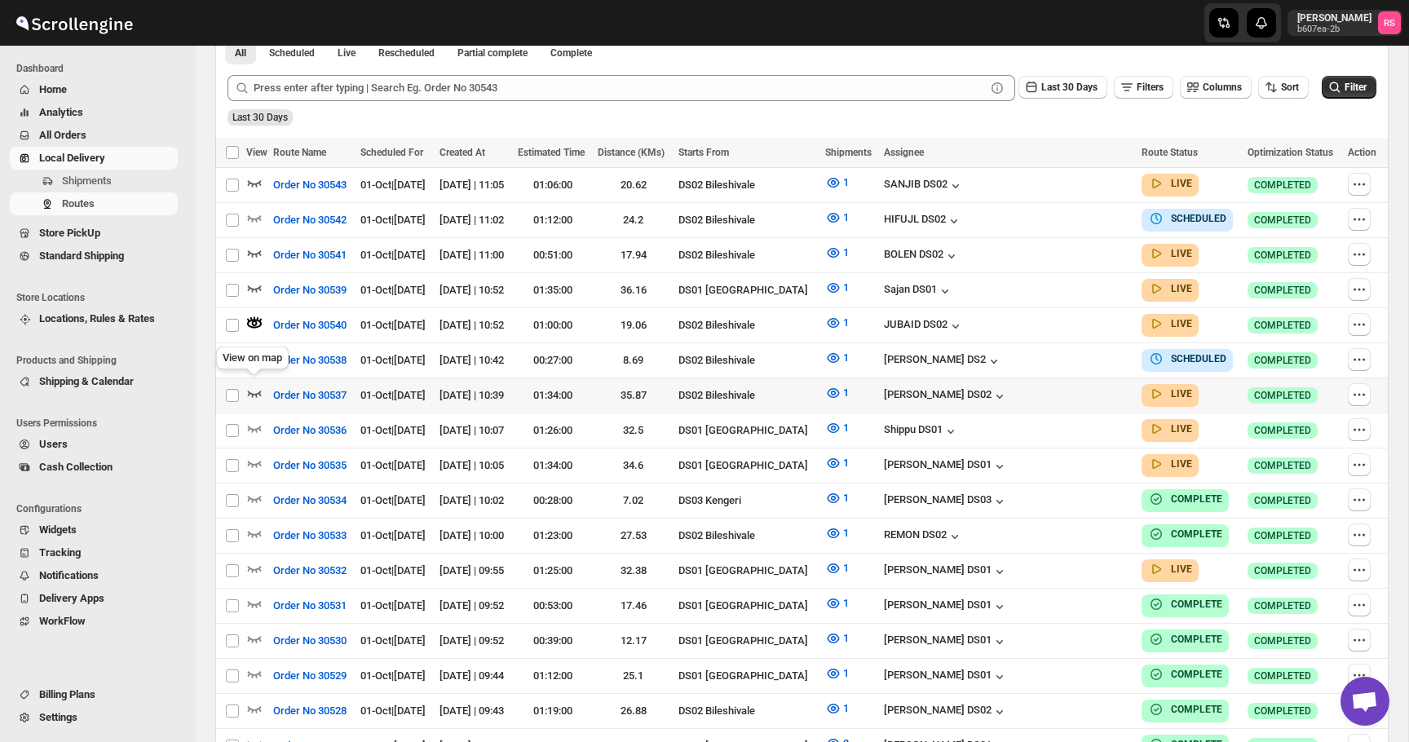
click at [260, 390] on icon "button" at bounding box center [255, 393] width 14 height 7
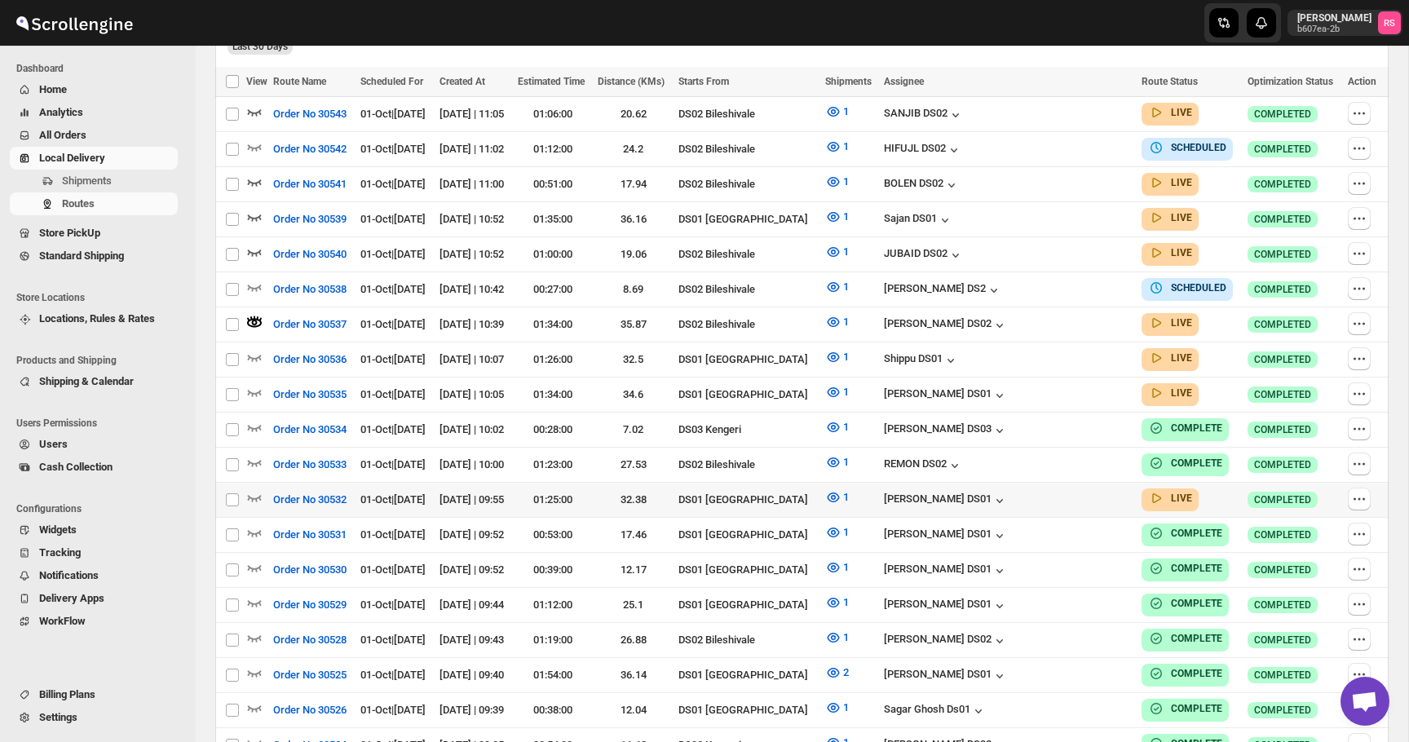
scroll to position [487, 0]
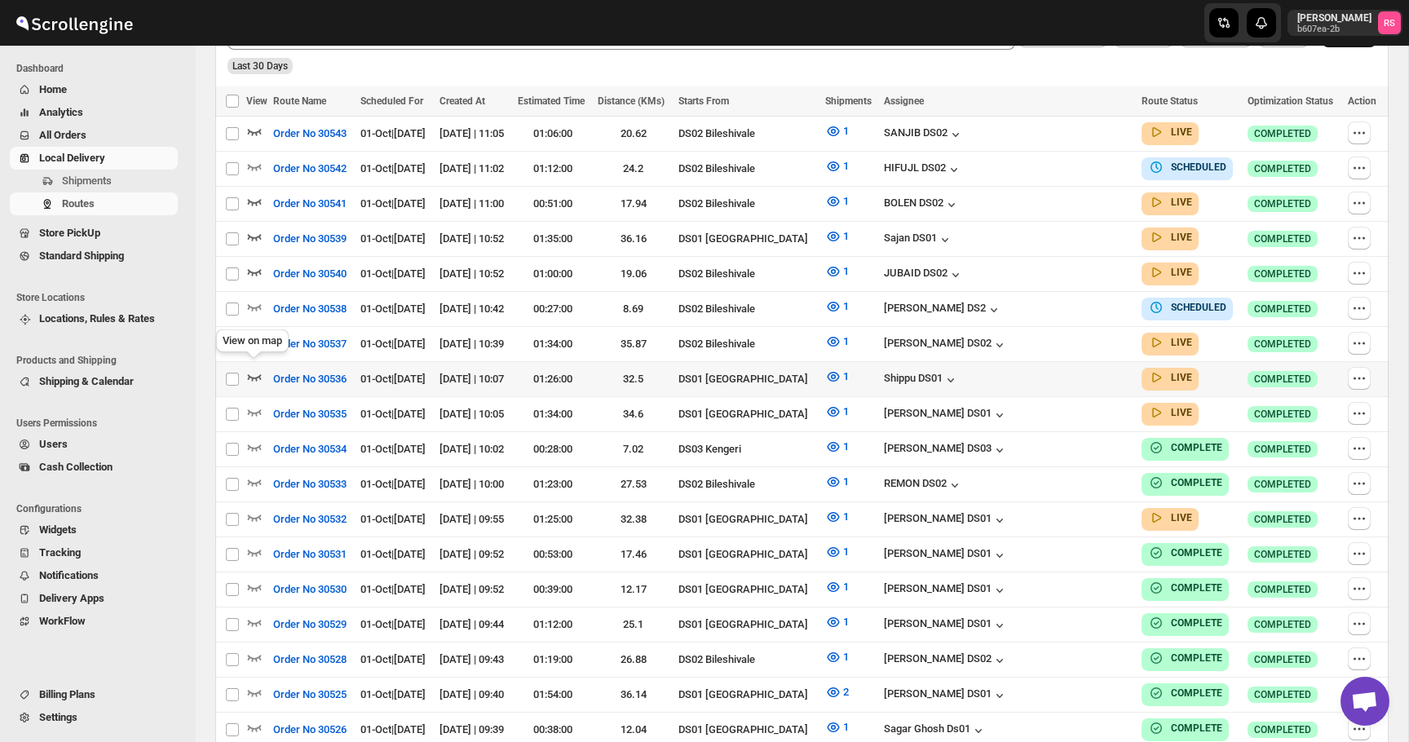
click at [258, 371] on icon "button" at bounding box center [254, 376] width 16 height 16
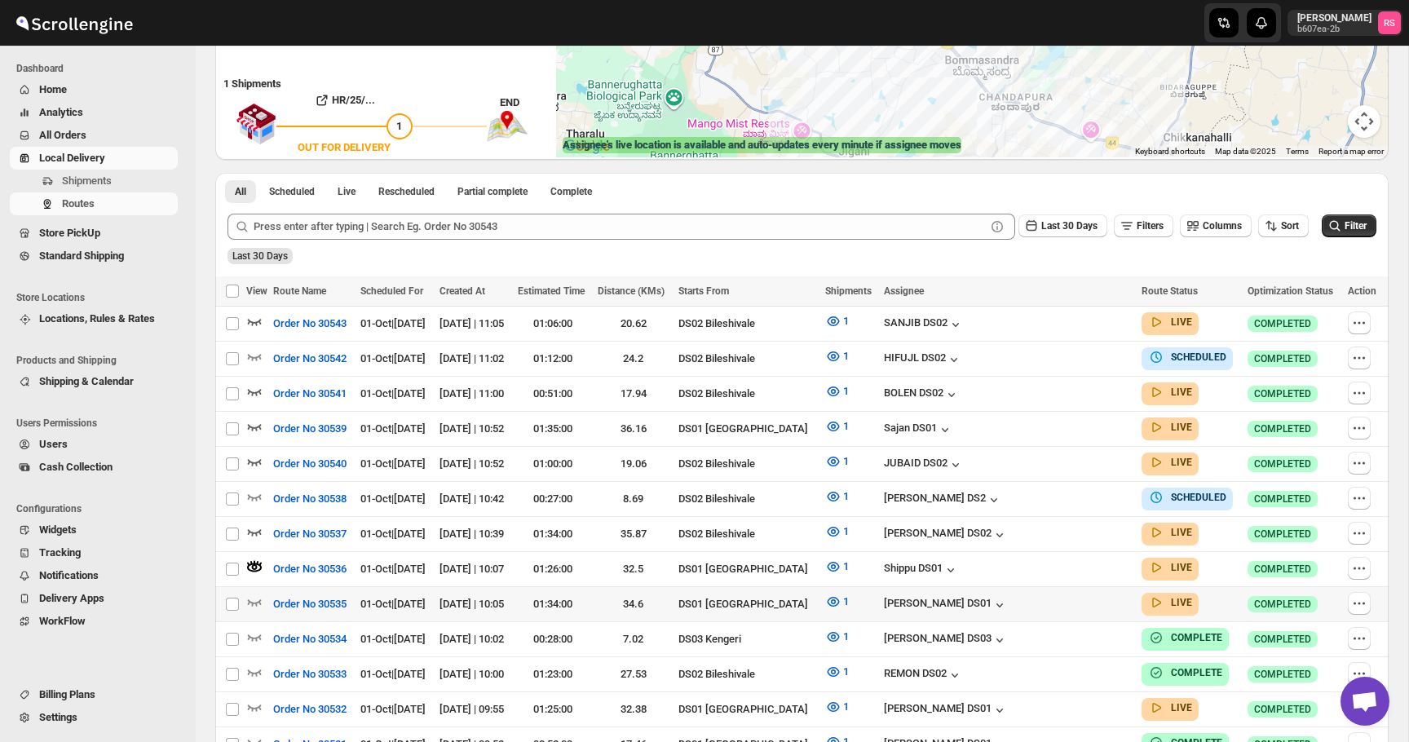
scroll to position [315, 0]
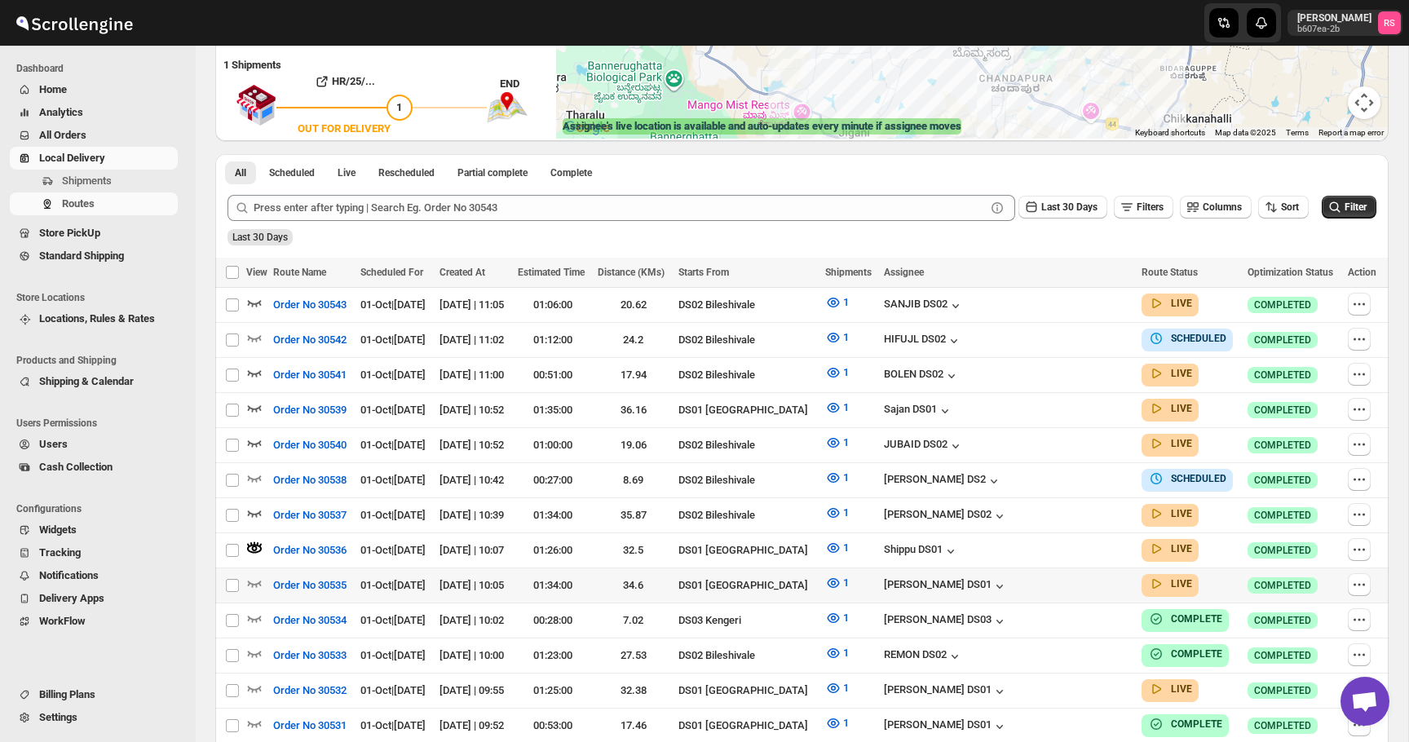
click at [240, 578] on div "Select route" at bounding box center [233, 585] width 16 height 15
checkbox input "true"
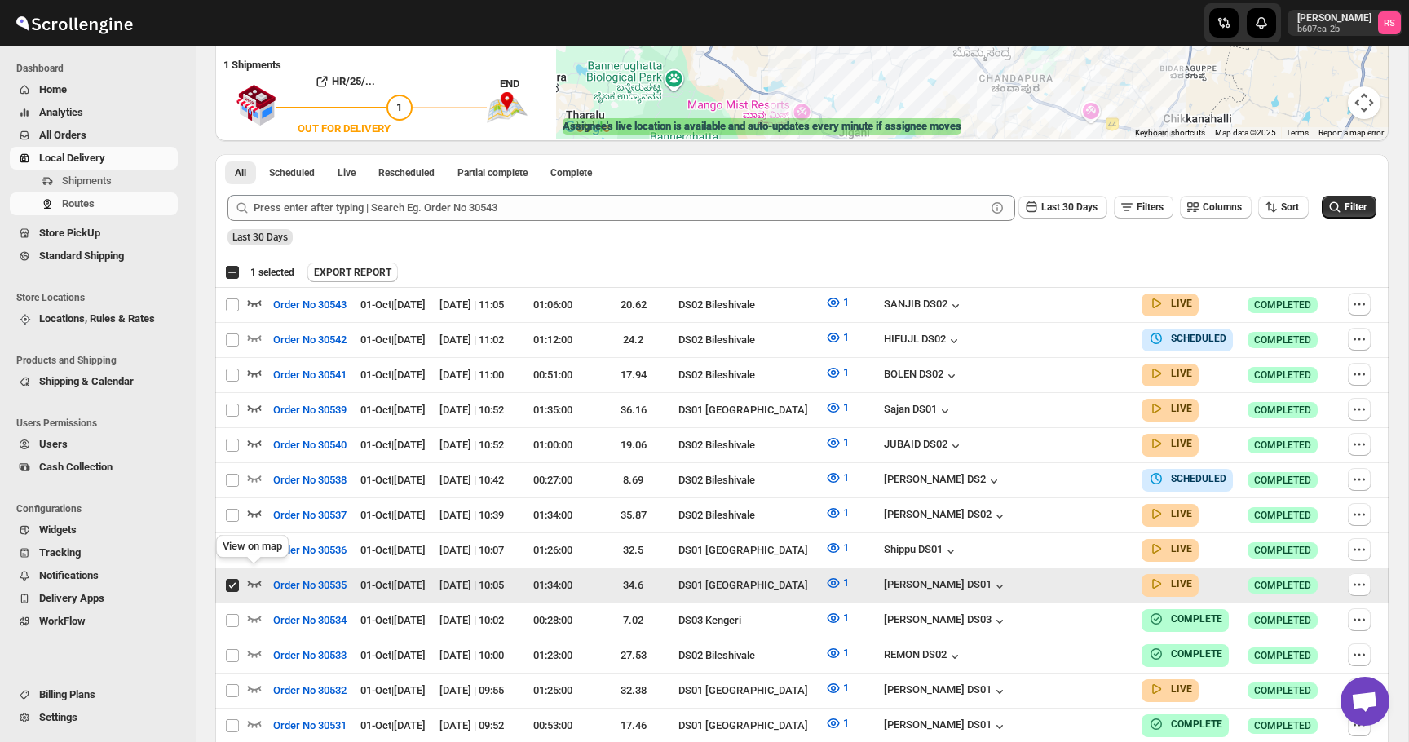
click at [253, 575] on icon "button" at bounding box center [254, 583] width 16 height 16
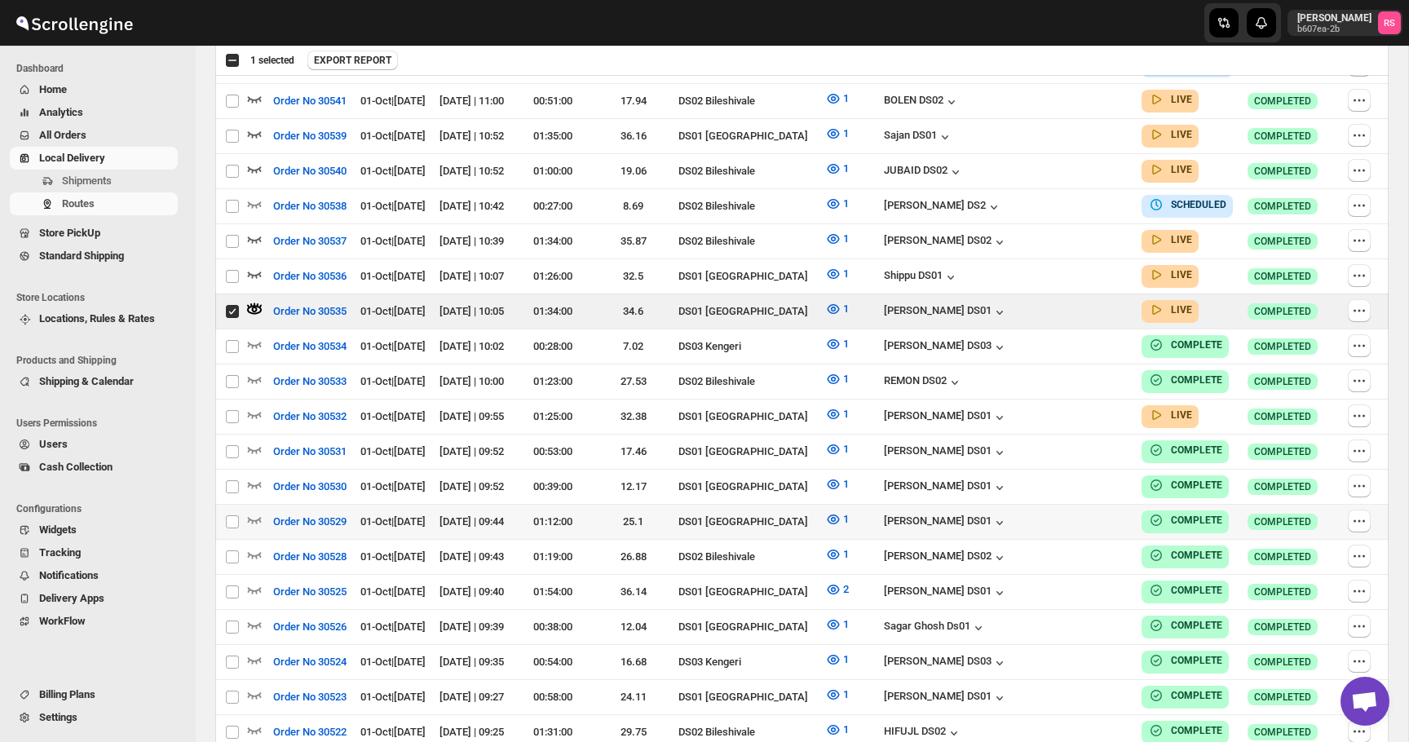
scroll to position [539, 0]
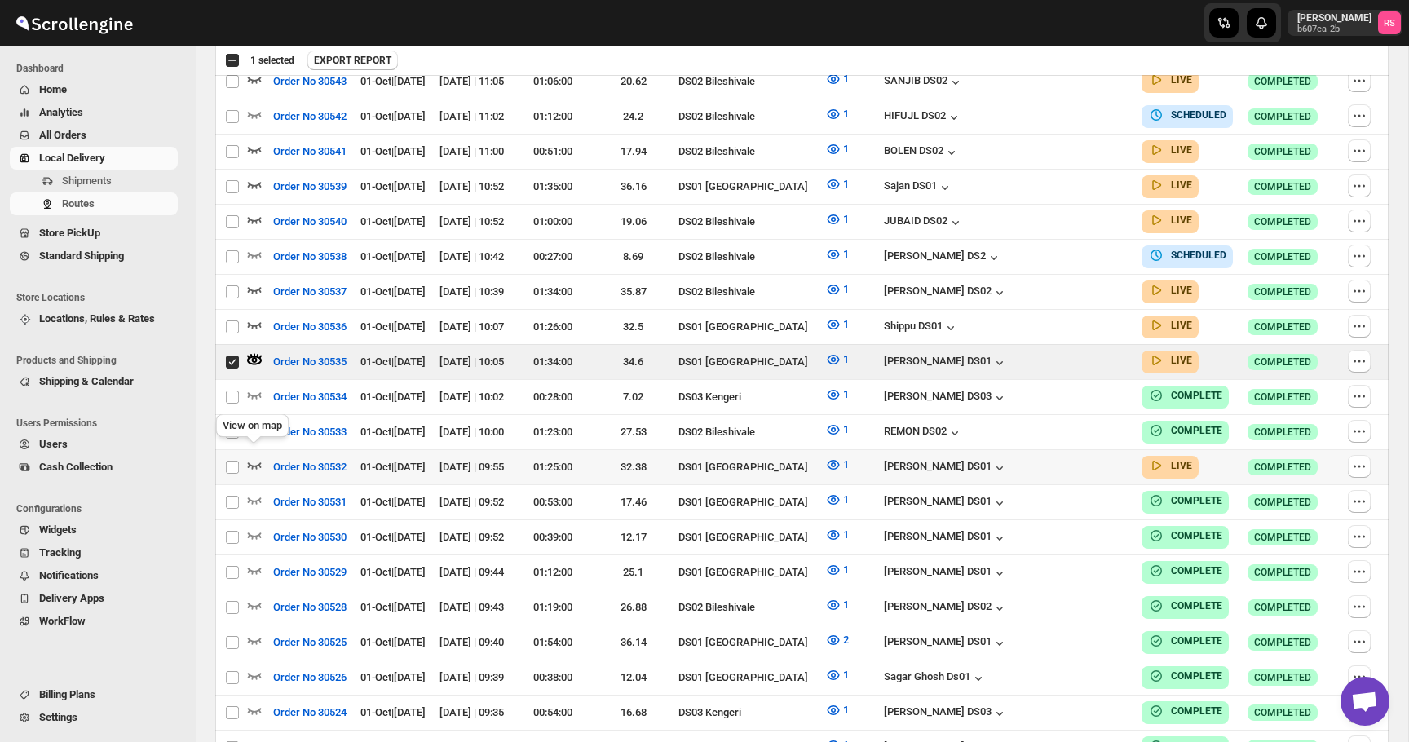
click at [254, 457] on icon "button" at bounding box center [254, 465] width 16 height 16
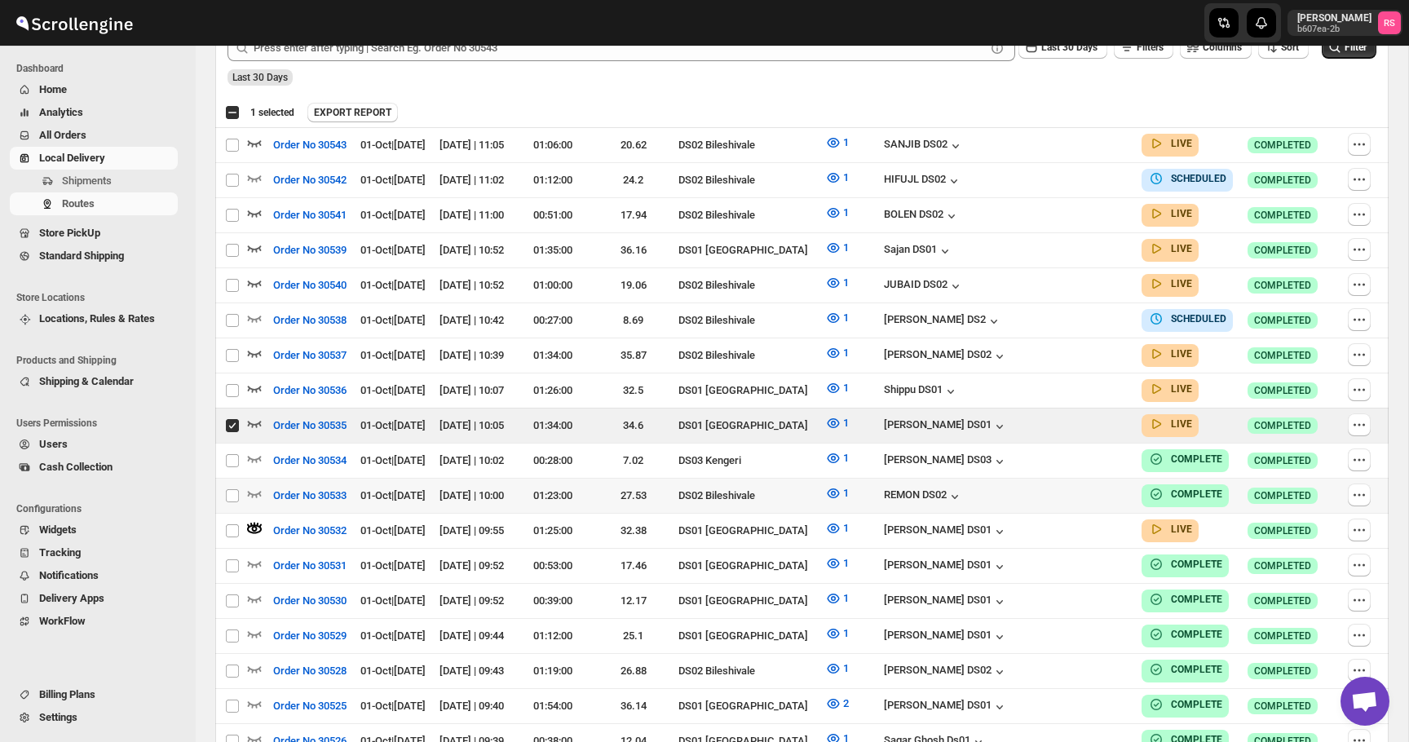
scroll to position [482, 0]
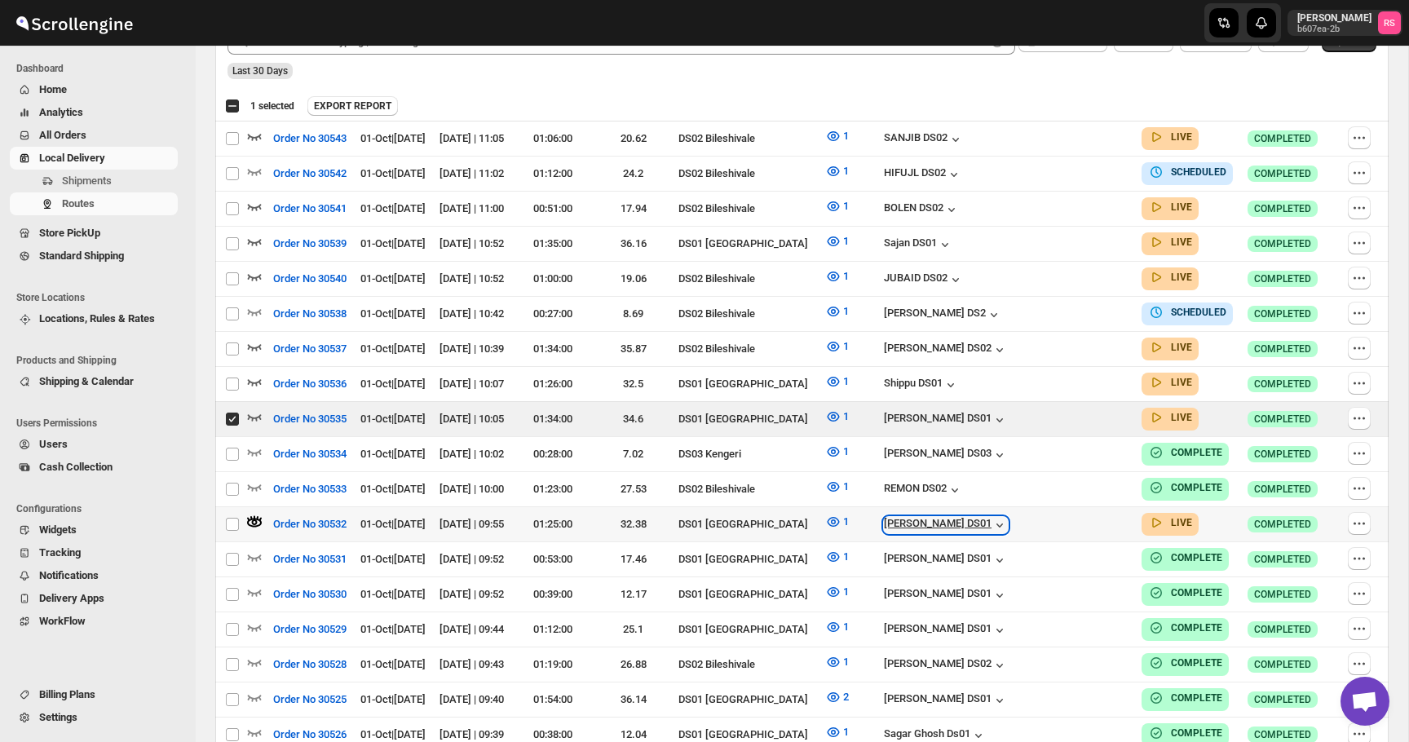
click at [1008, 517] on div "[PERSON_NAME] DS01" at bounding box center [946, 525] width 124 height 16
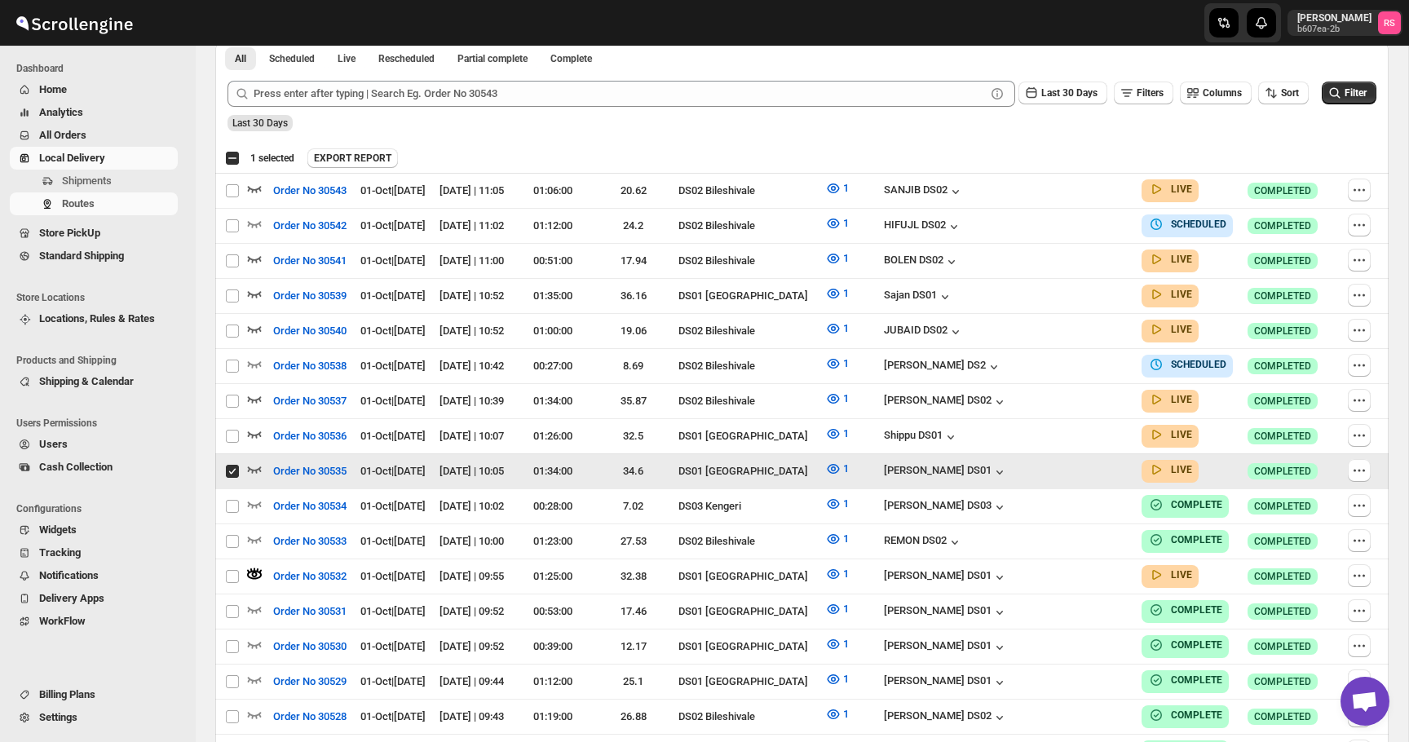
scroll to position [0, 0]
